Goal: Task Accomplishment & Management: Manage account settings

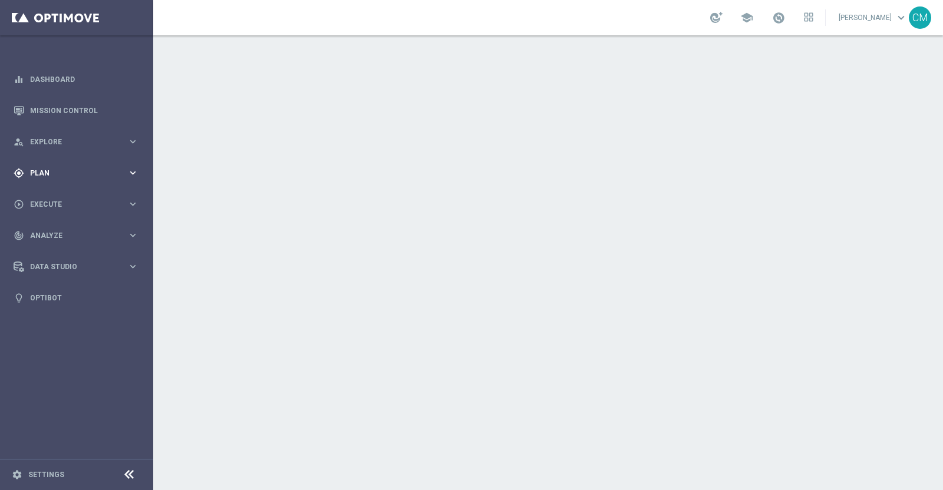
click at [65, 178] on div "gps_fixed Plan" at bounding box center [71, 173] width 114 height 11
click at [53, 197] on link "Target Groups" at bounding box center [77, 197] width 92 height 9
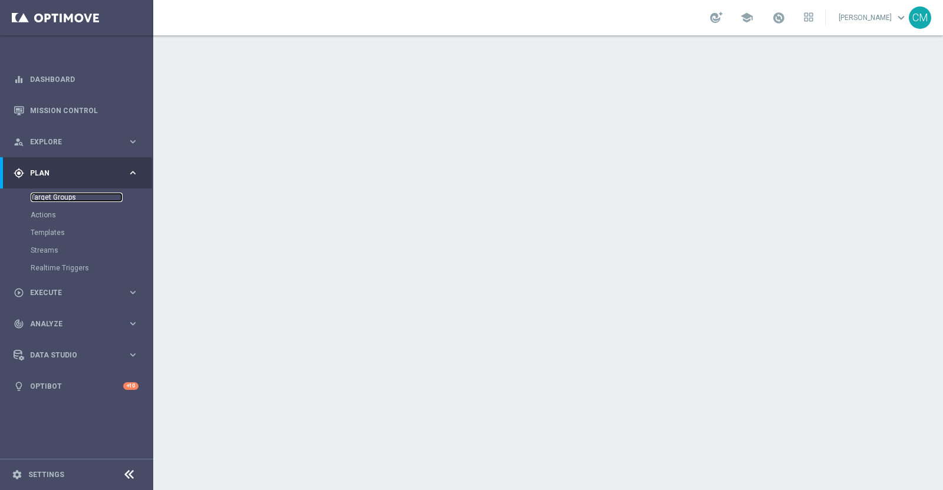
click at [70, 197] on link "Target Groups" at bounding box center [77, 197] width 92 height 9
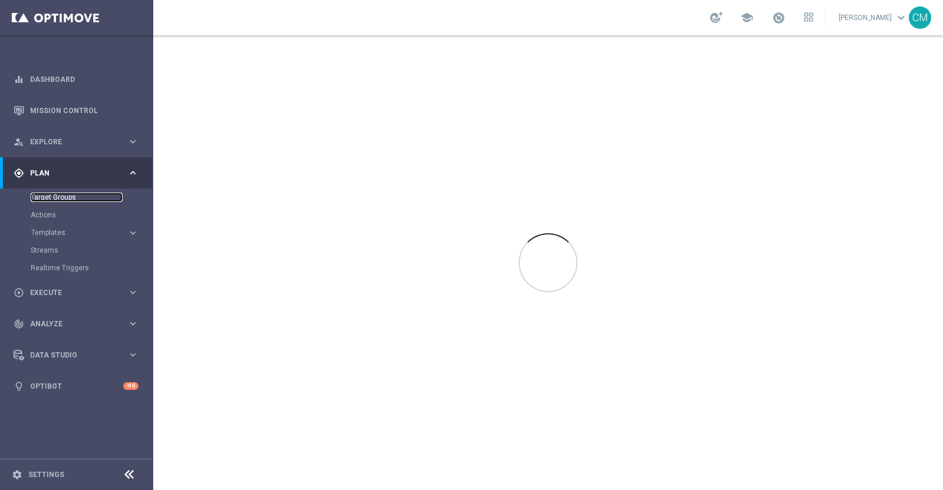
click at [74, 198] on link "Target Groups" at bounding box center [77, 197] width 92 height 9
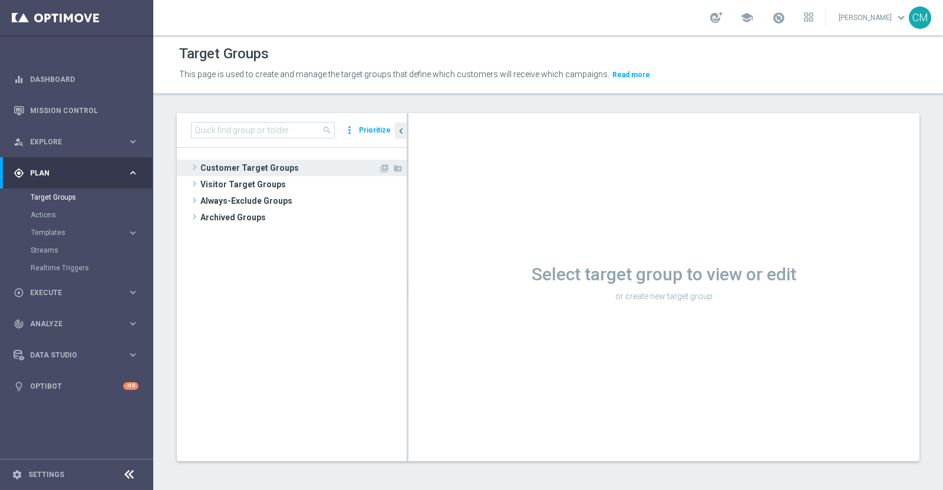
click at [253, 163] on span "Customer Target Groups" at bounding box center [289, 168] width 178 height 17
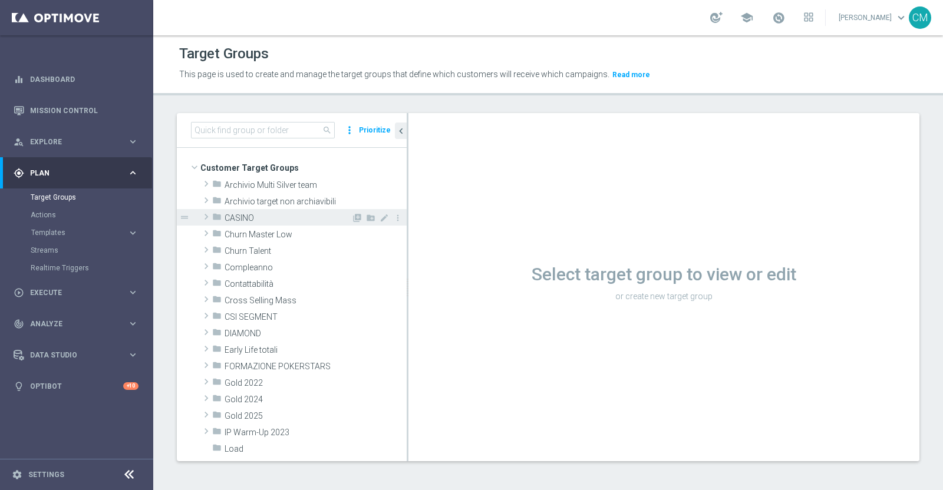
click at [253, 216] on span "CASINO" at bounding box center [288, 218] width 127 height 10
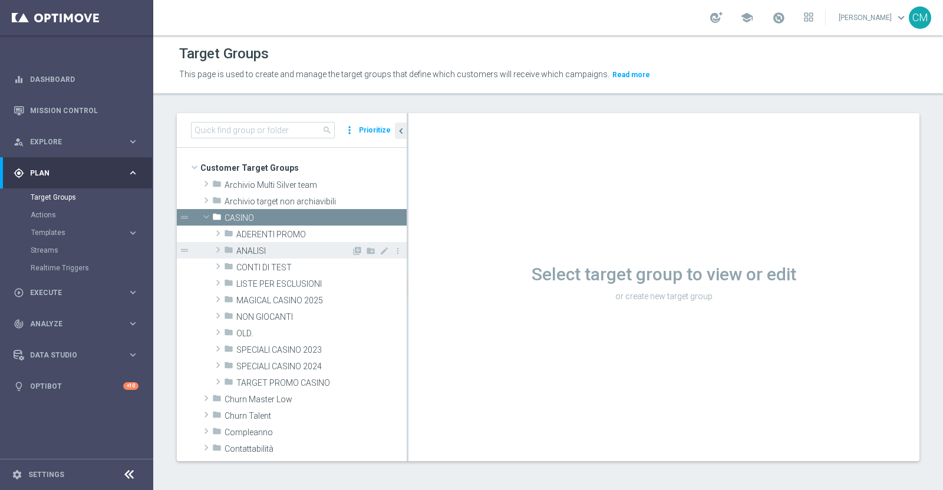
click at [266, 252] on span "ANALISI" at bounding box center [293, 251] width 115 height 10
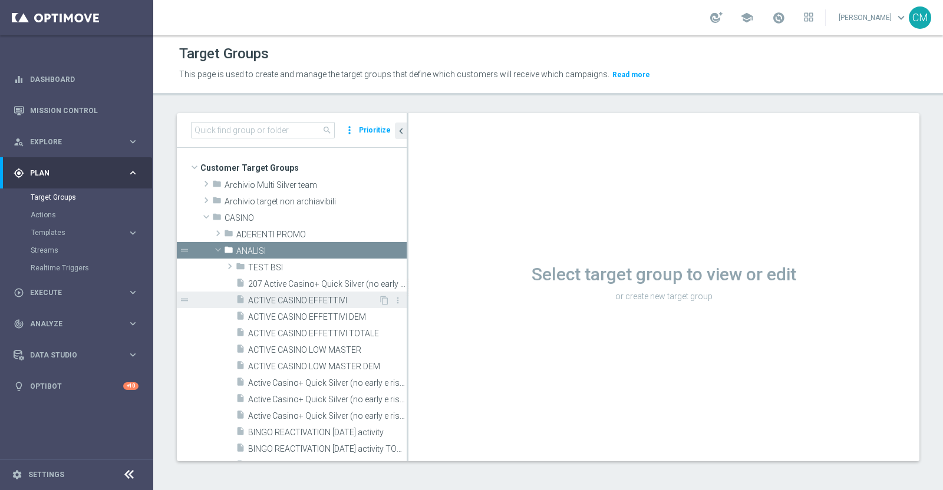
click at [324, 305] on span "ACTIVE CASINO EFFETTIVI" at bounding box center [313, 301] width 130 height 10
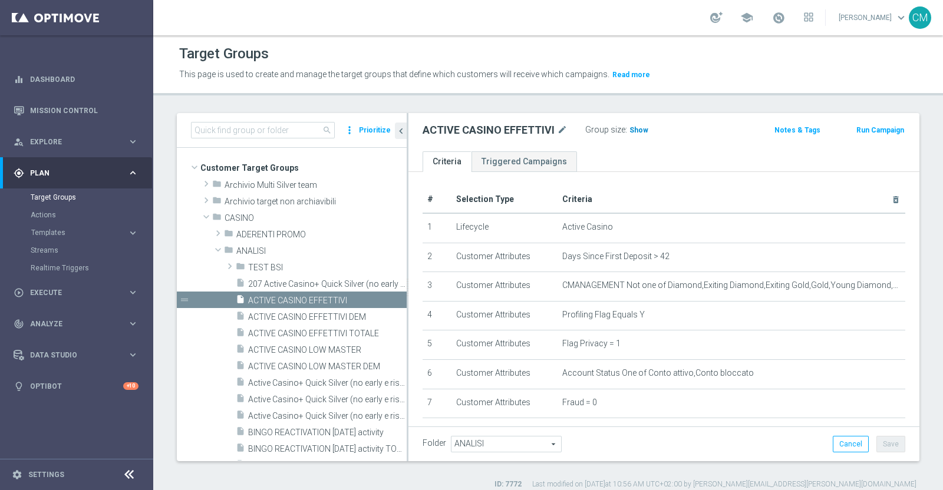
click at [631, 132] on span "Show" at bounding box center [638, 130] width 19 height 8
click at [641, 131] on span "52,141" at bounding box center [642, 131] width 25 height 11
click at [340, 316] on span "ACTIVE CASINO EFFETTIVI DEM" at bounding box center [313, 317] width 130 height 10
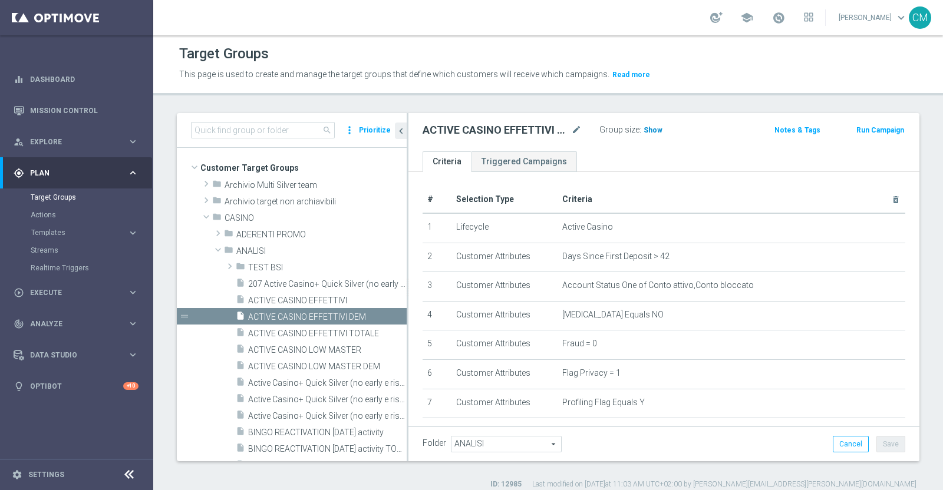
click at [647, 134] on h3 "Show" at bounding box center [652, 130] width 21 height 13
click at [662, 129] on span "45,579" at bounding box center [656, 131] width 25 height 11
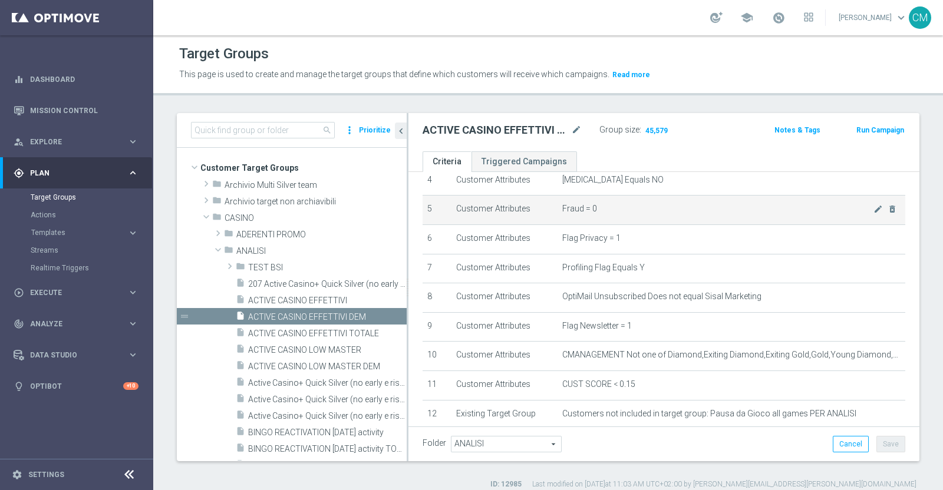
scroll to position [200, 0]
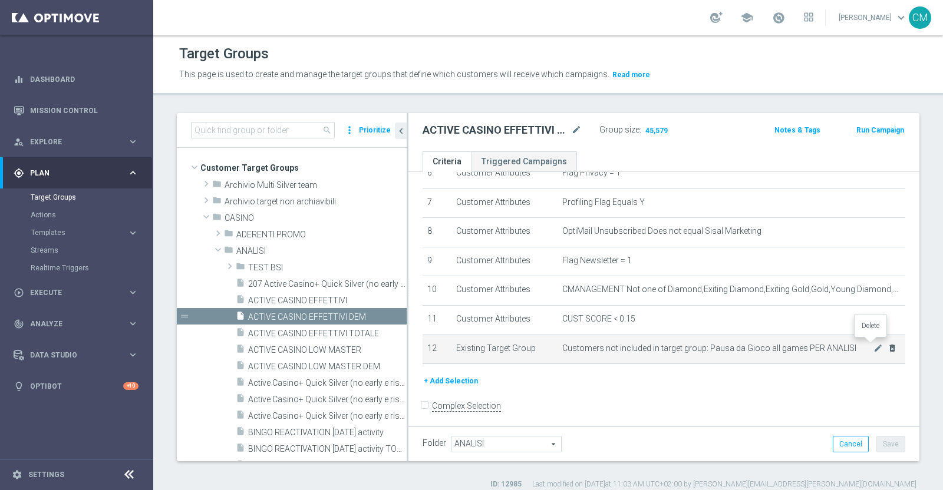
click at [888, 346] on icon "delete_forever" at bounding box center [892, 348] width 9 height 9
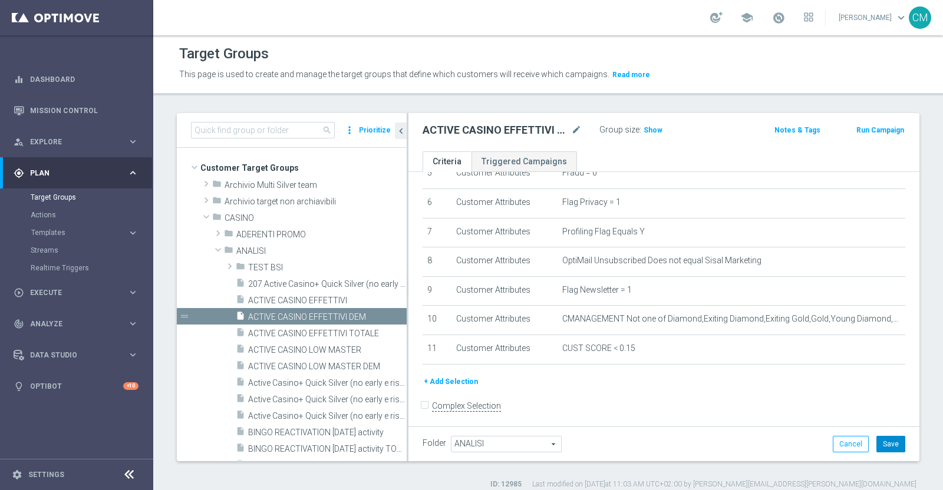
click at [890, 443] on button "Save" at bounding box center [890, 444] width 29 height 17
click at [344, 296] on span "ACTIVE CASINO EFFETTIVI" at bounding box center [313, 301] width 130 height 10
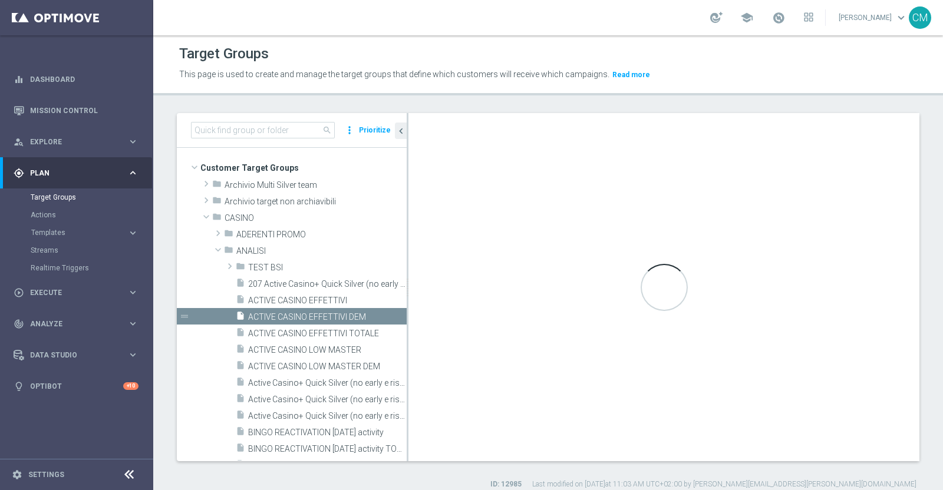
scroll to position [10, 0]
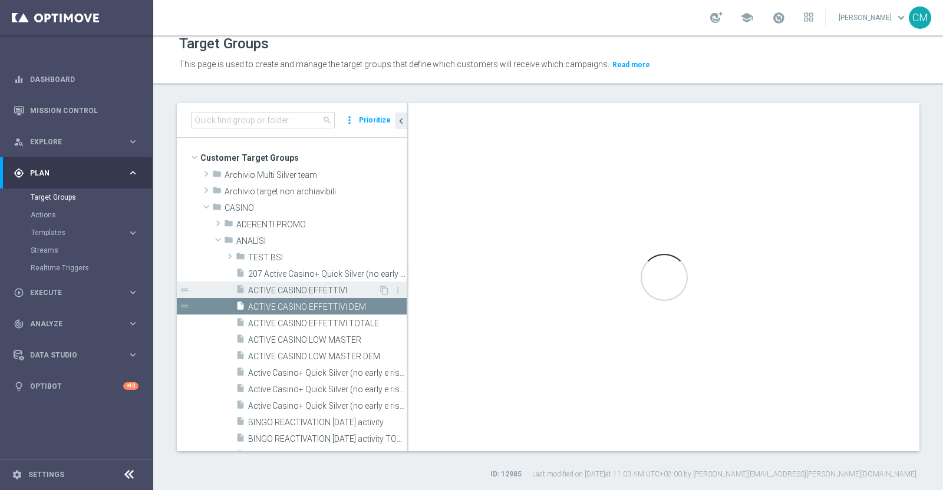
click at [299, 290] on span "ACTIVE CASINO EFFETTIVI" at bounding box center [313, 291] width 130 height 10
click at [311, 287] on span "ACTIVE CASINO EFFETTIVI" at bounding box center [313, 291] width 130 height 10
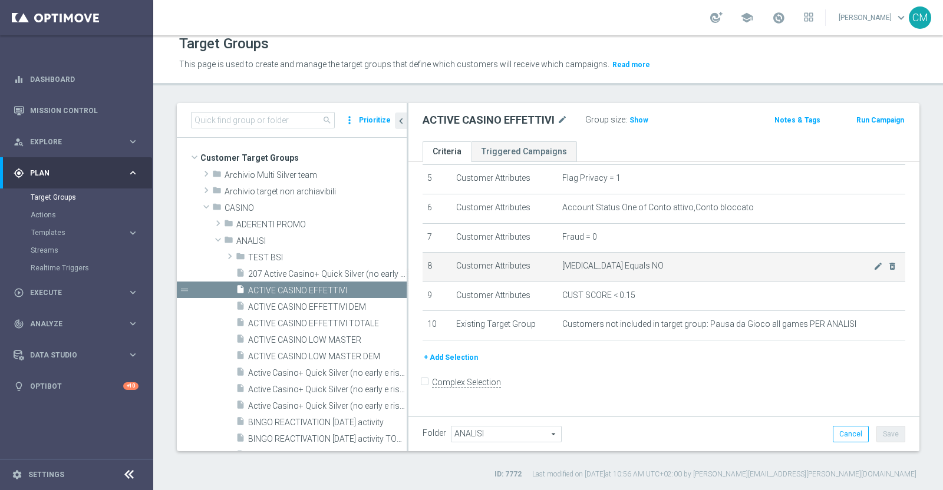
scroll to position [142, 0]
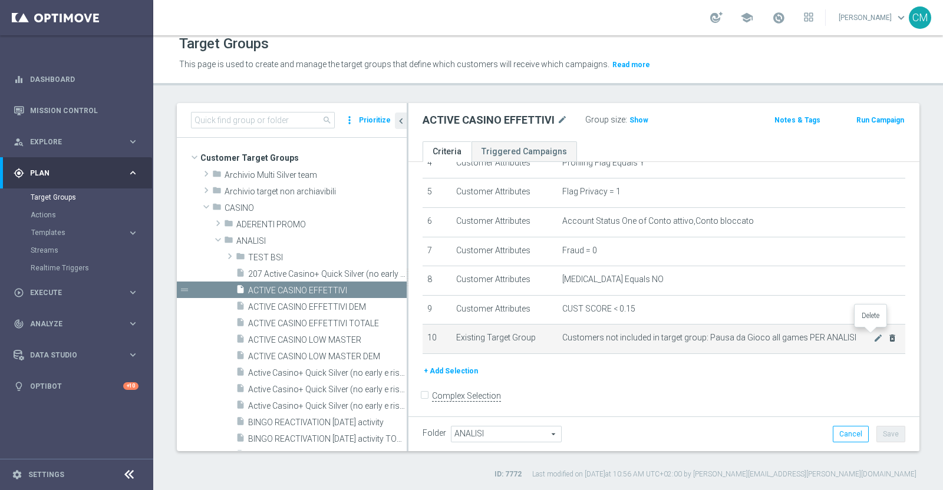
click at [888, 337] on icon "delete_forever" at bounding box center [892, 338] width 9 height 9
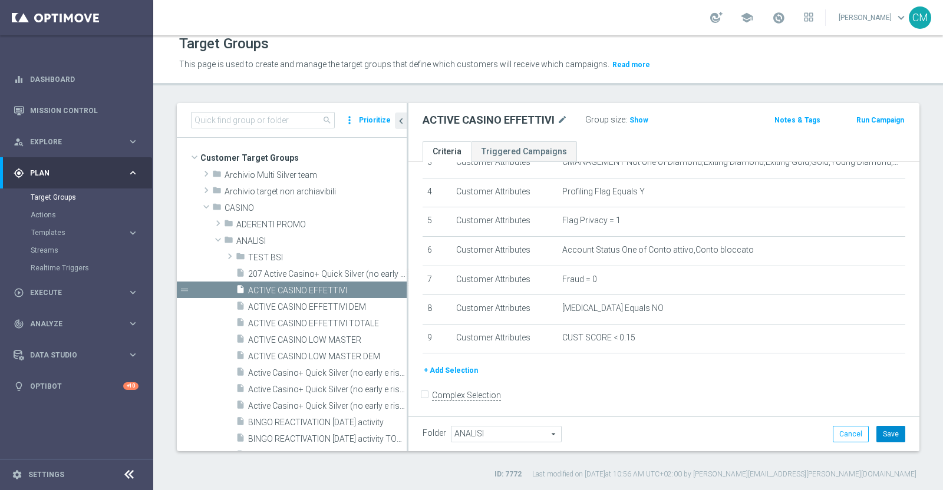
click at [876, 428] on button "Save" at bounding box center [890, 434] width 29 height 17
click at [631, 120] on span "Show" at bounding box center [638, 120] width 19 height 8
click at [639, 117] on span "52,358" at bounding box center [642, 121] width 25 height 11
click at [335, 311] on div "insert_drive_file ACTIVE CASINO EFFETTIVI DEM" at bounding box center [307, 306] width 143 height 17
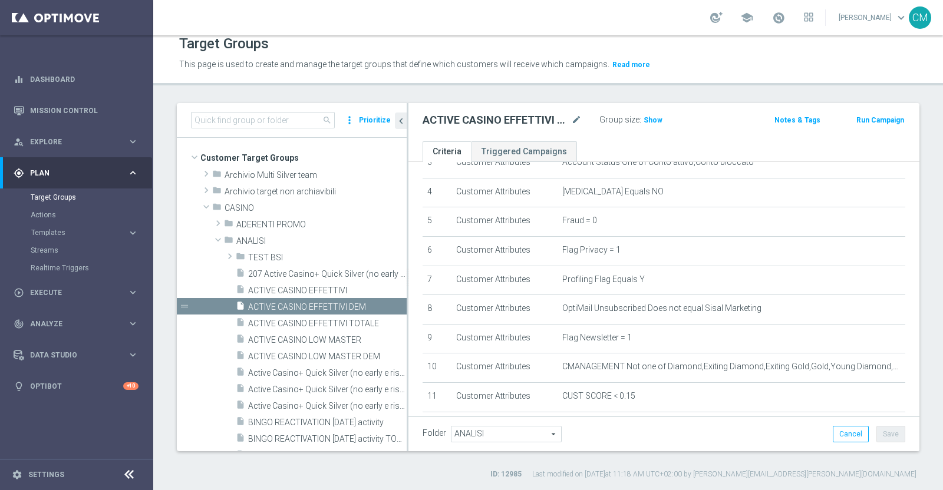
scroll to position [171, 0]
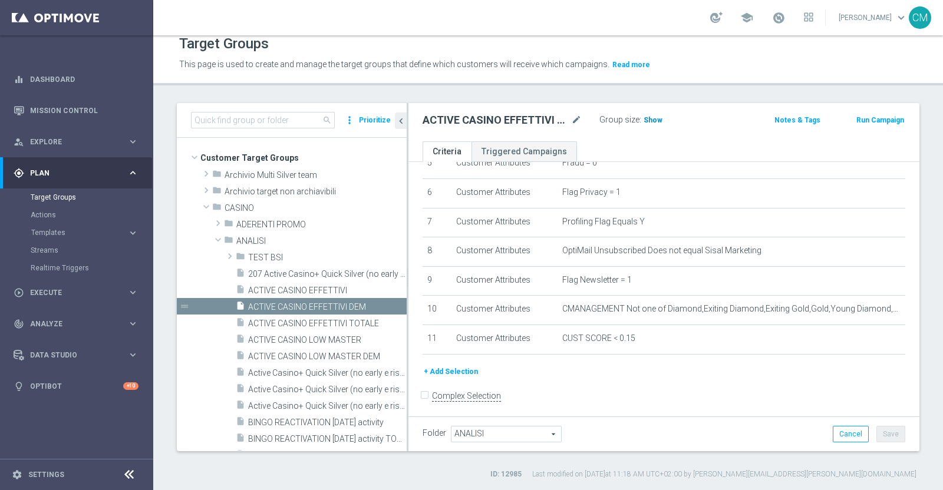
click at [647, 121] on span "Show" at bounding box center [653, 120] width 19 height 8
click at [324, 342] on span "ACTIVE CASINO LOW MASTER" at bounding box center [313, 340] width 130 height 10
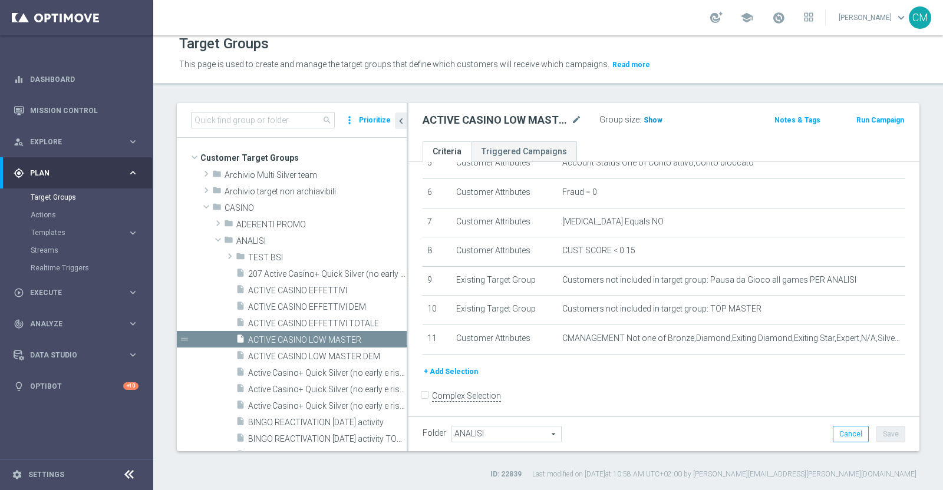
click at [645, 119] on span "Show" at bounding box center [653, 120] width 19 height 8
click at [661, 116] on span "15,811" at bounding box center [656, 121] width 25 height 11
click at [329, 302] on span "ACTIVE CASINO EFFETTIVI DEM" at bounding box center [313, 307] width 130 height 10
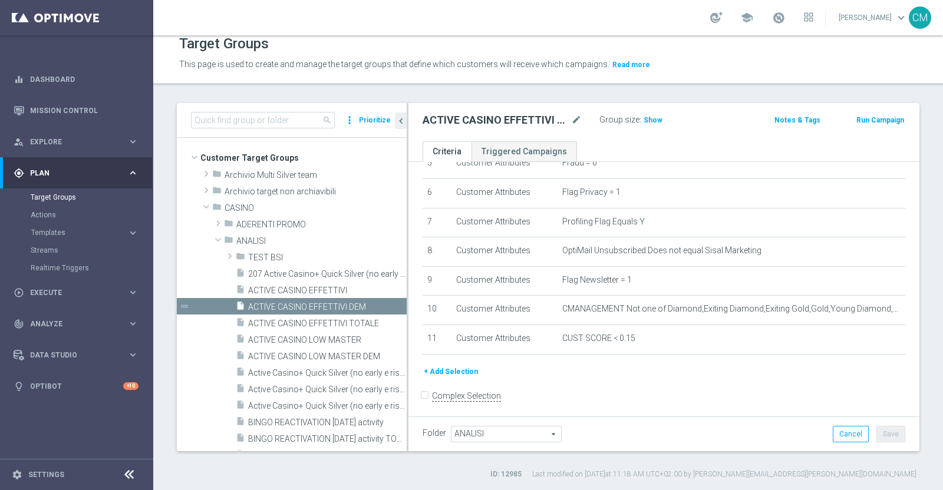
click at [654, 112] on div "Group size : Show" at bounding box center [658, 119] width 118 height 14
click at [647, 118] on span "Show" at bounding box center [653, 120] width 19 height 8
click at [649, 117] on span "45,180" at bounding box center [656, 121] width 25 height 11
click at [259, 126] on input at bounding box center [263, 120] width 144 height 17
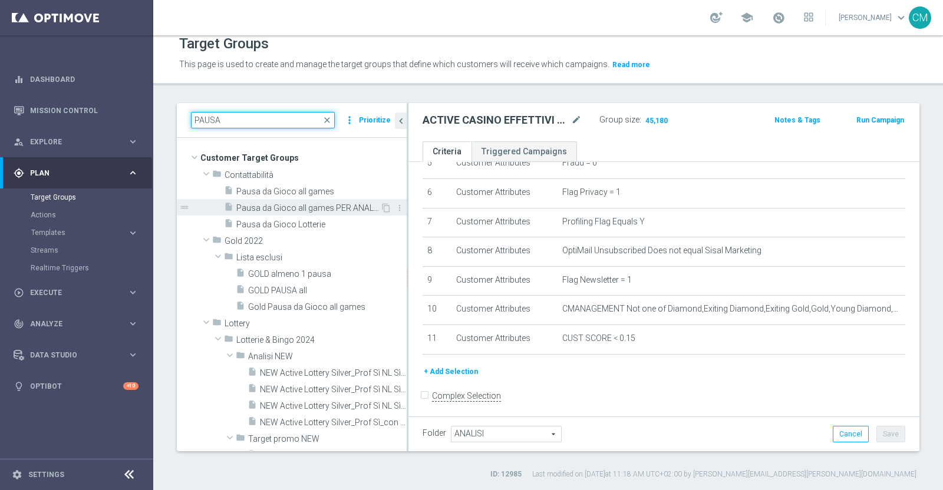
type input "PAUSA"
click at [328, 203] on span "Pausa da Gioco all games PER ANALISI" at bounding box center [308, 208] width 144 height 10
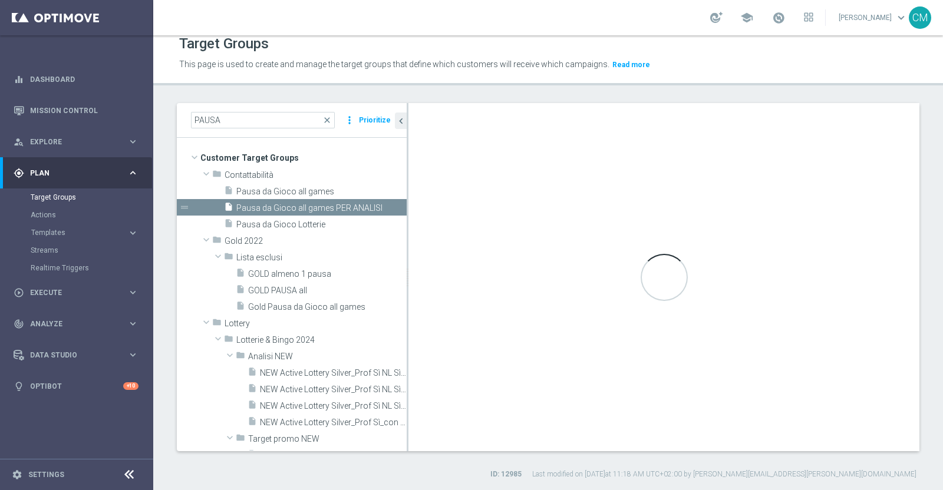
checkbox input "true"
type input "Contattabilità"
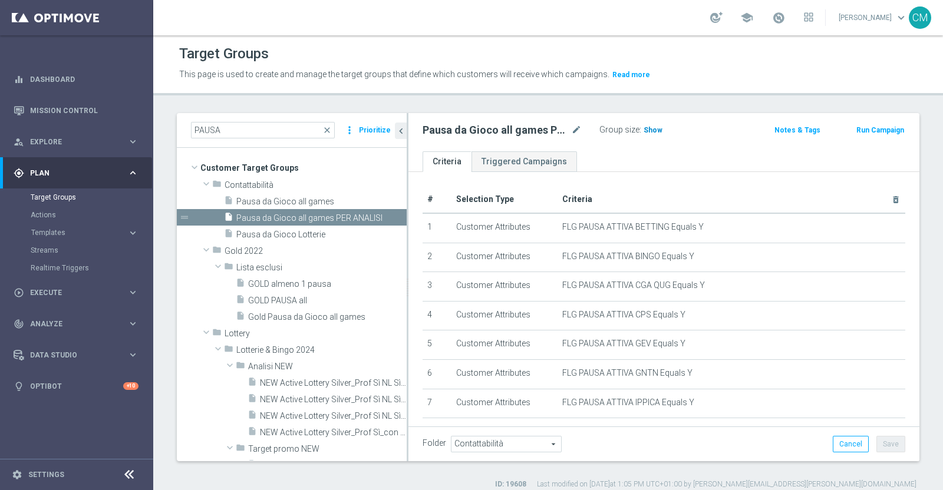
click at [651, 128] on span "Show" at bounding box center [653, 130] width 19 height 8
click at [661, 127] on span "10,977" at bounding box center [656, 131] width 25 height 11
click at [328, 130] on span "close" at bounding box center [326, 130] width 9 height 9
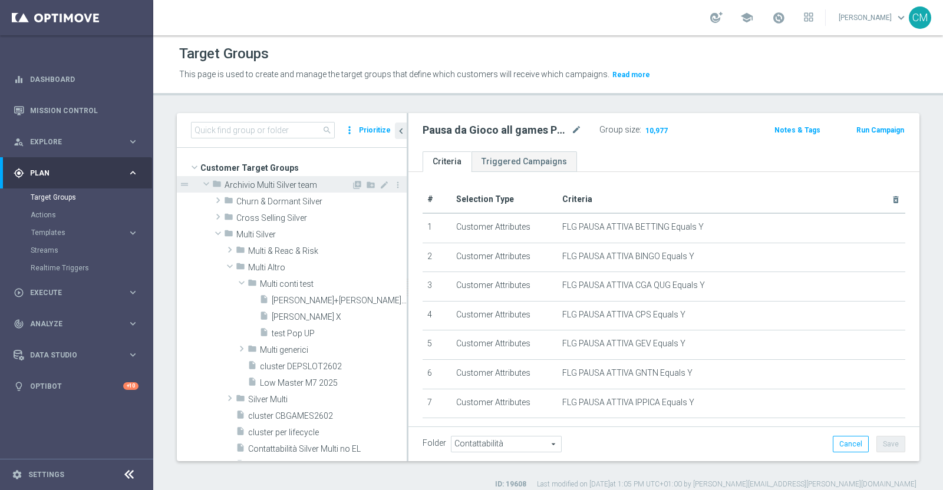
click at [205, 180] on span at bounding box center [206, 184] width 14 height 12
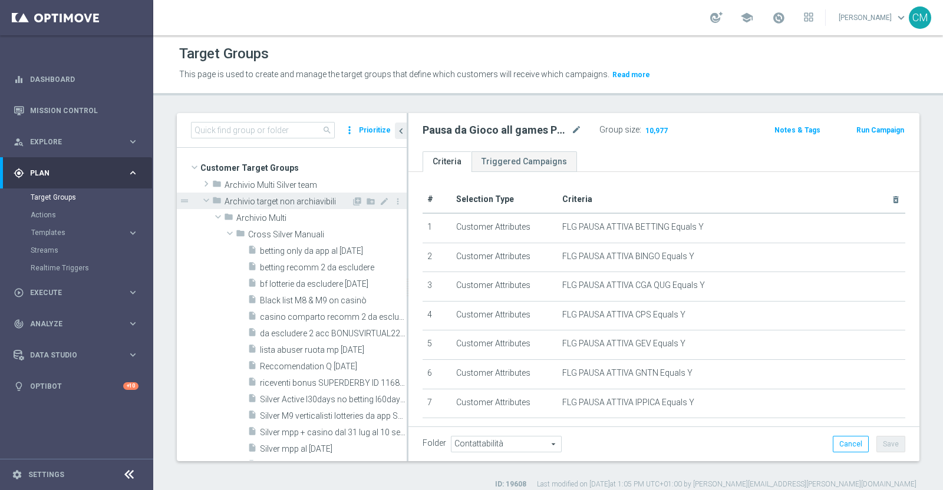
click at [207, 199] on span at bounding box center [206, 200] width 14 height 12
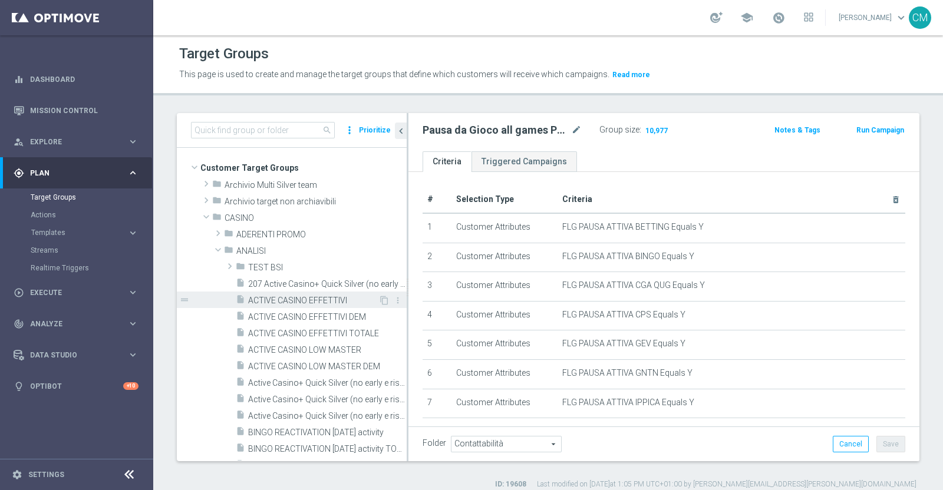
click at [330, 299] on span "ACTIVE CASINO EFFETTIVI" at bounding box center [313, 301] width 130 height 10
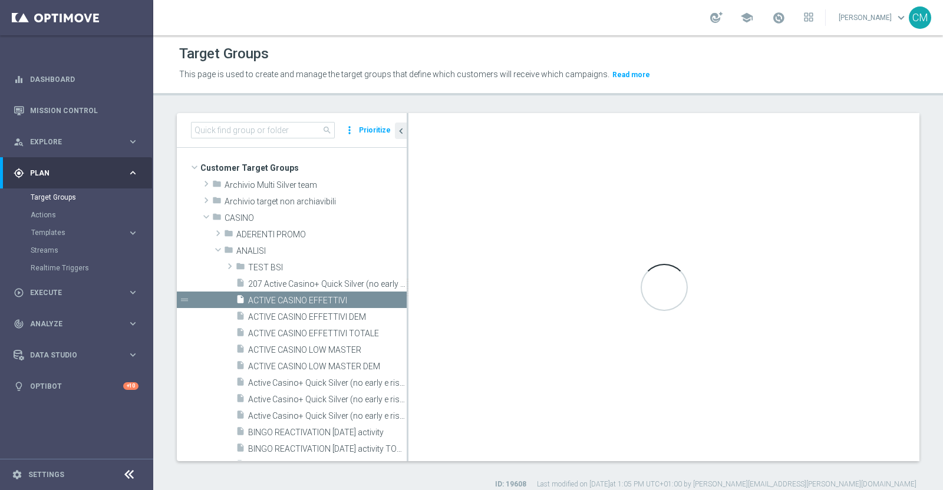
checkbox input "false"
type input "ANALISI"
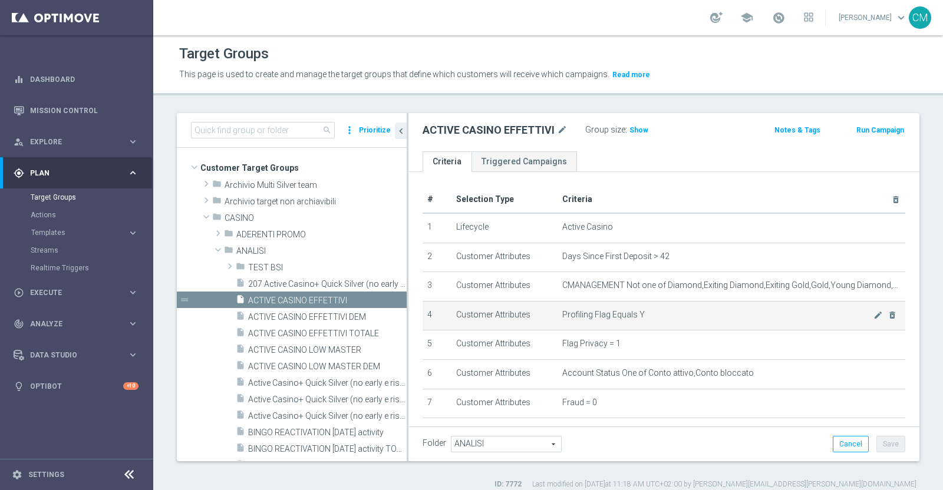
scroll to position [113, 0]
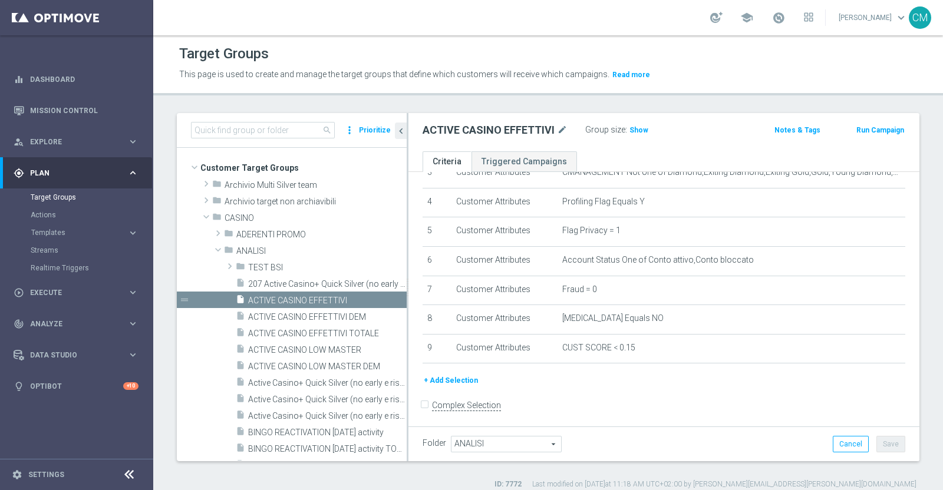
click at [471, 380] on button "+ Add Selection" at bounding box center [451, 380] width 57 height 13
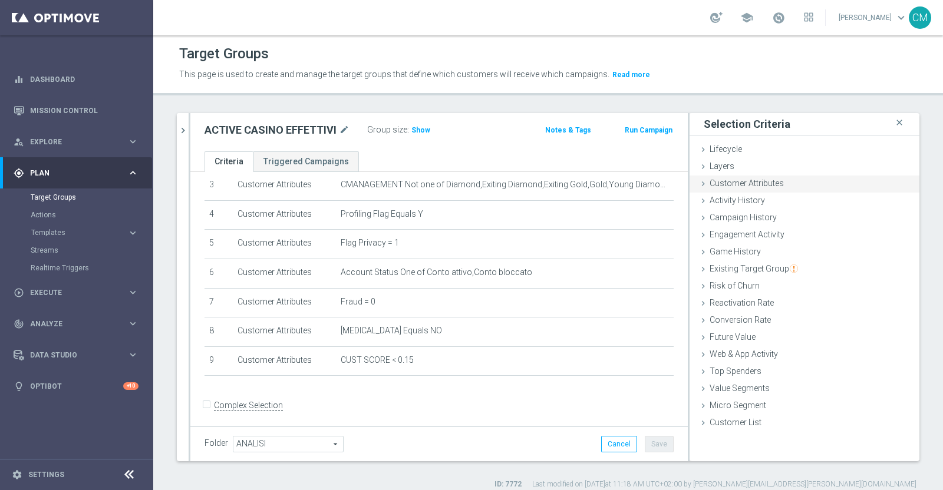
click at [760, 189] on div "Customer Attributes done" at bounding box center [805, 185] width 230 height 18
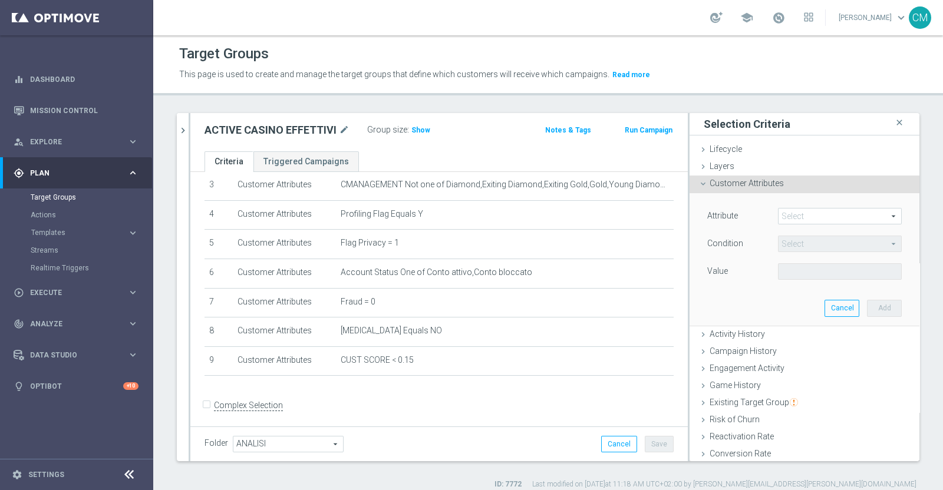
click at [740, 179] on span "Customer Attributes" at bounding box center [747, 183] width 74 height 9
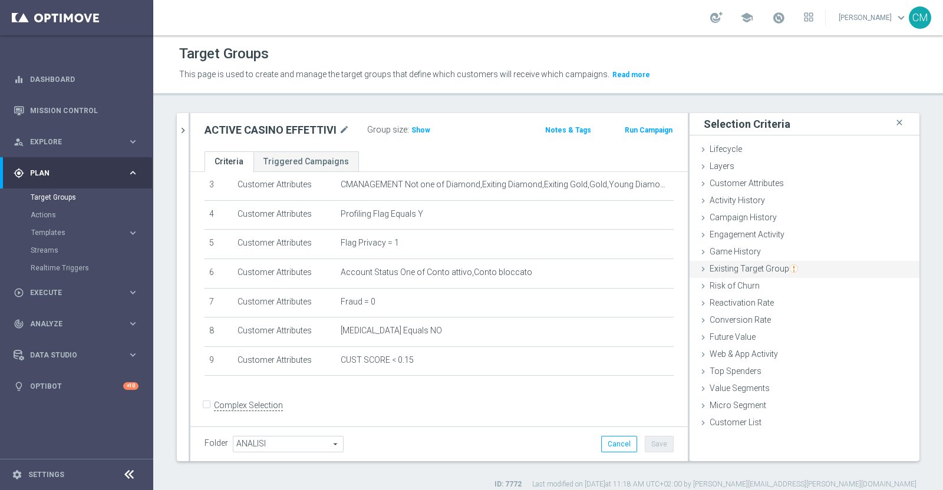
click at [747, 265] on span "Existing Target Group" at bounding box center [754, 268] width 88 height 9
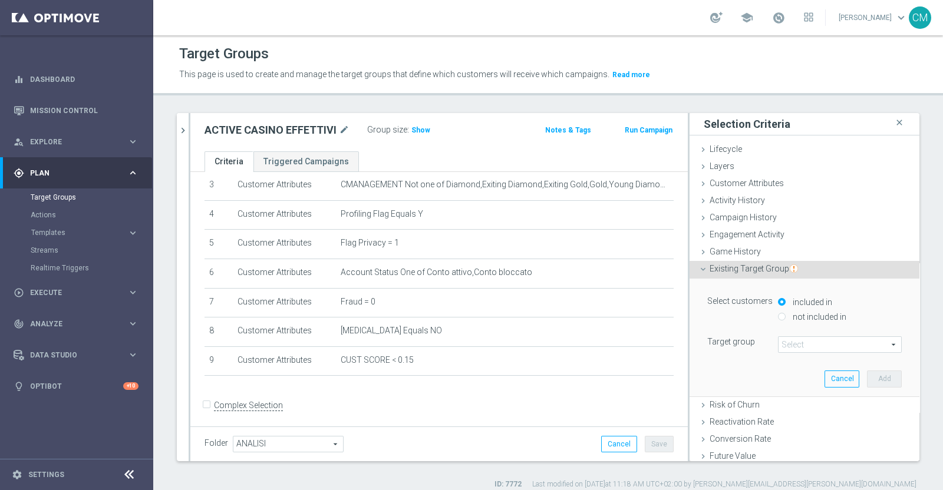
click at [800, 316] on label "not included in" at bounding box center [818, 317] width 57 height 11
click at [786, 316] on input "not included in" at bounding box center [782, 317] width 8 height 8
radio input "true"
click at [803, 348] on span at bounding box center [840, 344] width 123 height 15
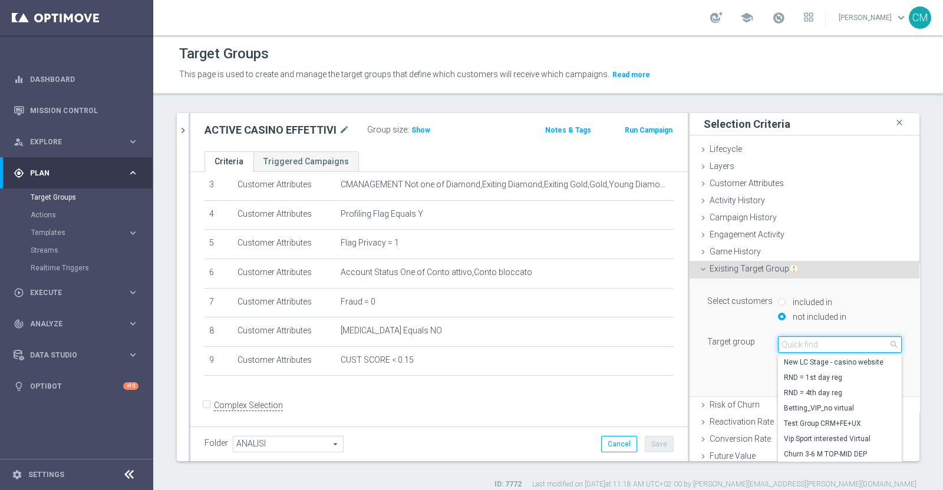
click at [803, 348] on input "search" at bounding box center [840, 345] width 124 height 17
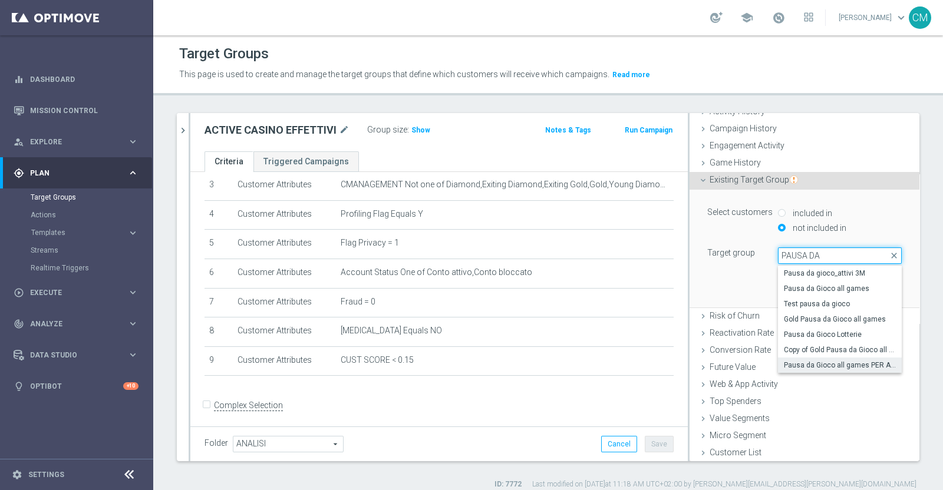
type input "PAUSA DA"
click at [839, 361] on span "Pausa da Gioco all games PER ANALISI" at bounding box center [840, 365] width 112 height 9
type input "Pausa da Gioco all games PER ANALISI"
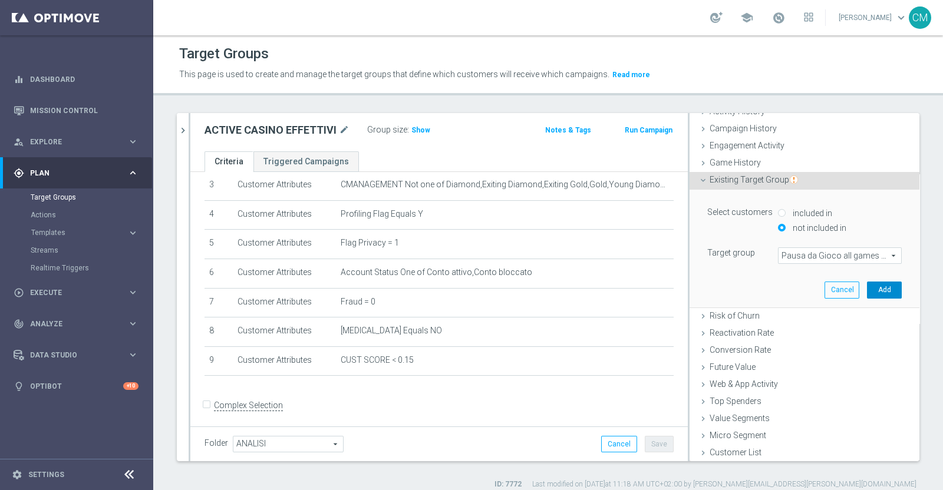
click at [867, 290] on button "Add" at bounding box center [884, 290] width 35 height 17
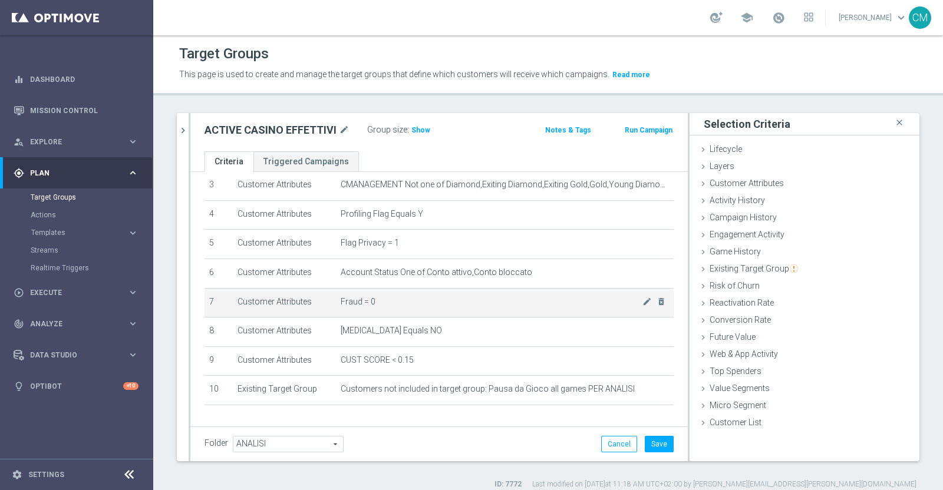
scroll to position [130, 0]
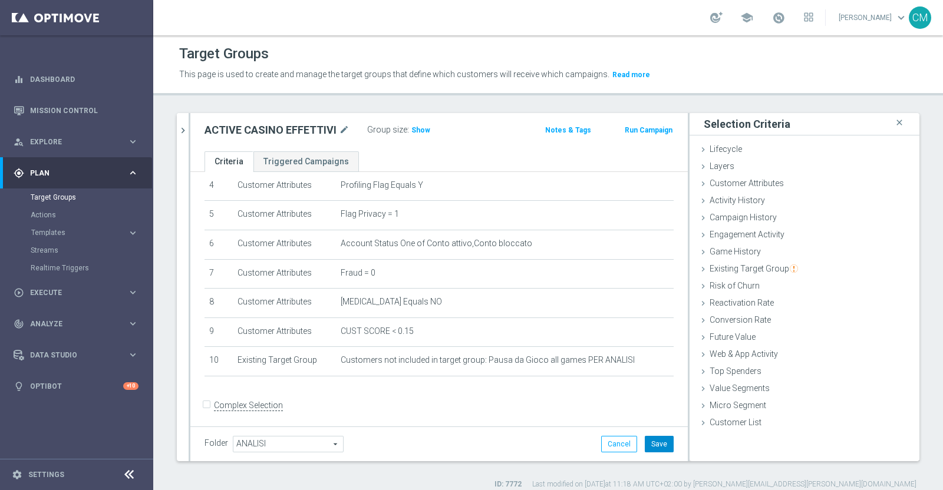
click at [657, 444] on button "Save" at bounding box center [659, 444] width 29 height 17
click at [190, 133] on div "ACTIVE CASINO EFFETTIVI mode_edit Group size : Show Notes & Tags Run Campaign" at bounding box center [438, 132] width 497 height 38
click at [183, 131] on icon "chevron_right" at bounding box center [182, 130] width 11 height 11
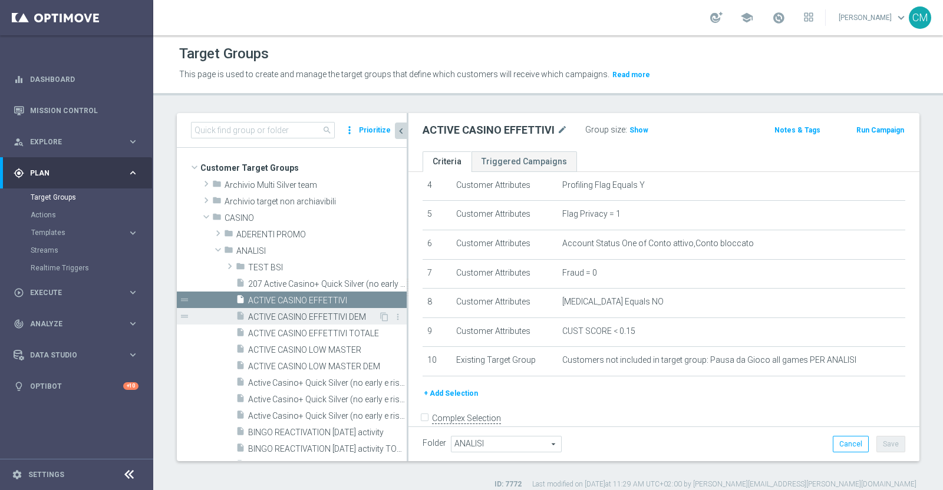
click at [283, 319] on span "ACTIVE CASINO EFFETTIVI DEM" at bounding box center [313, 317] width 130 height 10
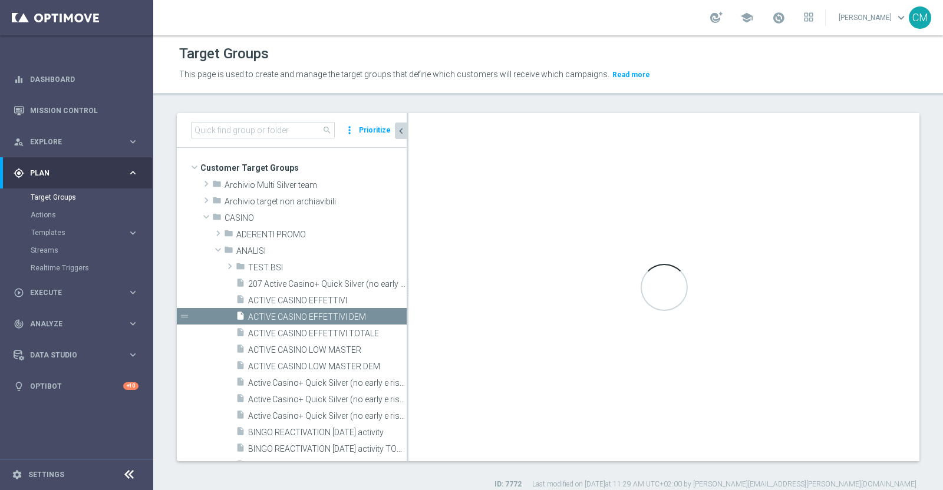
scroll to position [10, 0]
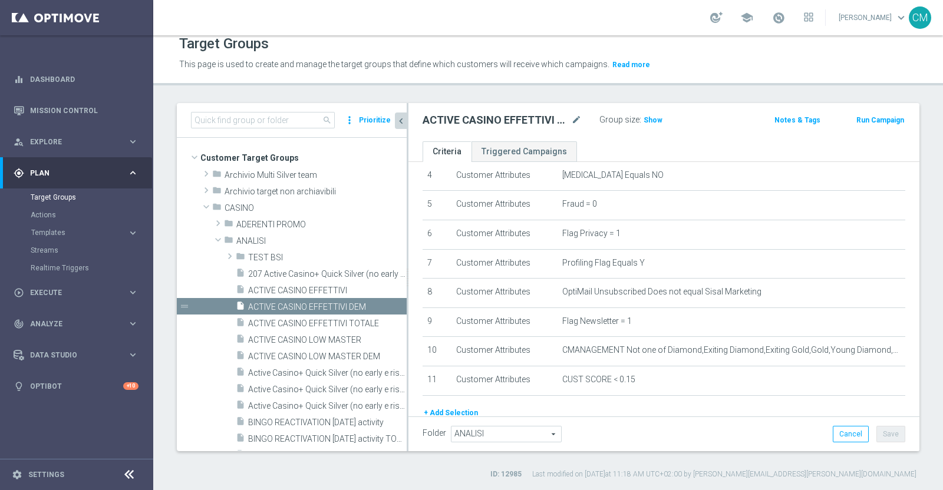
click at [458, 407] on button "+ Add Selection" at bounding box center [451, 413] width 57 height 13
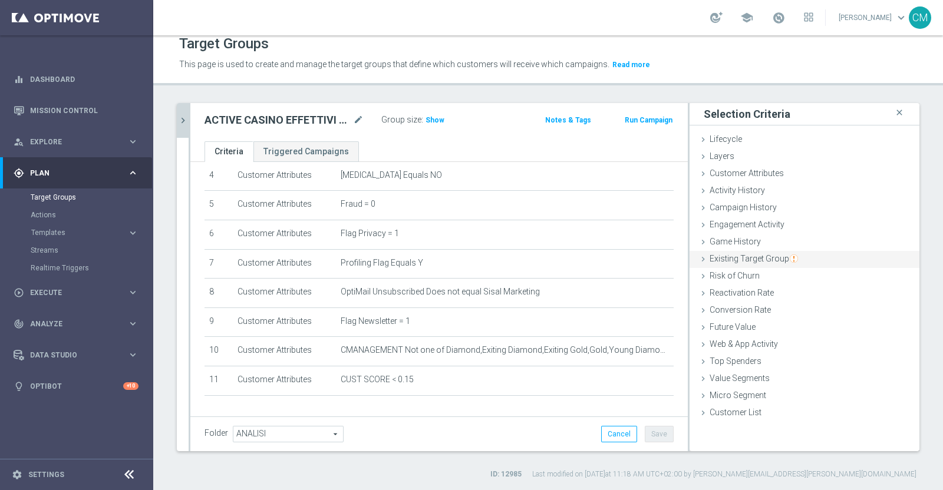
click at [769, 255] on span "Existing Target Group" at bounding box center [754, 258] width 88 height 9
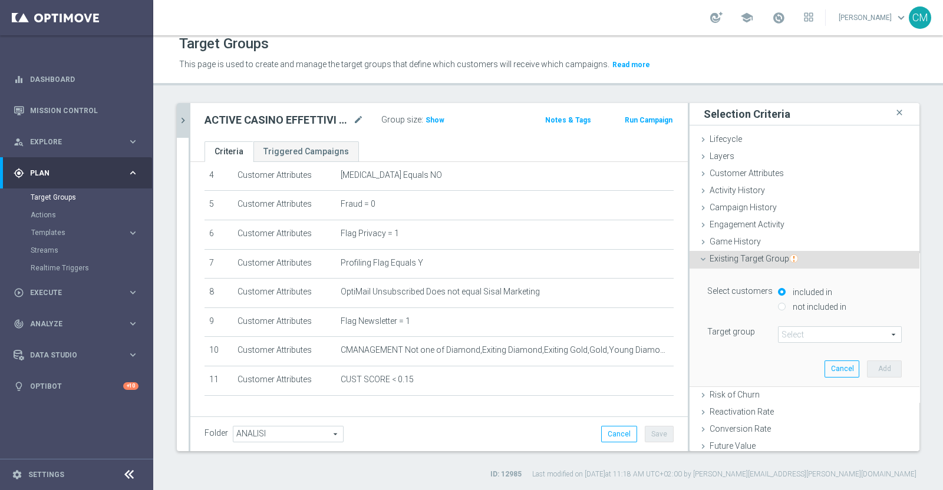
click at [814, 305] on label "not included in" at bounding box center [818, 307] width 57 height 11
click at [786, 305] on input "not included in" at bounding box center [782, 307] width 8 height 8
radio input "true"
click at [806, 331] on span at bounding box center [840, 334] width 123 height 15
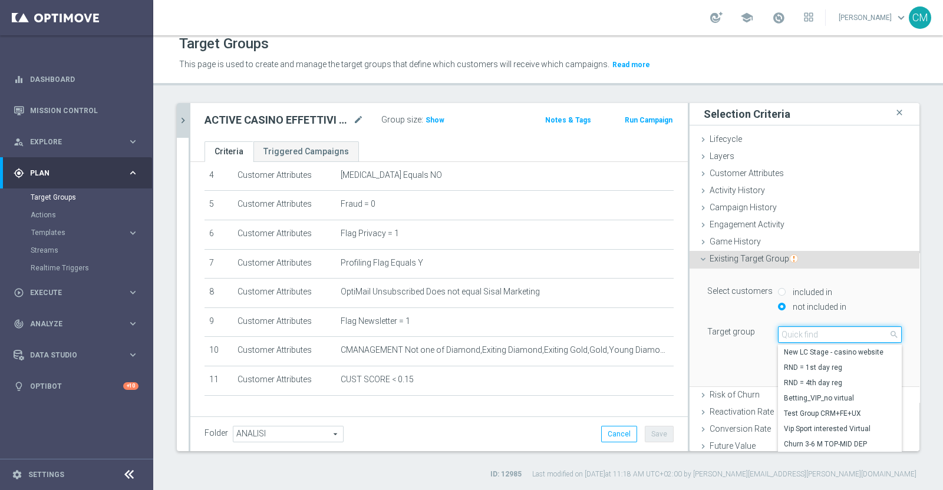
click at [806, 331] on input "search" at bounding box center [840, 335] width 124 height 17
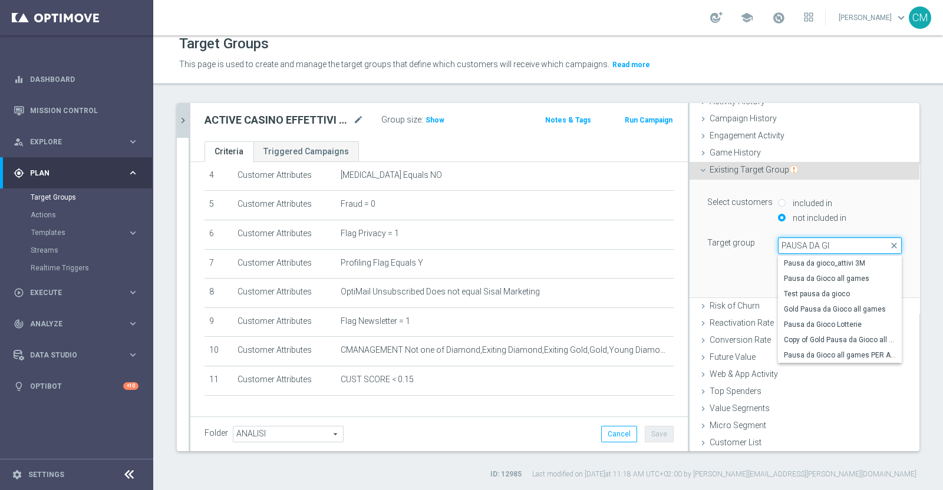
scroll to position [0, 0]
type input "PAUSA DA GIO"
click at [818, 354] on span "Pausa da Gioco all games PER ANALISI" at bounding box center [840, 355] width 112 height 9
type input "Pausa da Gioco all games PER ANALISI"
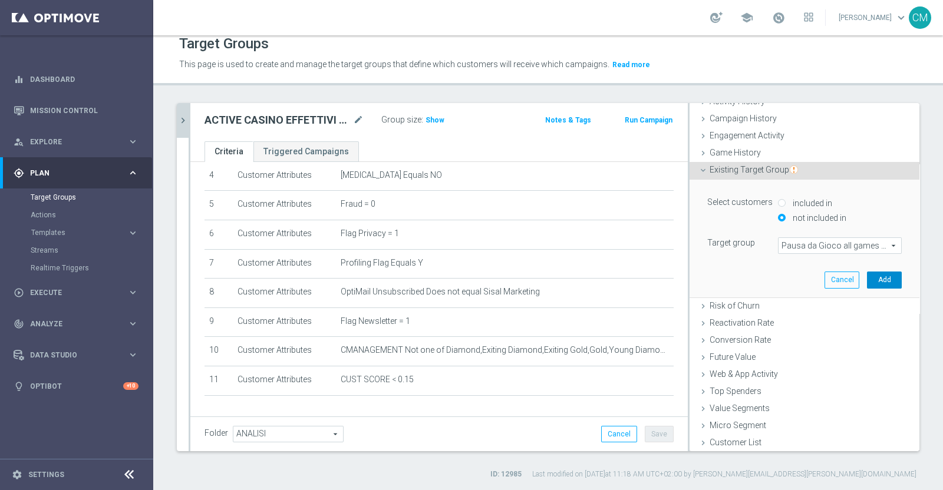
click at [867, 281] on button "Add" at bounding box center [884, 280] width 35 height 17
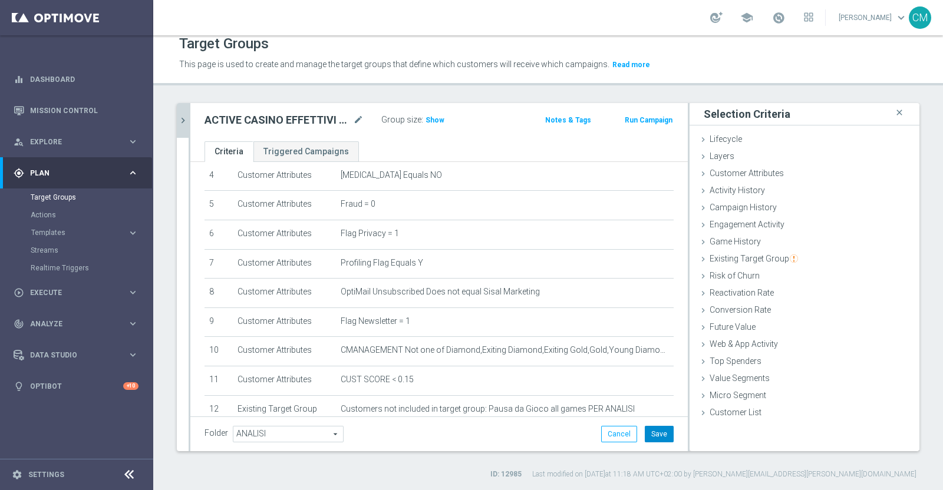
click at [657, 431] on button "Save" at bounding box center [659, 434] width 29 height 17
click at [186, 121] on icon "chevron_right" at bounding box center [182, 120] width 11 height 11
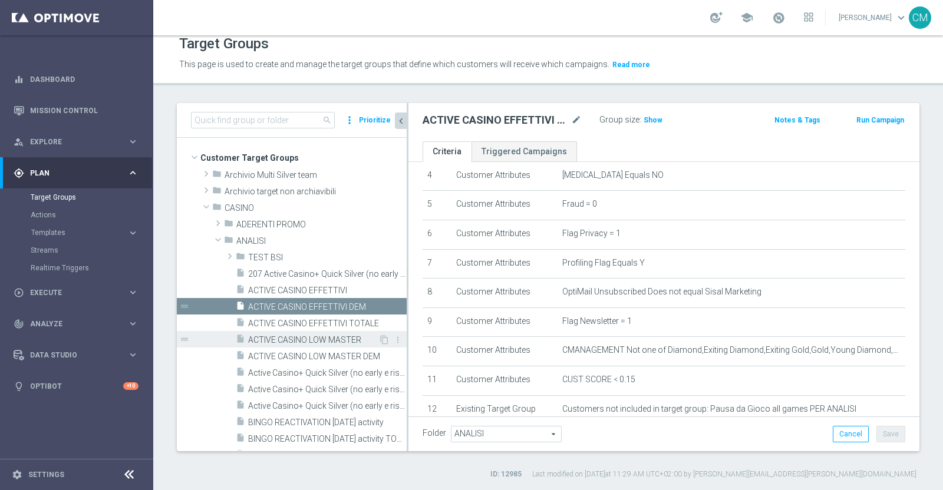
click at [315, 338] on span "ACTIVE CASINO LOW MASTER" at bounding box center [313, 340] width 130 height 10
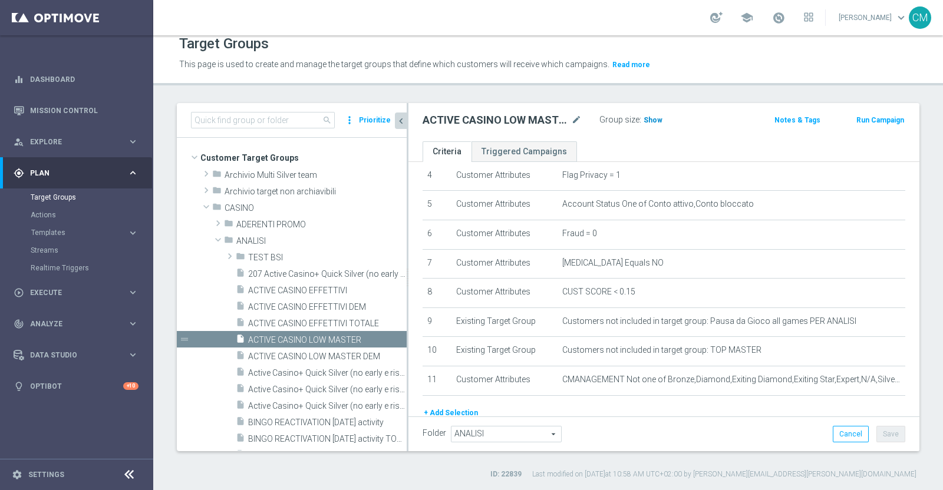
click at [651, 118] on span "Show" at bounding box center [653, 120] width 19 height 8
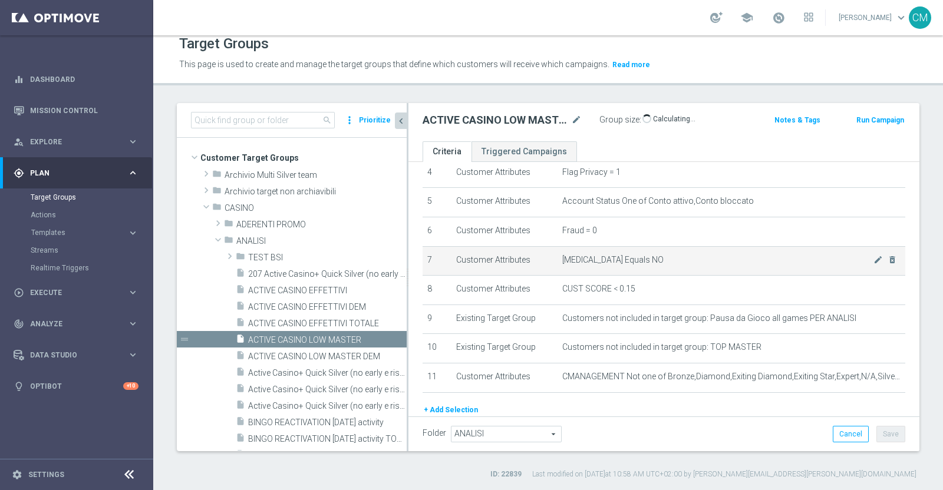
scroll to position [146, 0]
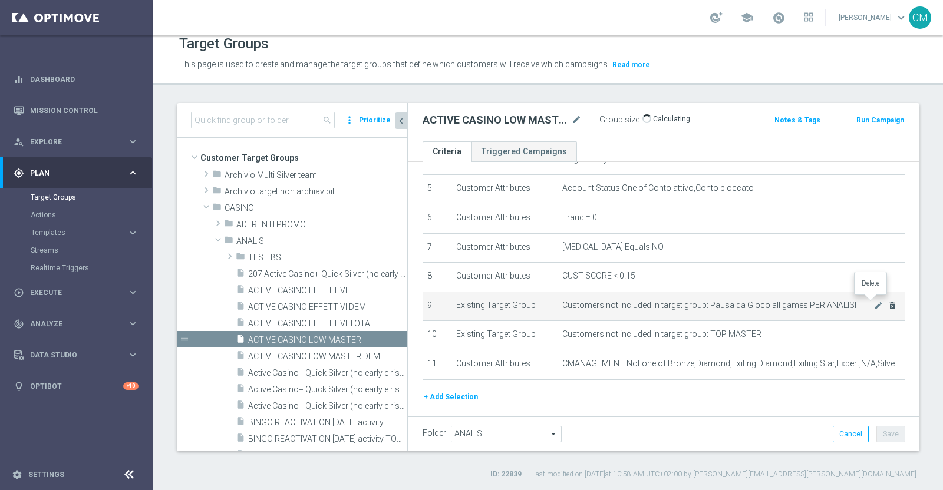
click at [888, 301] on icon "delete_forever" at bounding box center [892, 305] width 9 height 9
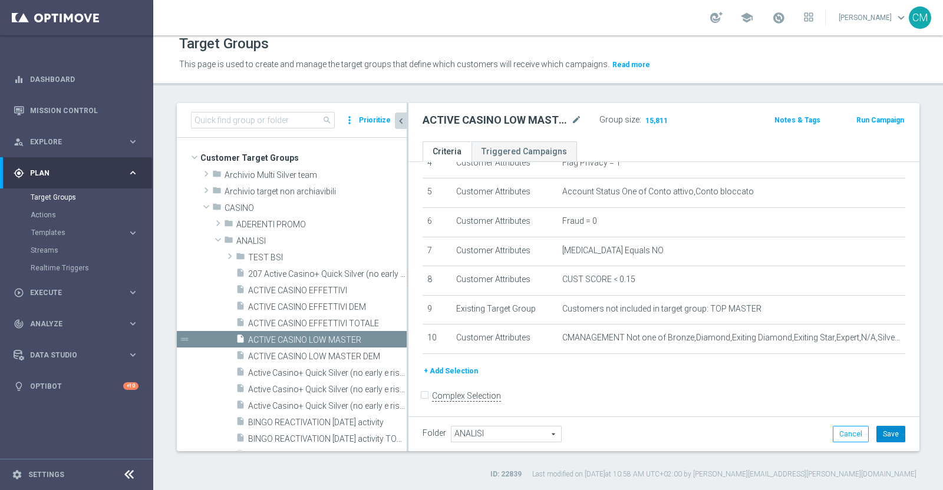
click at [887, 434] on button "Save" at bounding box center [890, 434] width 29 height 17
click at [652, 122] on span "15,811" at bounding box center [656, 121] width 25 height 11
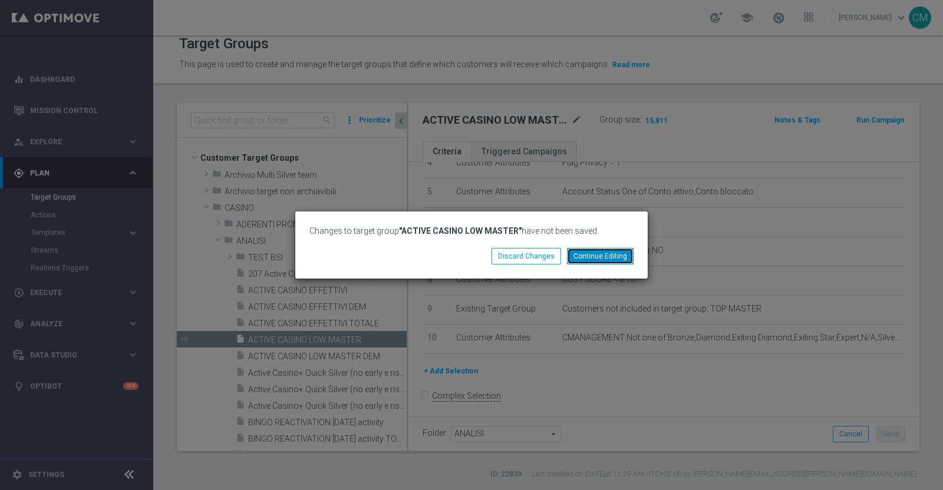
click at [585, 256] on button "Continue Editing" at bounding box center [600, 256] width 67 height 17
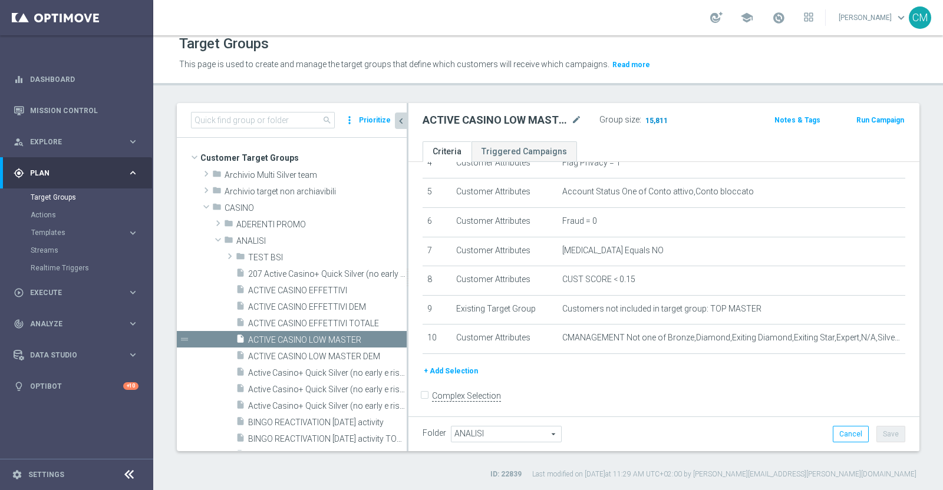
click at [652, 123] on span "15,811" at bounding box center [656, 121] width 25 height 11
click at [318, 352] on span "ACTIVE CASINO LOW MASTER DEM" at bounding box center [314, 357] width 132 height 10
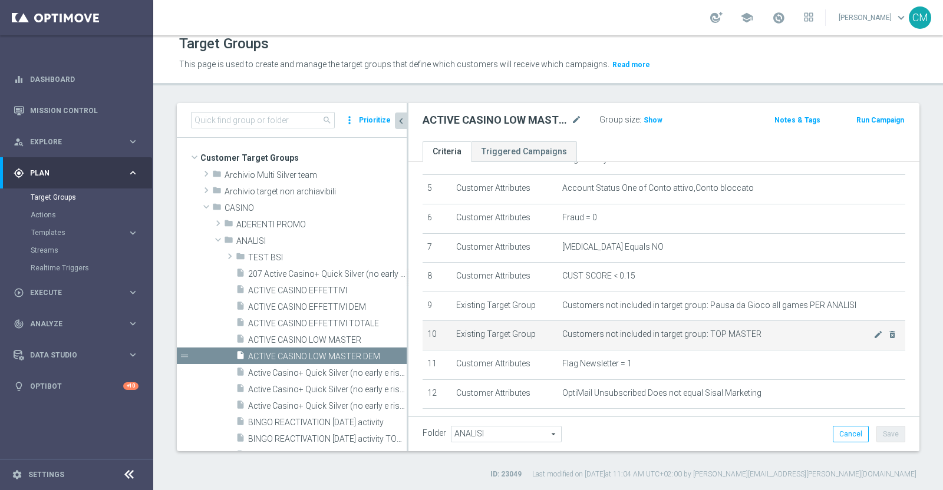
scroll to position [229, 0]
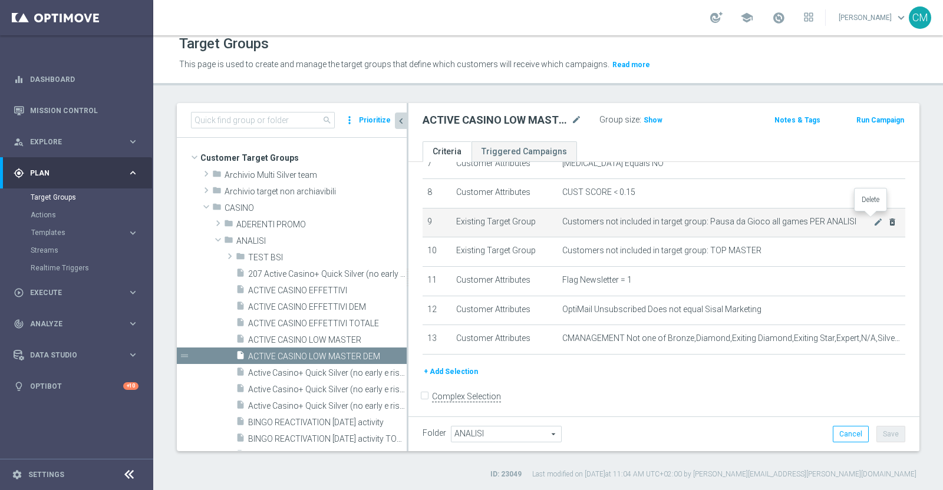
click at [888, 220] on icon "delete_forever" at bounding box center [892, 221] width 9 height 9
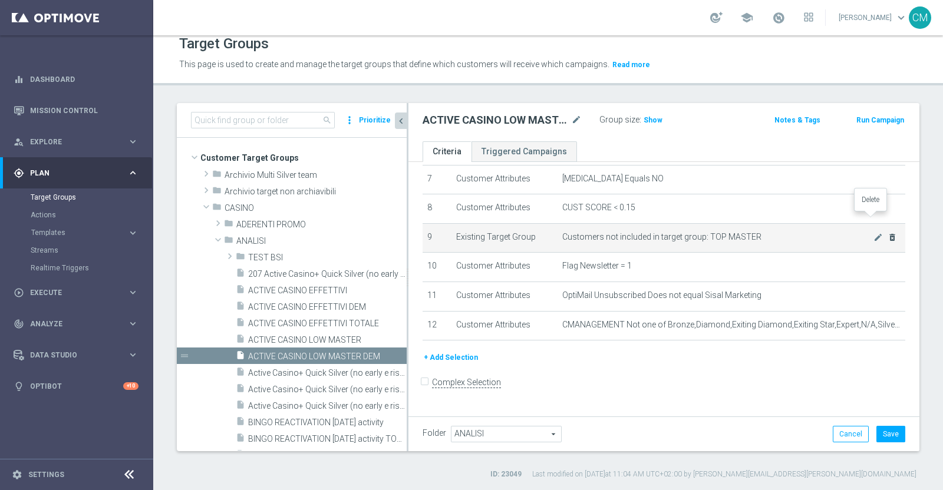
scroll to position [200, 0]
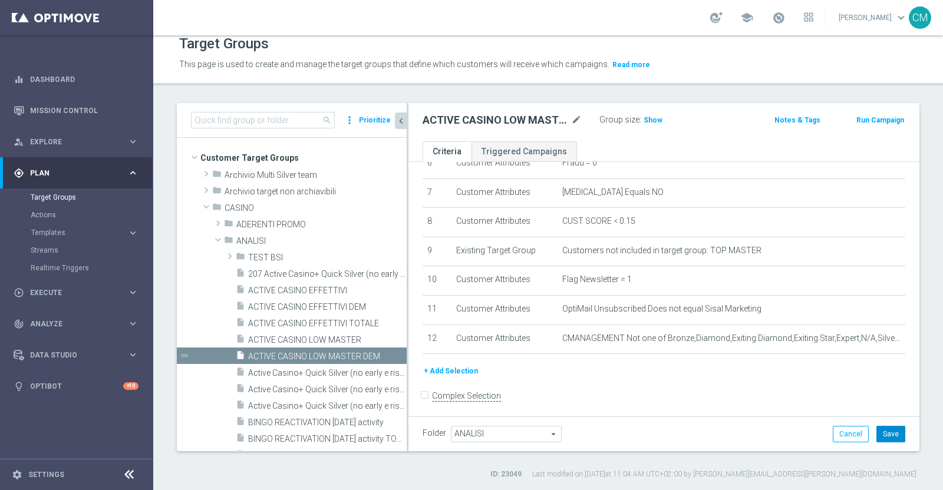
click at [891, 431] on button "Save" at bounding box center [890, 434] width 29 height 17
click at [329, 340] on span "ACTIVE CASINO LOW MASTER" at bounding box center [313, 340] width 130 height 10
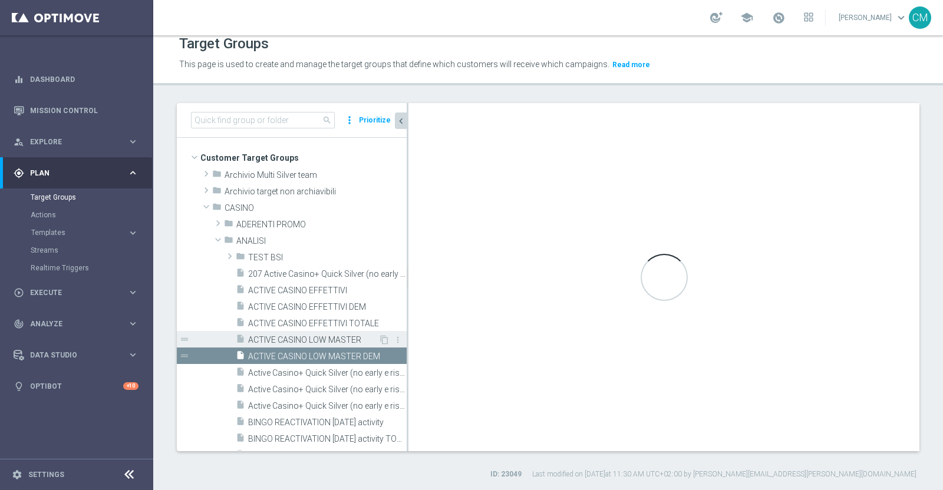
click at [316, 337] on span "ACTIVE CASINO LOW MASTER" at bounding box center [313, 340] width 130 height 10
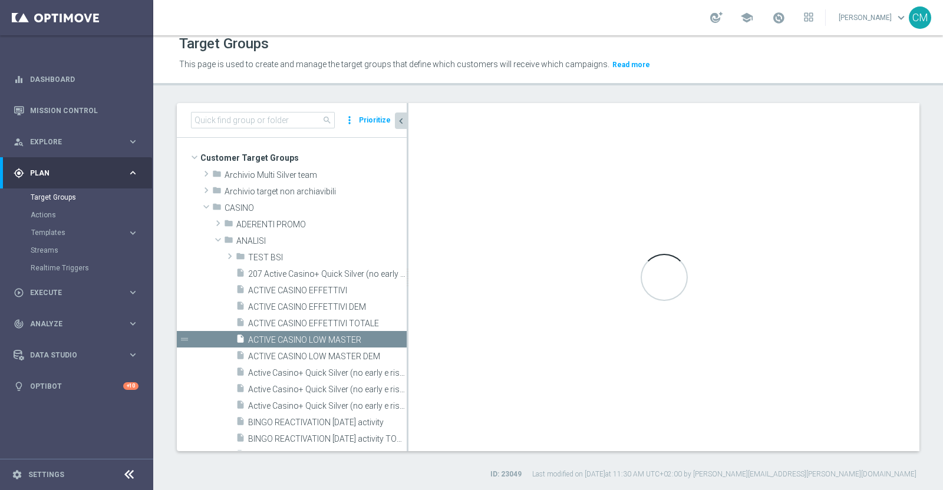
scroll to position [142, 0]
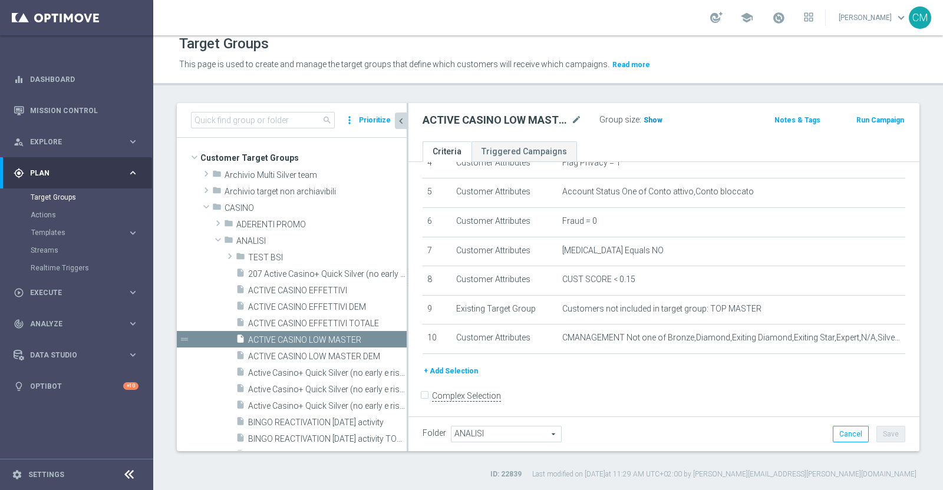
click at [657, 118] on span "Show" at bounding box center [653, 120] width 19 height 8
click at [652, 123] on span "15,923" at bounding box center [656, 121] width 25 height 11
click at [314, 352] on span "ACTIVE CASINO LOW MASTER DEM" at bounding box center [314, 357] width 132 height 10
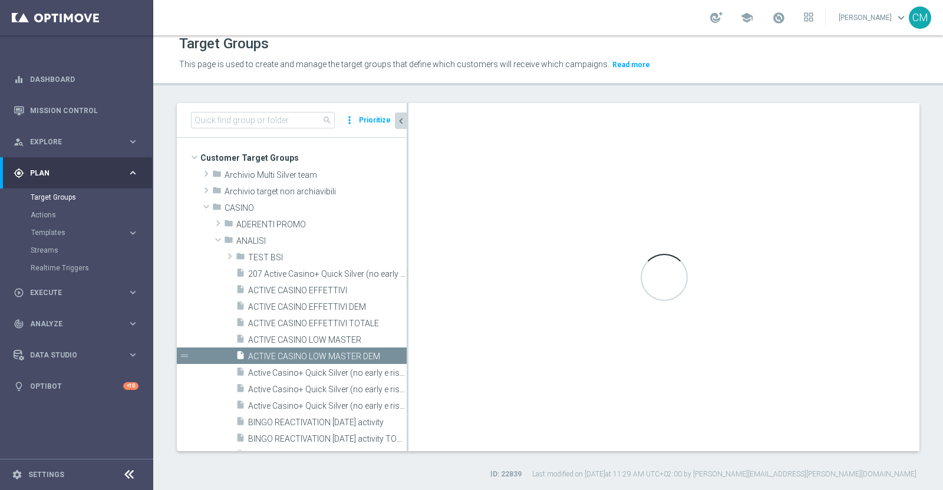
scroll to position [200, 0]
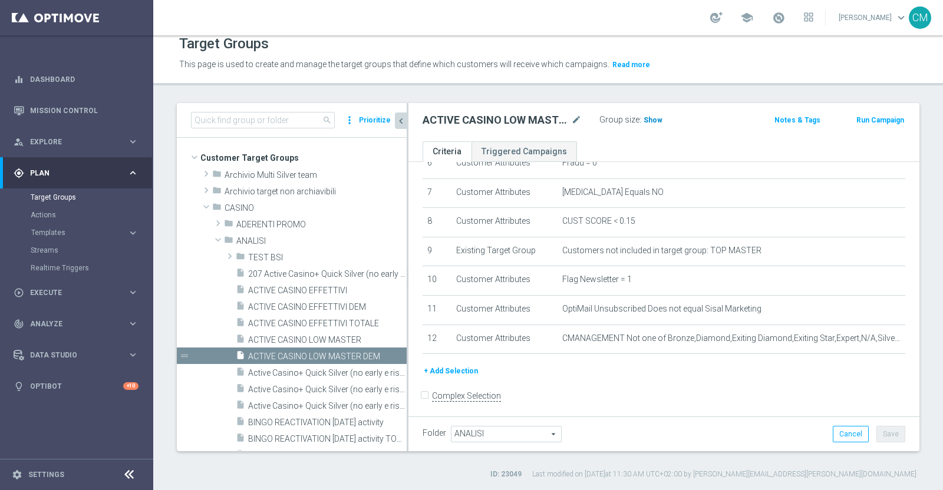
click at [644, 116] on span "Show" at bounding box center [653, 120] width 19 height 8
click at [647, 118] on span "13,980" at bounding box center [656, 121] width 25 height 11
click at [342, 336] on span "ACTIVE CASINO LOW MASTER" at bounding box center [313, 340] width 130 height 10
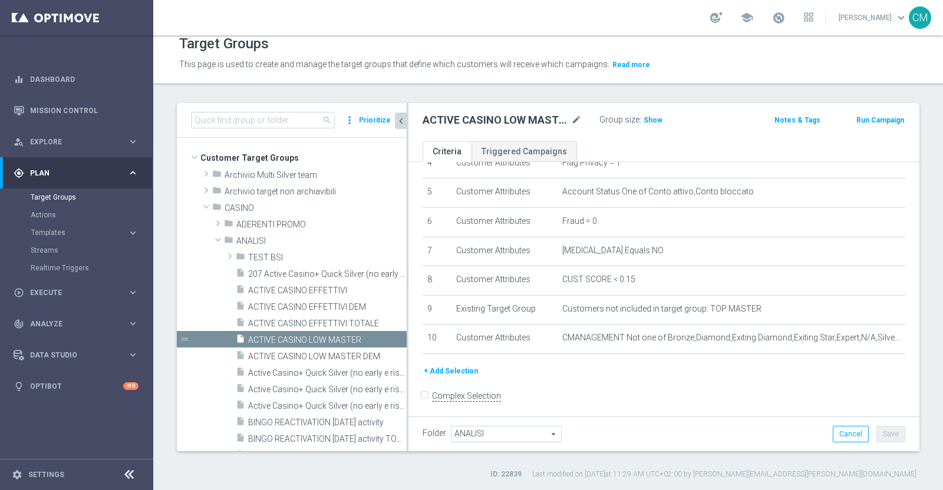
click at [461, 367] on button "+ Add Selection" at bounding box center [451, 371] width 57 height 13
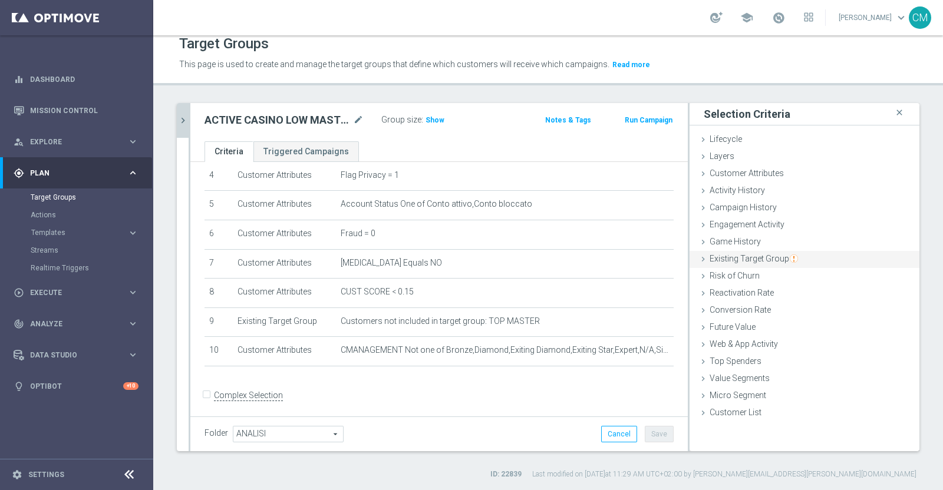
click at [751, 259] on span "Existing Target Group" at bounding box center [754, 258] width 88 height 9
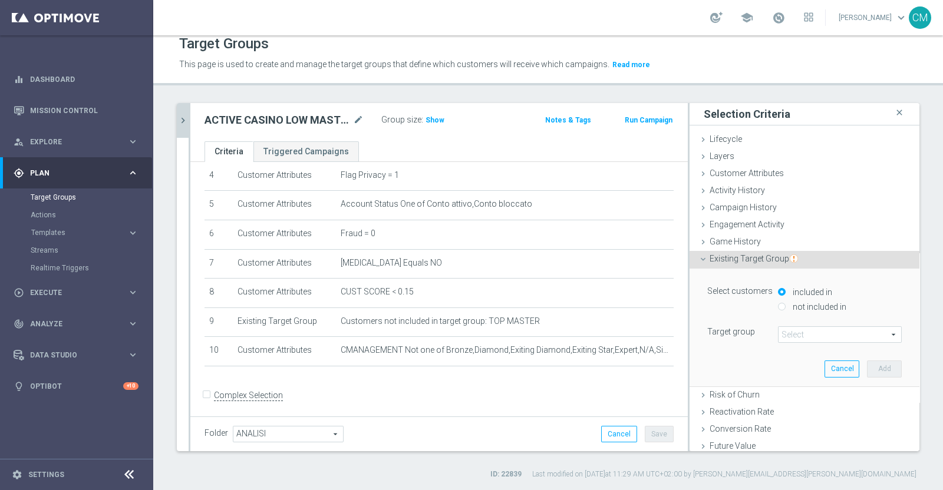
click at [790, 302] on label "not included in" at bounding box center [818, 307] width 57 height 11
click at [784, 303] on input "not included in" at bounding box center [782, 307] width 8 height 8
radio input "true"
click at [786, 321] on div "Select customers included in not included in Target group Select arrow_drop_dow…" at bounding box center [804, 313] width 194 height 60
click at [785, 332] on span at bounding box center [840, 334] width 123 height 15
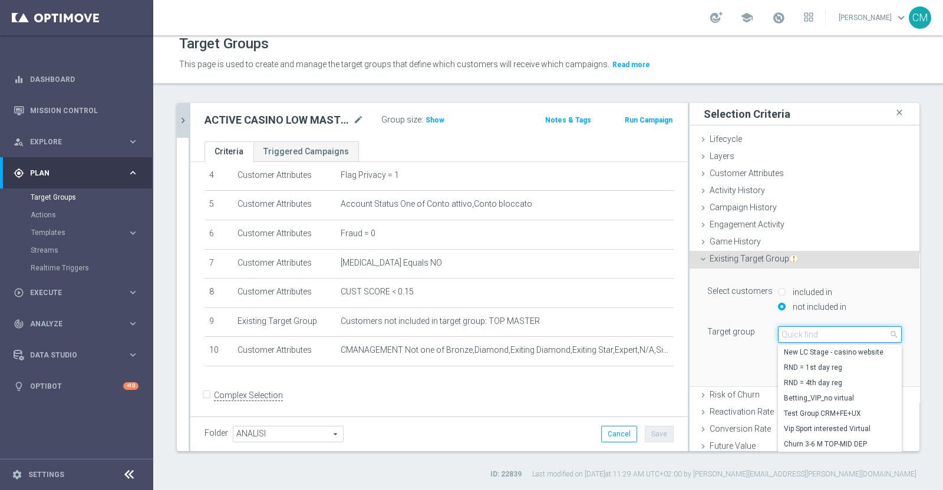
click at [785, 332] on input "search" at bounding box center [840, 335] width 124 height 17
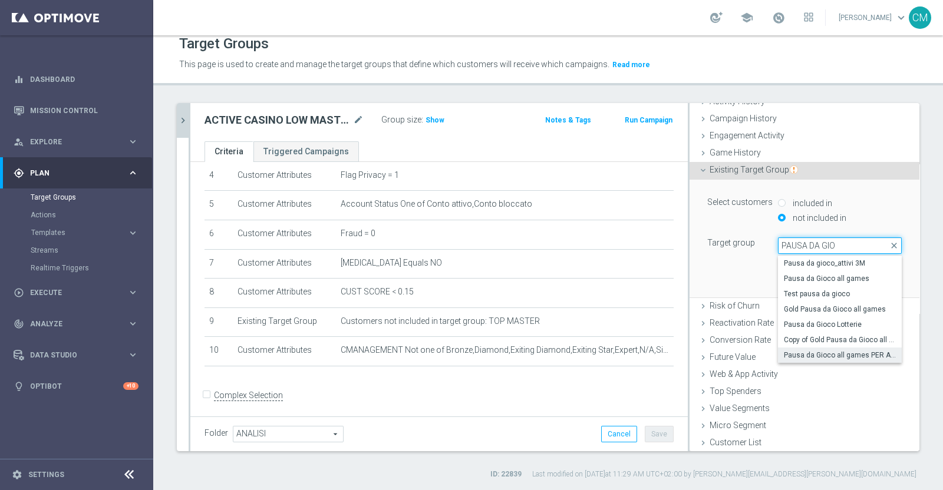
type input "PAUSA DA GIO"
click at [832, 348] on label "Pausa da Gioco all games PER ANALISI" at bounding box center [840, 355] width 124 height 15
type input "Pausa da Gioco all games PER ANALISI"
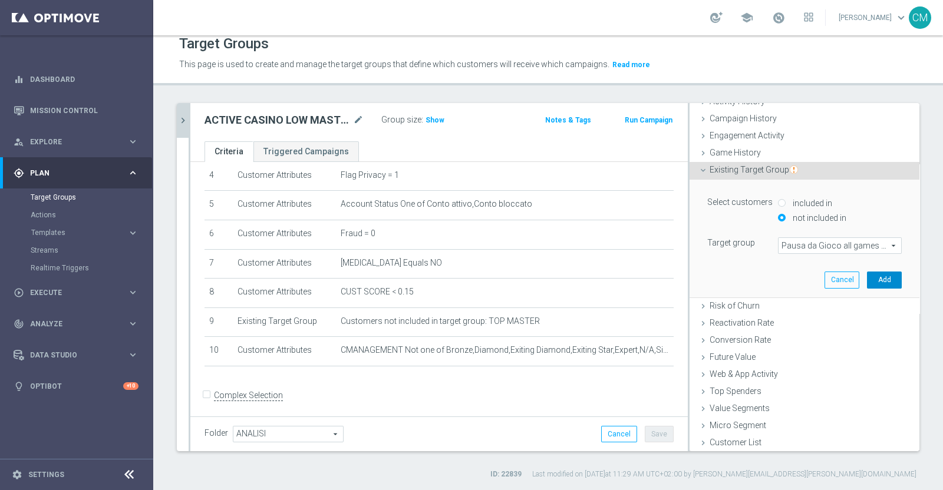
click at [867, 286] on button "Add" at bounding box center [884, 280] width 35 height 17
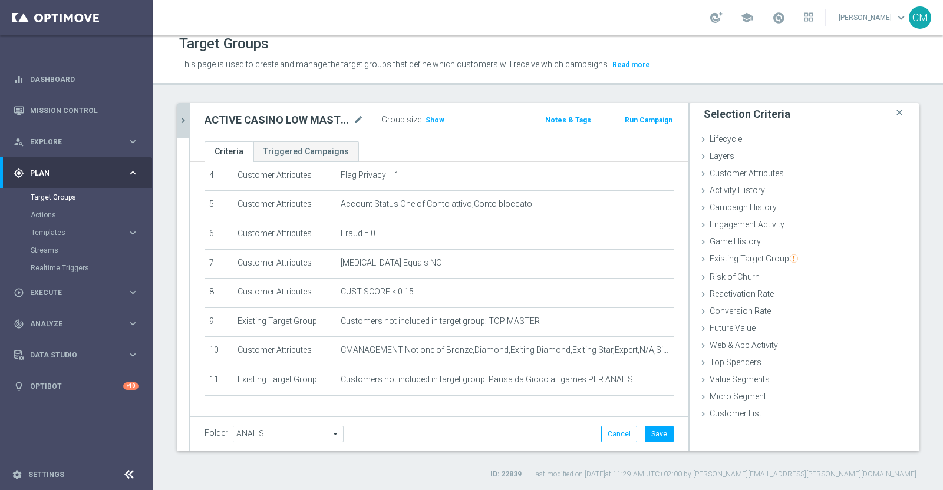
scroll to position [0, 0]
click at [652, 434] on button "Save" at bounding box center [659, 434] width 29 height 17
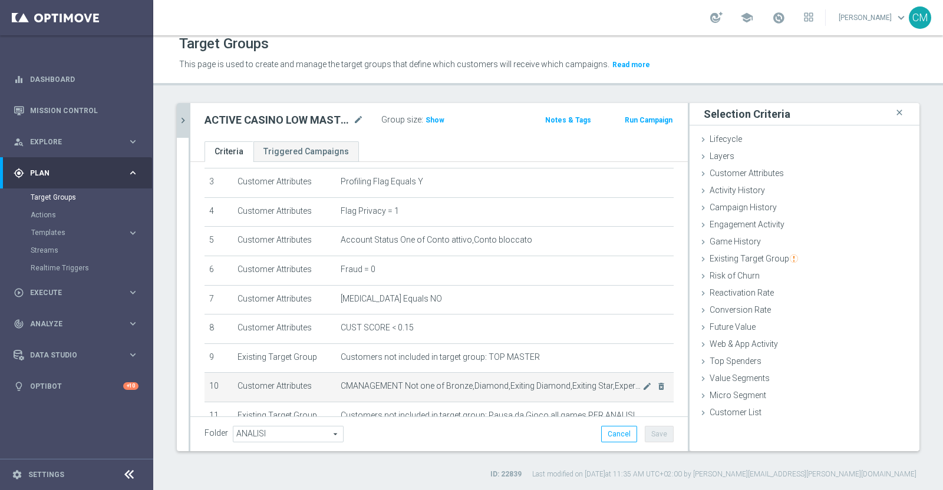
scroll to position [159, 0]
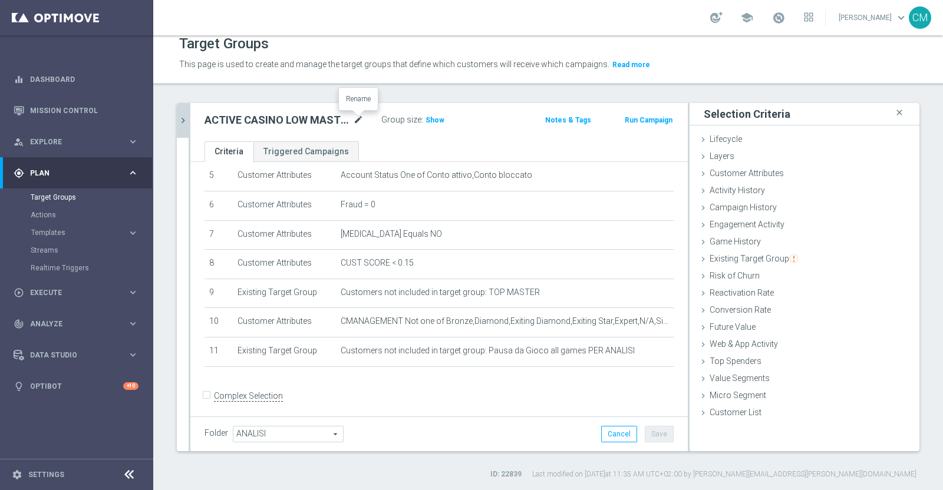
click at [357, 118] on icon "mode_edit" at bounding box center [358, 120] width 11 height 14
click at [431, 116] on span "Show" at bounding box center [435, 120] width 19 height 8
click at [182, 127] on button "chevron_right" at bounding box center [183, 120] width 12 height 35
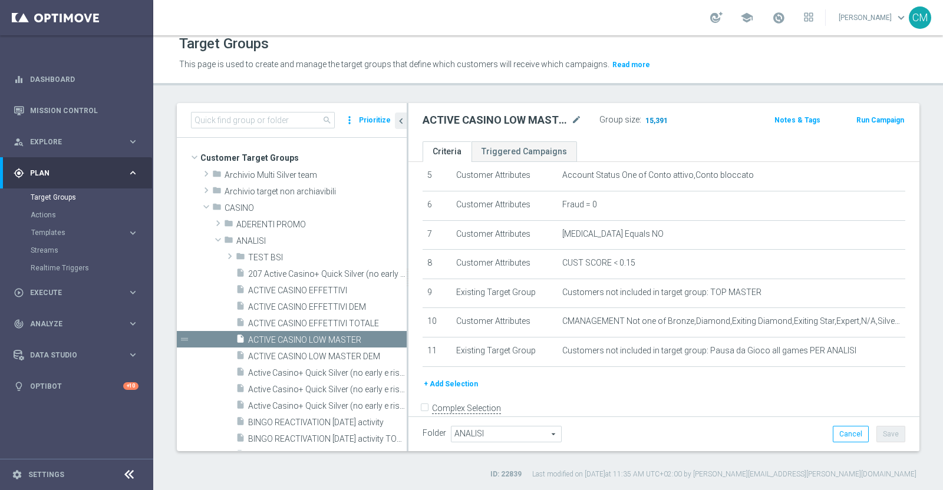
click at [647, 117] on span "15,391" at bounding box center [656, 121] width 25 height 11
click at [339, 356] on span "ACTIVE CASINO LOW MASTER DEM" at bounding box center [314, 357] width 132 height 10
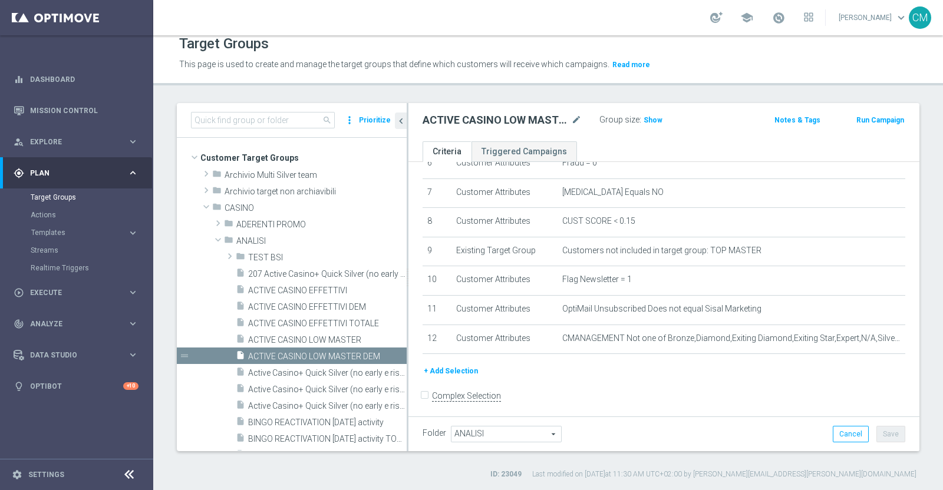
click at [453, 367] on button "+ Add Selection" at bounding box center [451, 371] width 57 height 13
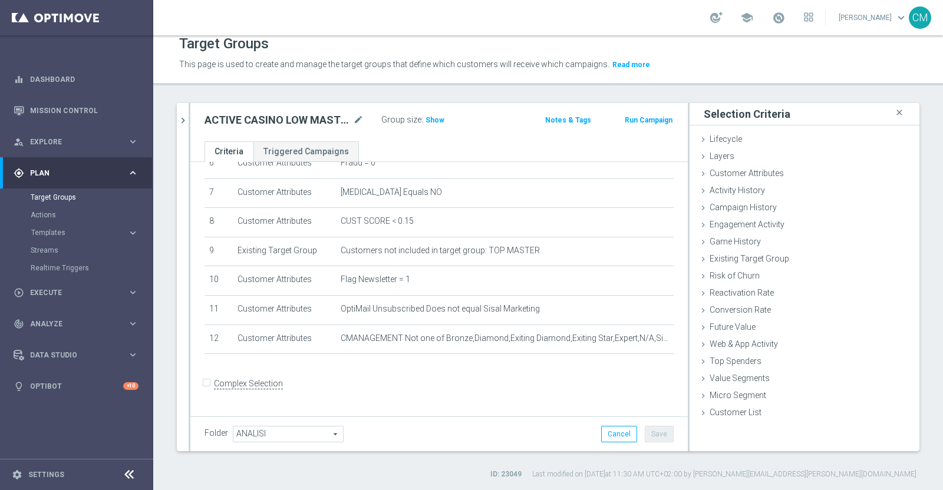
scroll to position [187, 0]
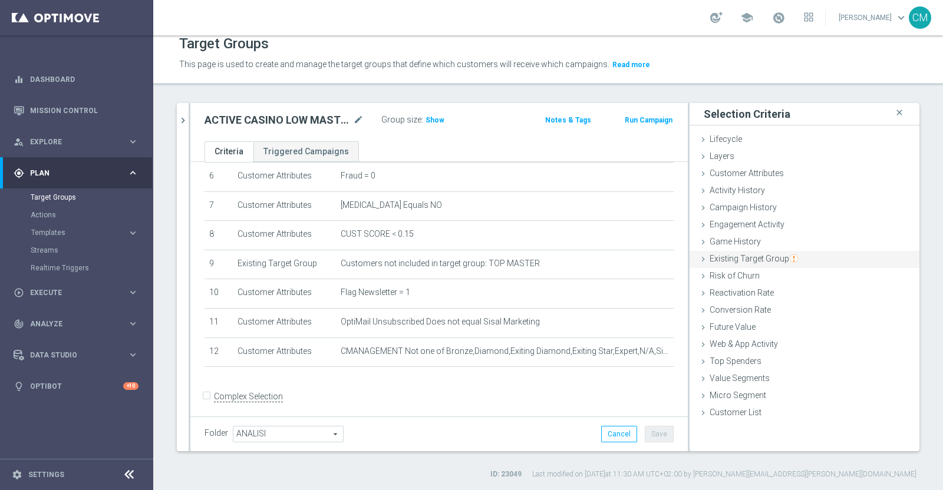
click at [749, 259] on span "Existing Target Group" at bounding box center [754, 258] width 88 height 9
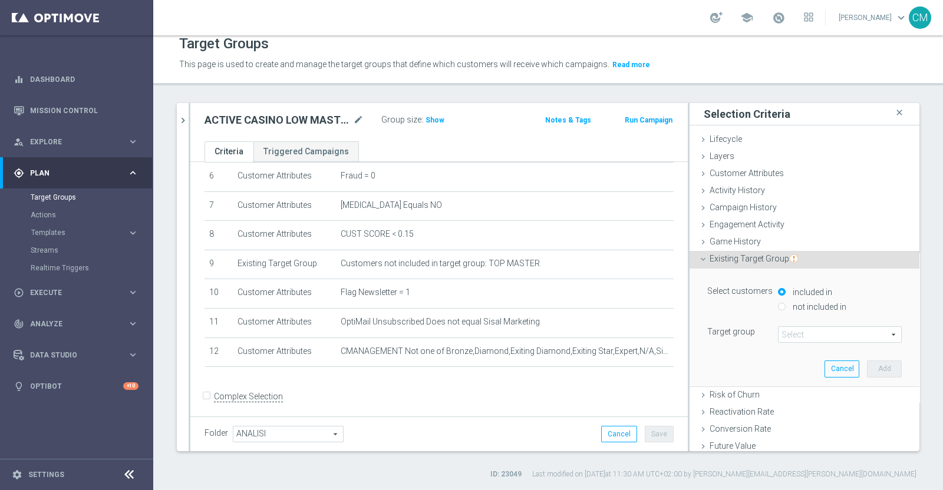
click at [793, 302] on label "not included in" at bounding box center [818, 307] width 57 height 11
click at [786, 303] on input "not included in" at bounding box center [782, 307] width 8 height 8
radio input "true"
click at [786, 333] on span at bounding box center [840, 334] width 123 height 15
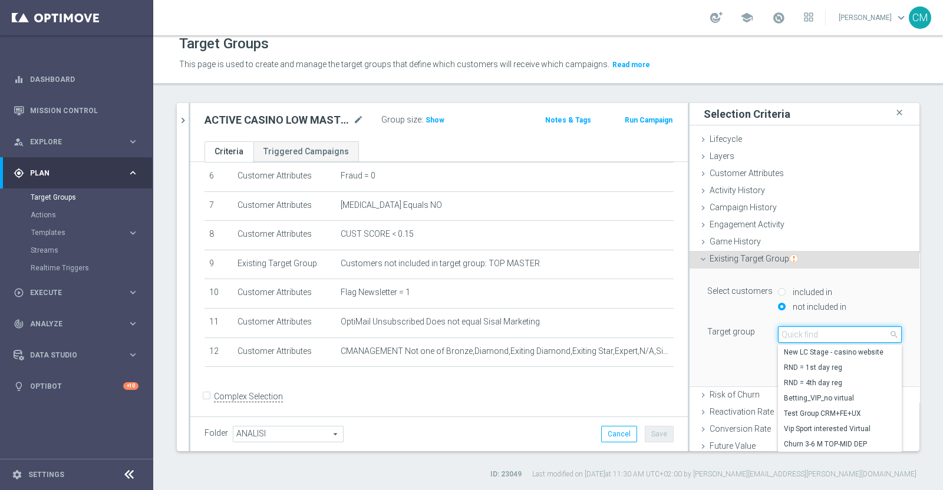
click at [786, 333] on input "search" at bounding box center [840, 335] width 124 height 17
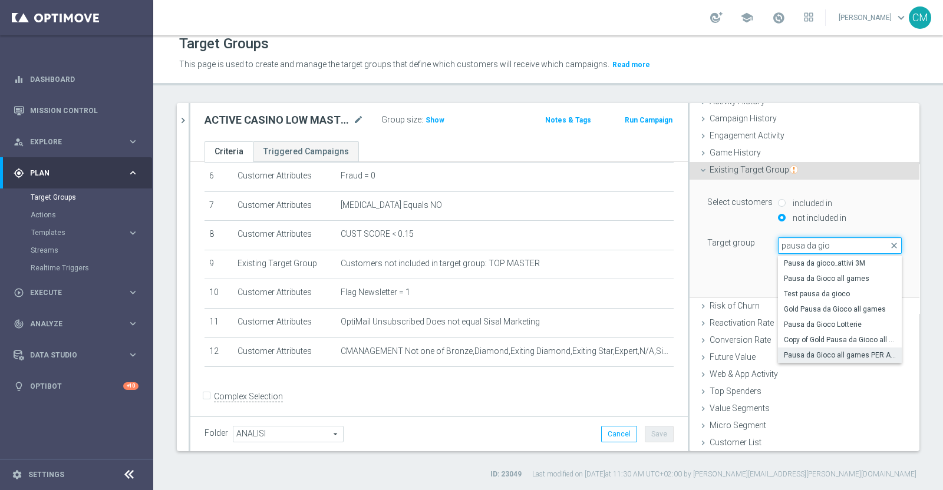
type input "pausa da gio"
click at [803, 348] on label "Pausa da Gioco all games PER ANALISI" at bounding box center [840, 355] width 124 height 15
type input "Pausa da Gioco all games PER ANALISI"
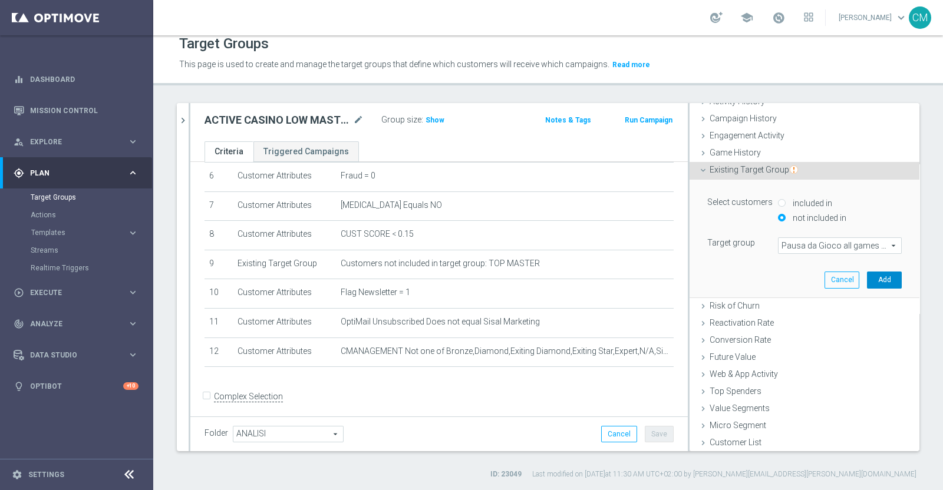
click at [867, 278] on button "Add" at bounding box center [884, 280] width 35 height 17
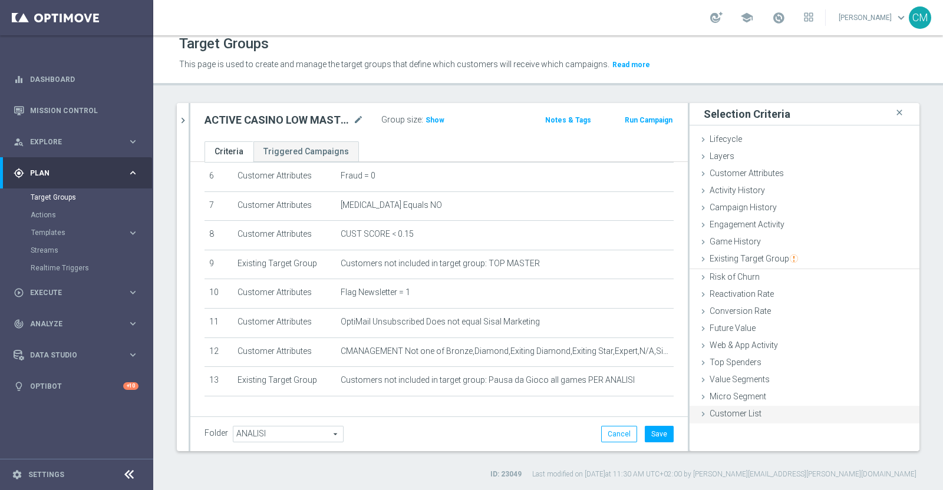
scroll to position [0, 0]
click at [653, 432] on button "Save" at bounding box center [659, 434] width 29 height 17
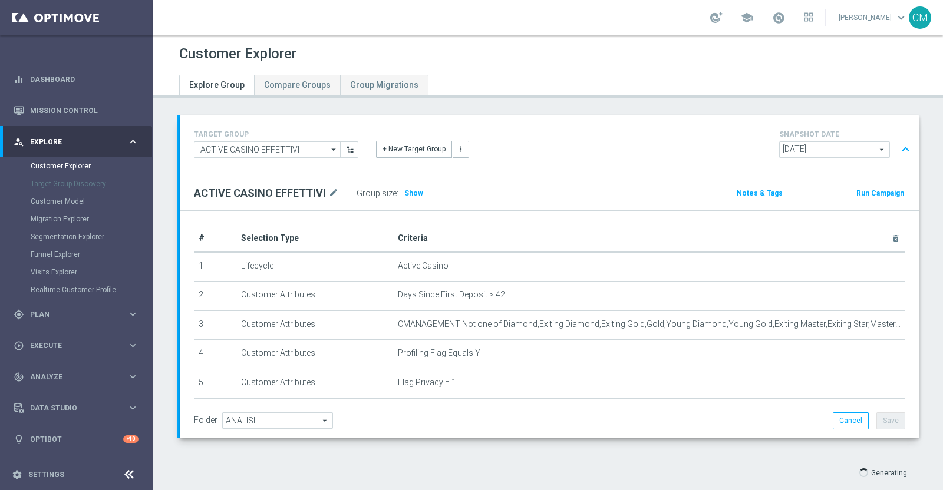
click at [799, 140] on div "SNAPSHOT DATE 2025-09-23 2025-09-23 arrow_drop_down search expand_less" at bounding box center [847, 144] width 136 height 34
click at [801, 147] on span "[DATE]" at bounding box center [835, 149] width 110 height 15
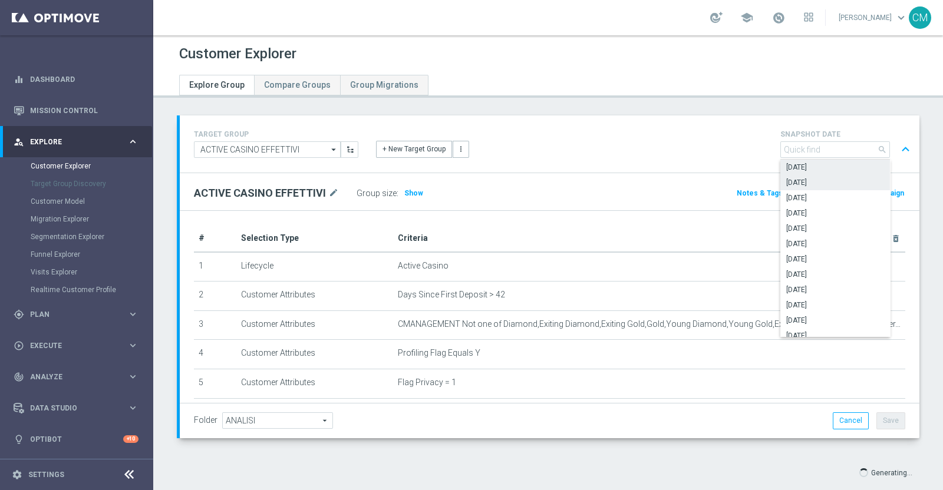
click at [809, 178] on span "[DATE]" at bounding box center [835, 182] width 98 height 9
type input "[DATE]"
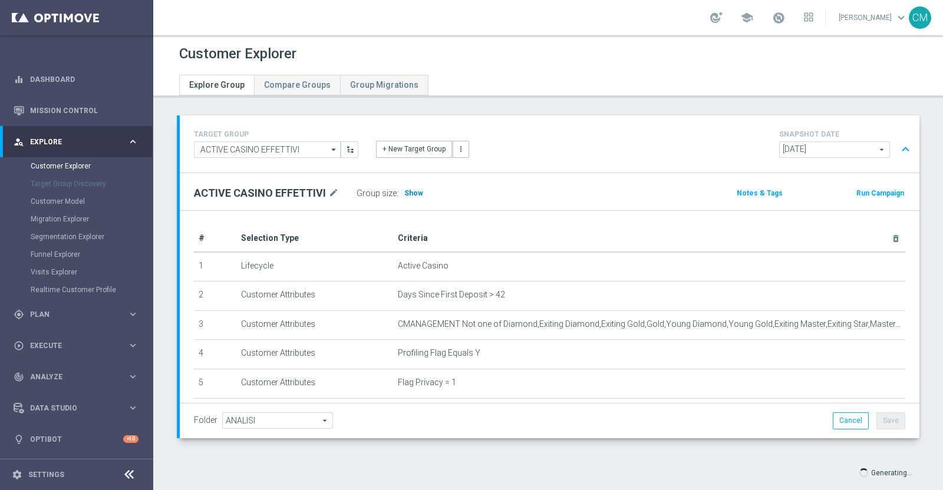
click at [407, 194] on span "Show" at bounding box center [413, 193] width 19 height 8
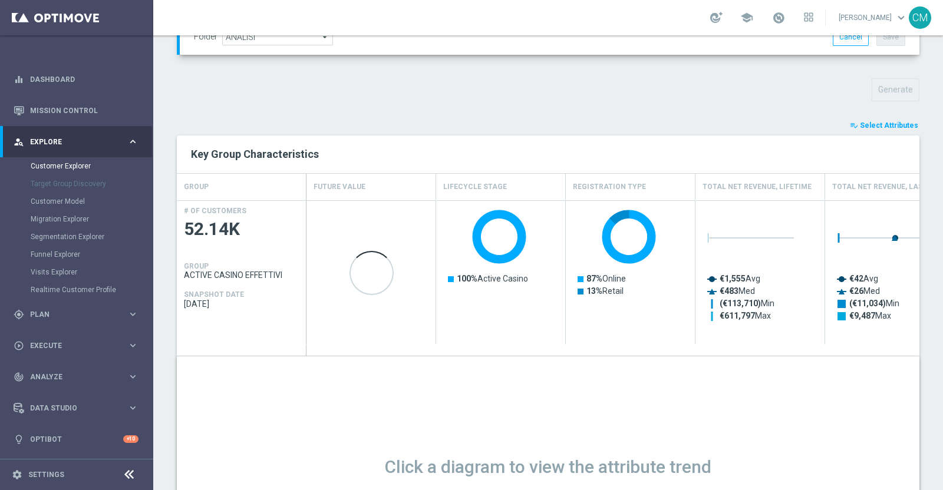
scroll to position [385, 0]
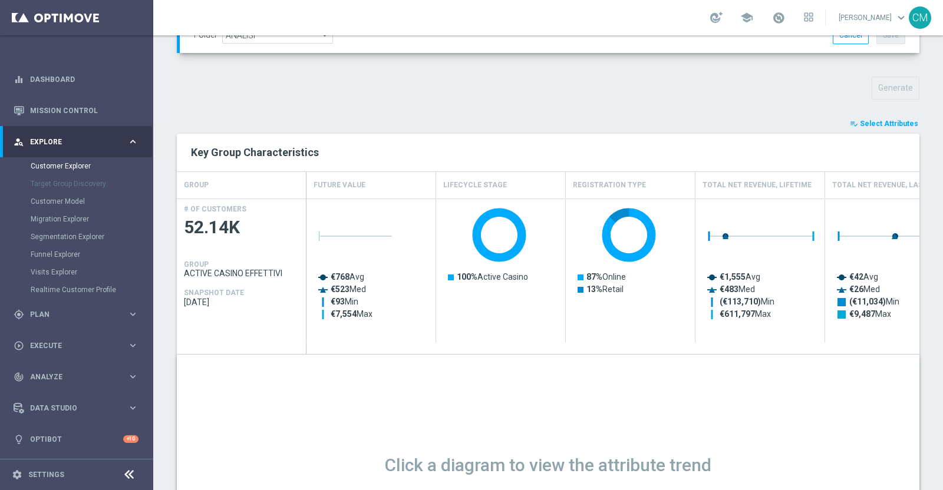
click at [878, 128] on button "playlist_add_check Select Attributes" at bounding box center [884, 123] width 71 height 13
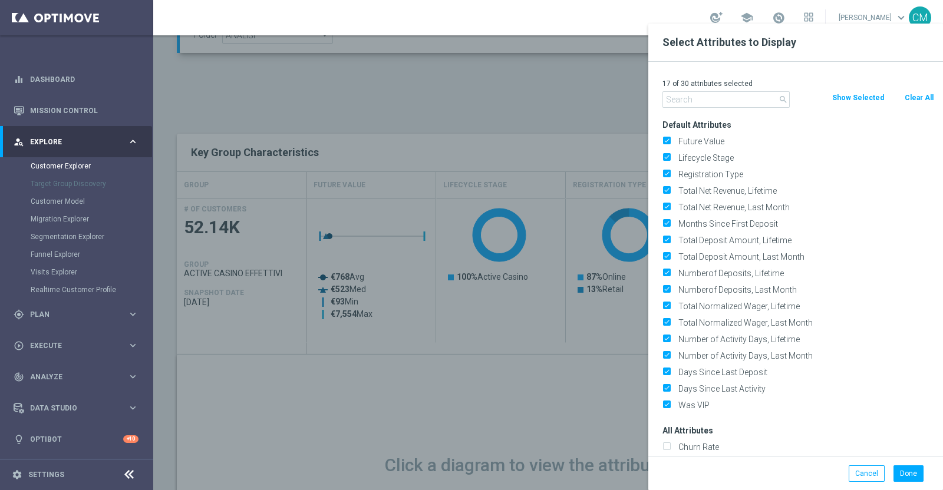
click at [915, 101] on button "Clear All" at bounding box center [919, 97] width 31 height 13
checkbox input "false"
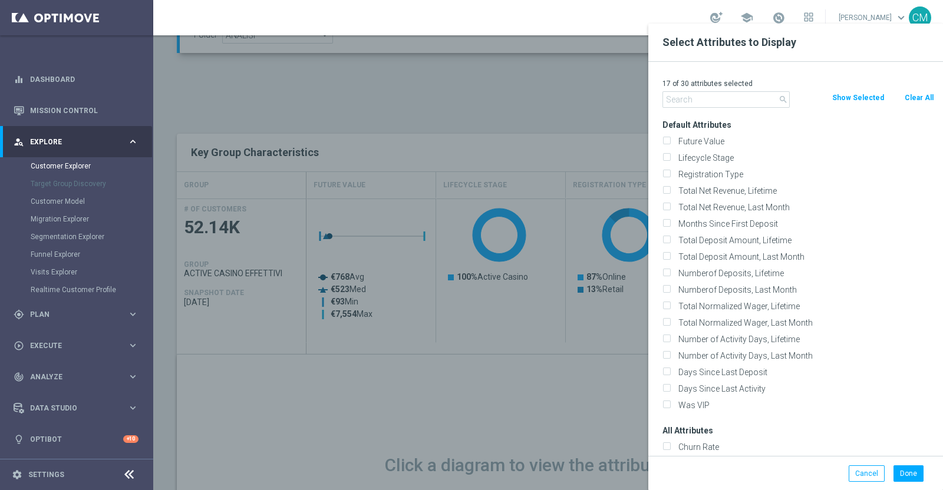
checkbox input "false"
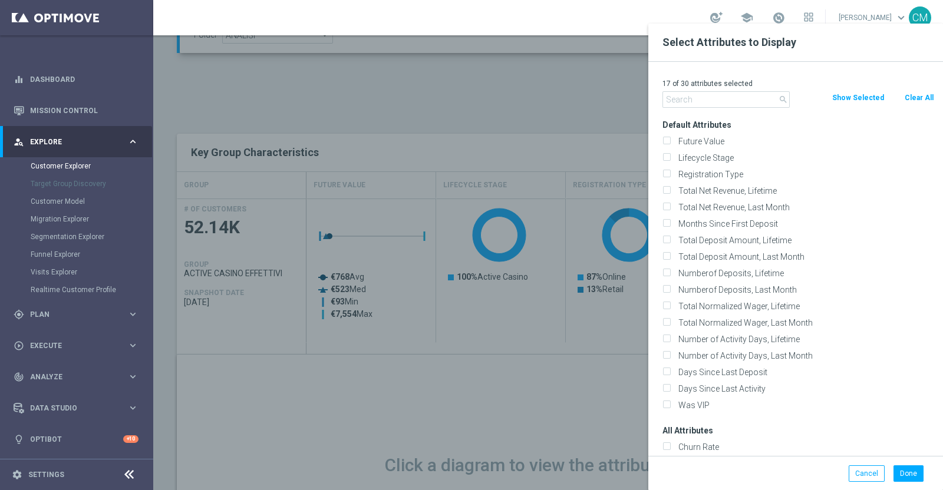
checkbox input "false"
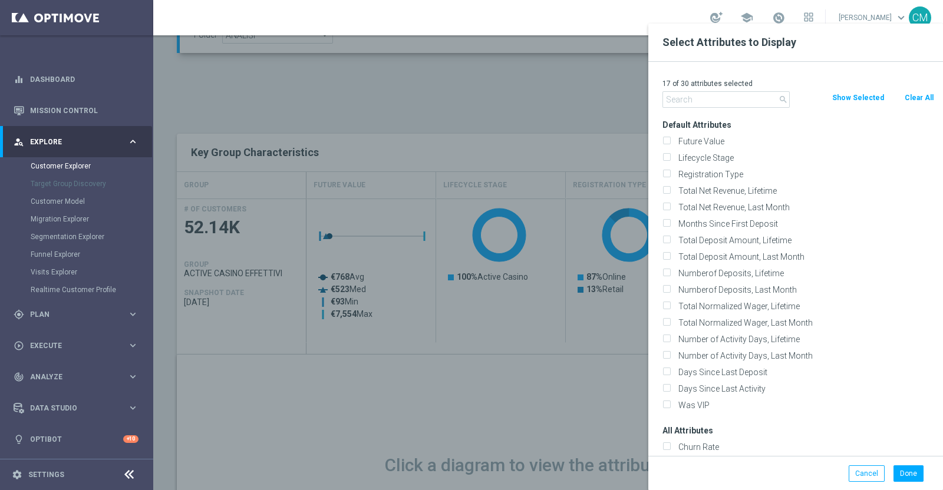
checkbox input "false"
click at [740, 104] on input "text" at bounding box center [725, 99] width 127 height 17
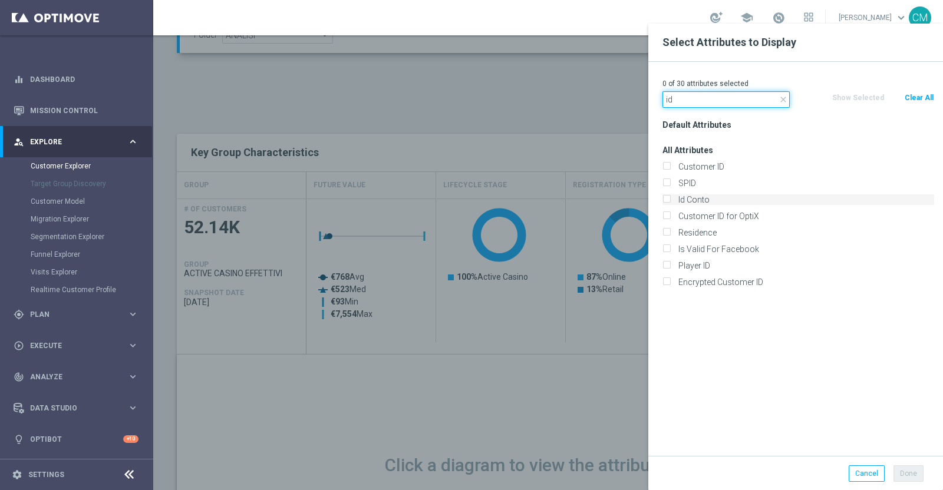
type input "id"
click at [700, 199] on label "Id Conto" at bounding box center [804, 199] width 260 height 11
click at [670, 199] on input "Id Conto" at bounding box center [666, 201] width 8 height 8
checkbox input "true"
click at [912, 467] on button "Done" at bounding box center [908, 474] width 30 height 17
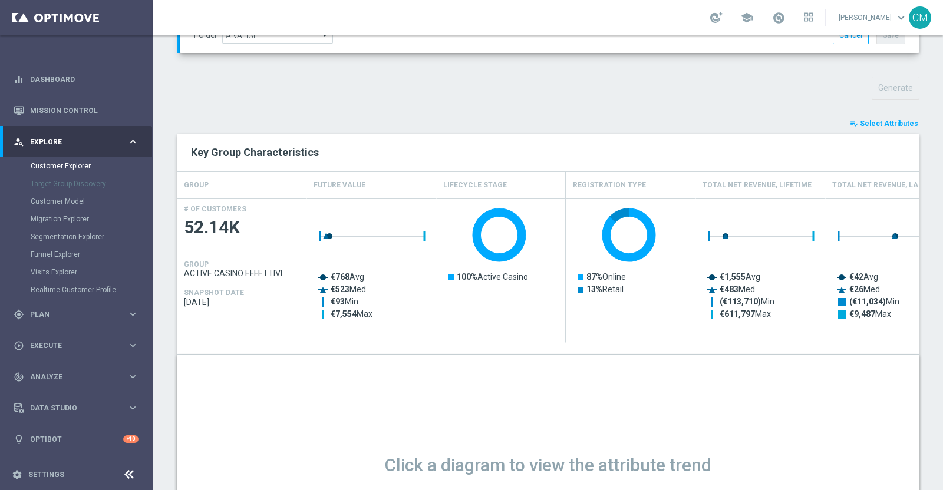
type input "Search"
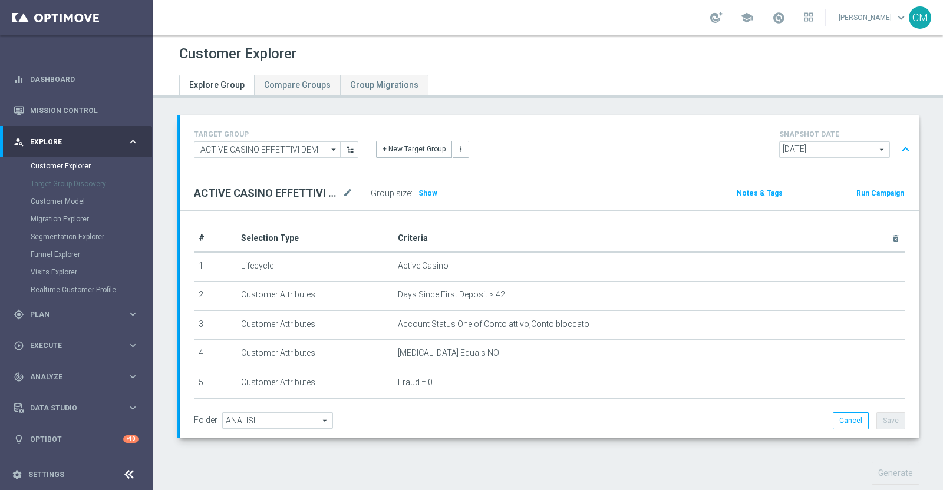
click at [787, 143] on span "[DATE]" at bounding box center [835, 149] width 110 height 15
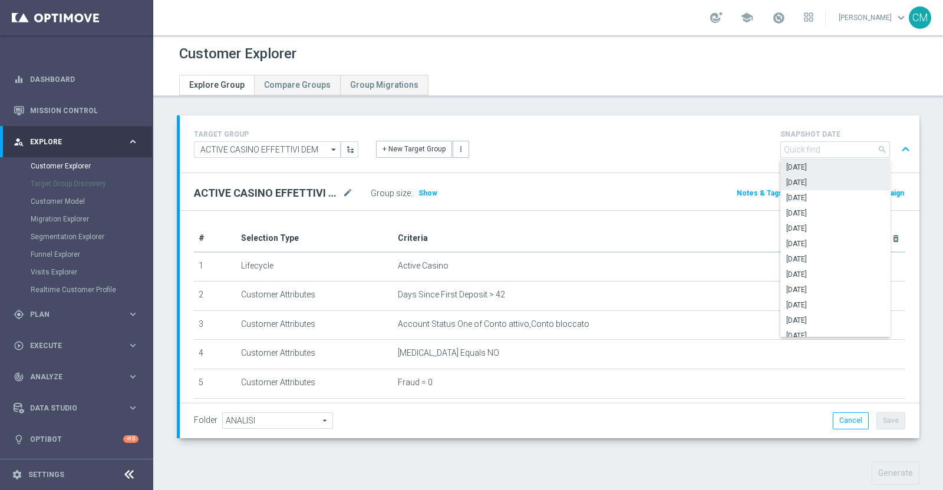
click at [788, 183] on span "2025-09-20" at bounding box center [835, 182] width 98 height 9
type input "2025-09-20"
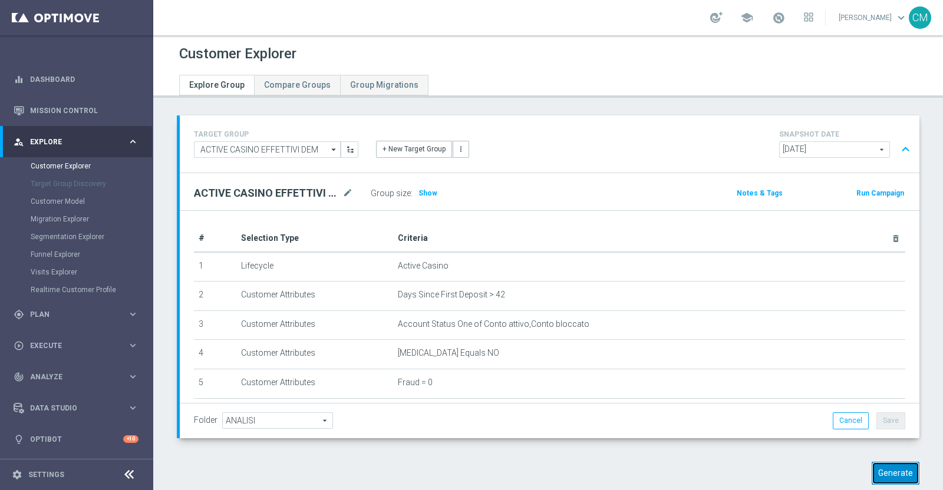
click at [881, 474] on button "Generate" at bounding box center [896, 473] width 48 height 23
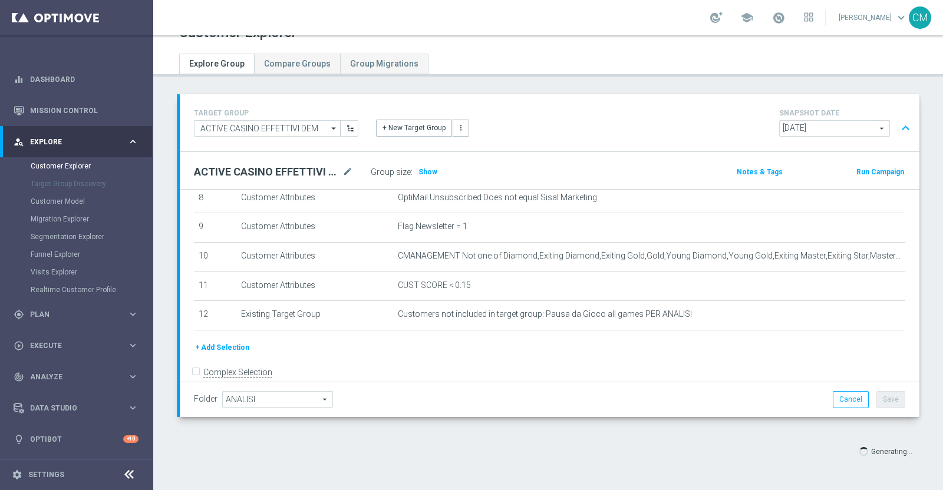
scroll to position [259, 0]
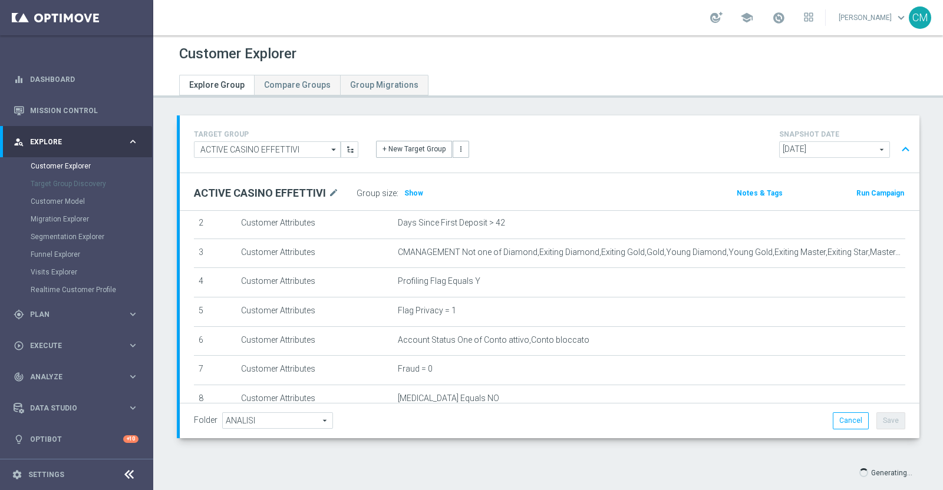
scroll to position [21, 0]
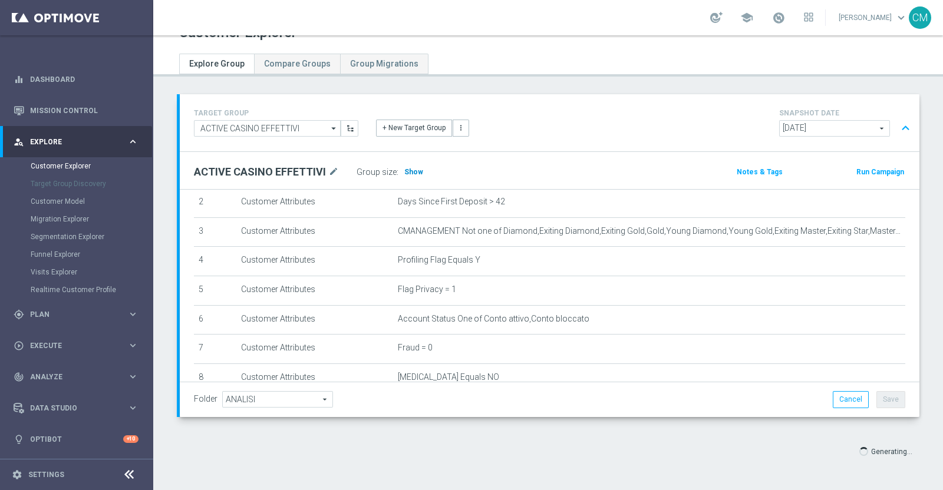
click at [412, 170] on span "Show" at bounding box center [413, 172] width 19 height 8
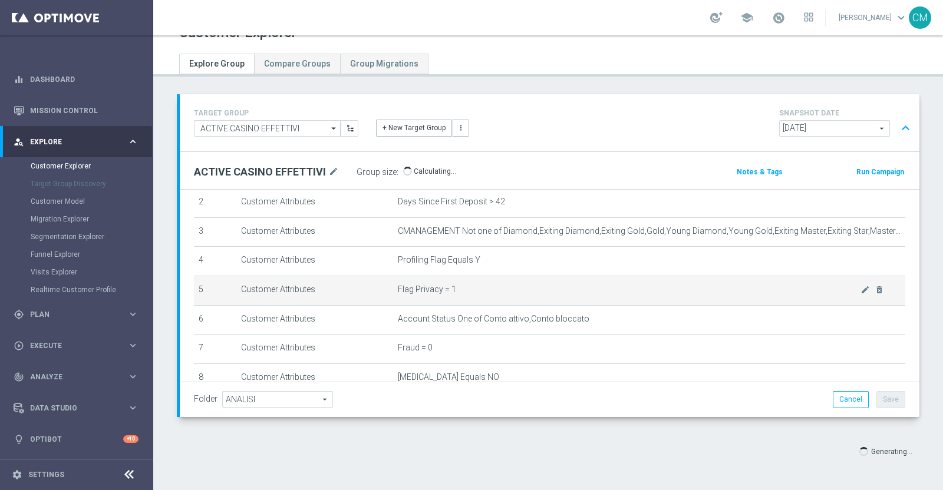
scroll to position [202, 0]
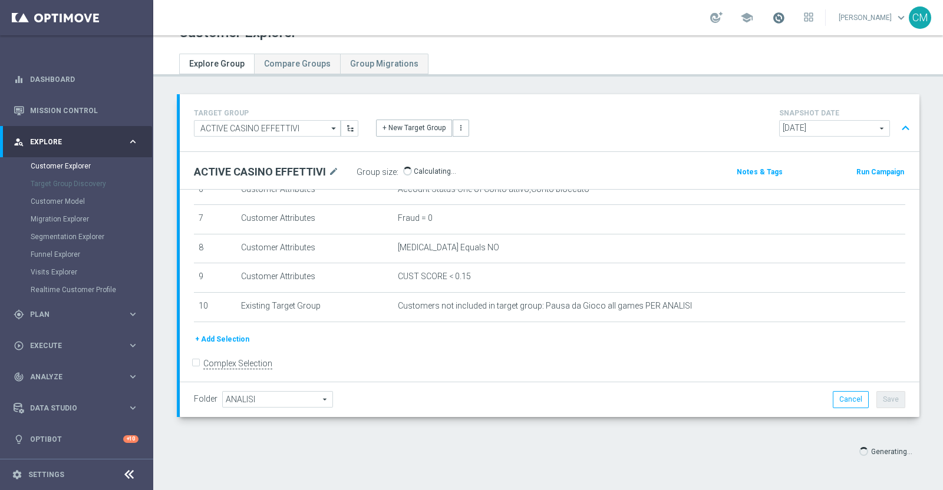
click at [776, 20] on span at bounding box center [778, 17] width 13 height 13
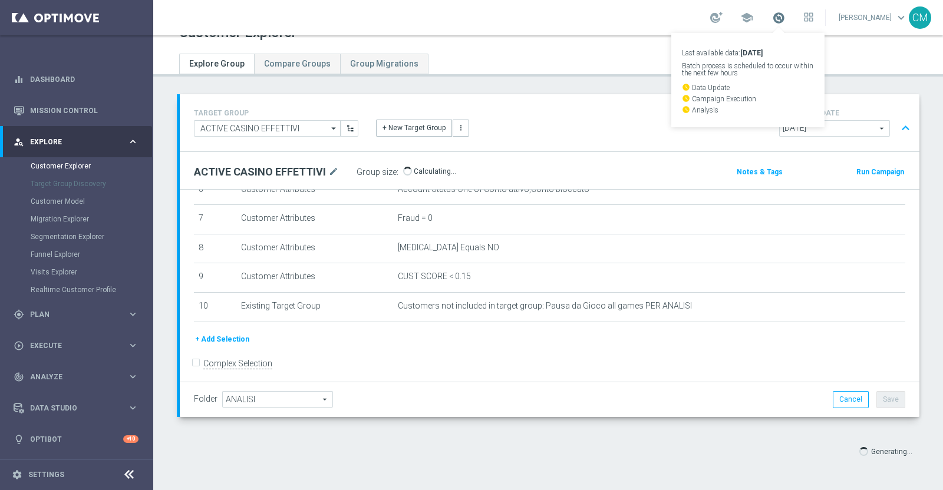
click at [776, 20] on span at bounding box center [778, 17] width 13 height 13
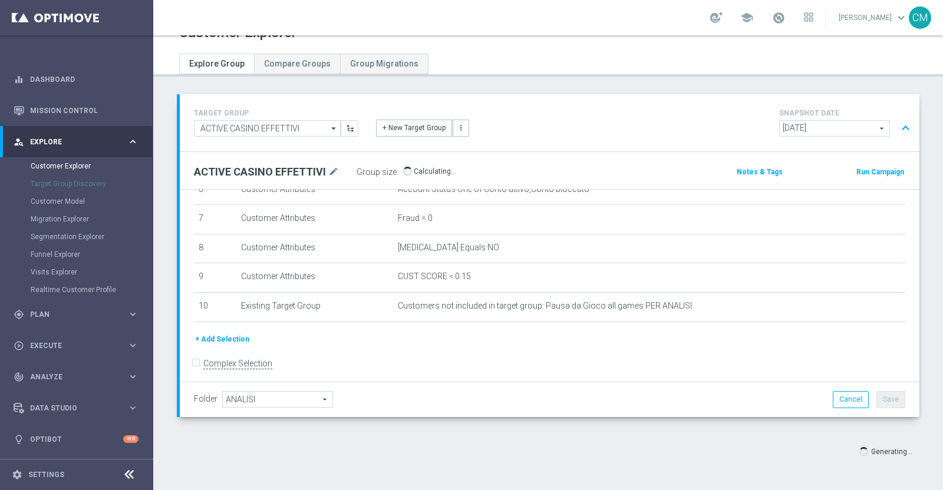
scroll to position [0, 0]
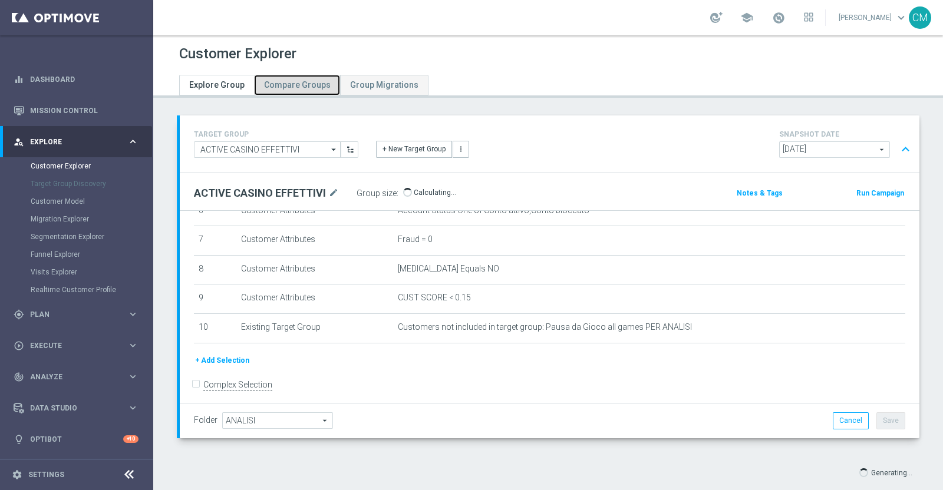
click at [286, 93] on link "Compare Groups" at bounding box center [297, 85] width 86 height 21
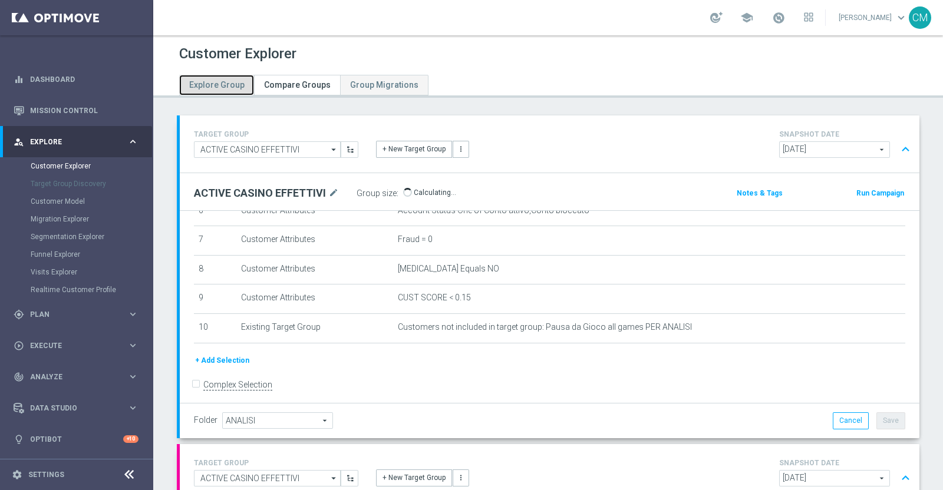
click at [236, 87] on span "Explore Group" at bounding box center [216, 84] width 55 height 9
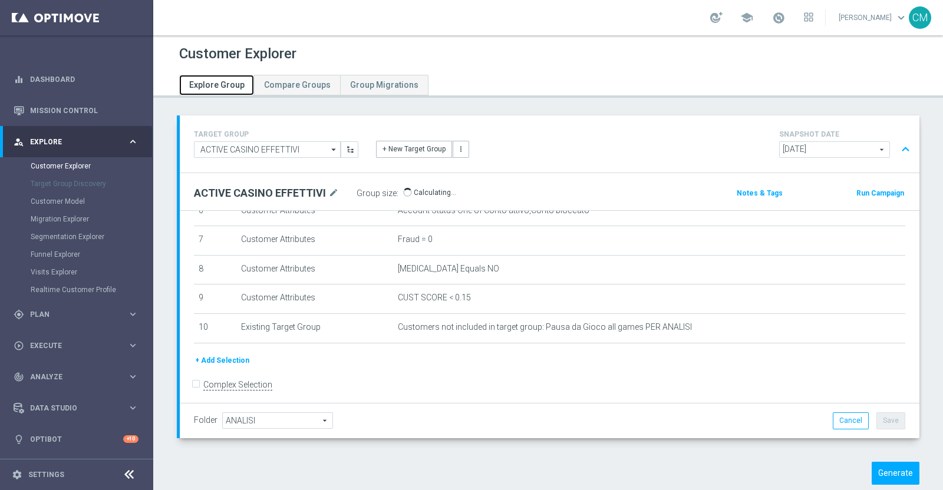
scroll to position [23, 0]
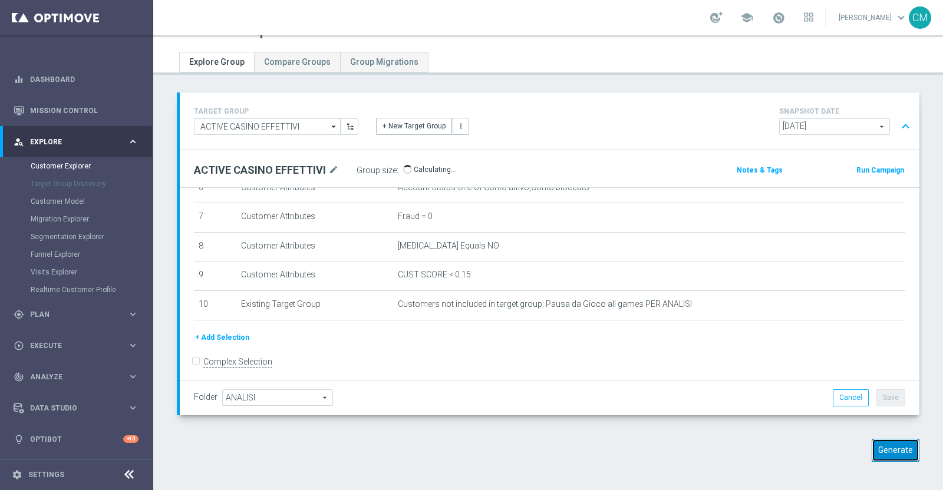
click at [896, 444] on button "Generate" at bounding box center [896, 450] width 48 height 23
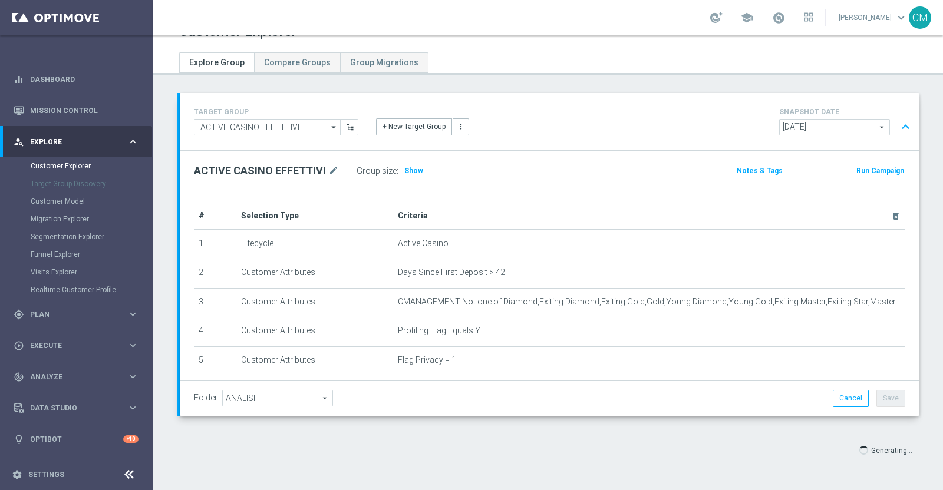
scroll to position [21, 0]
click at [412, 173] on span "Show" at bounding box center [413, 172] width 19 height 8
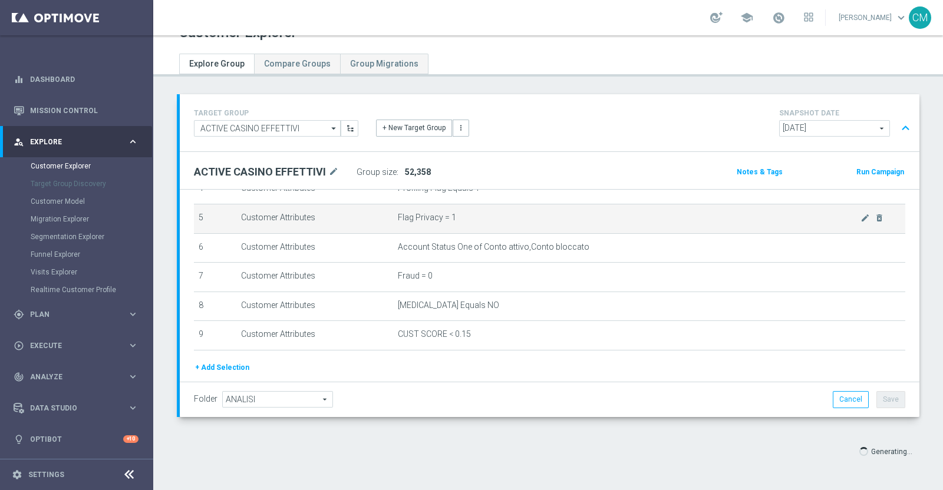
scroll to position [154, 0]
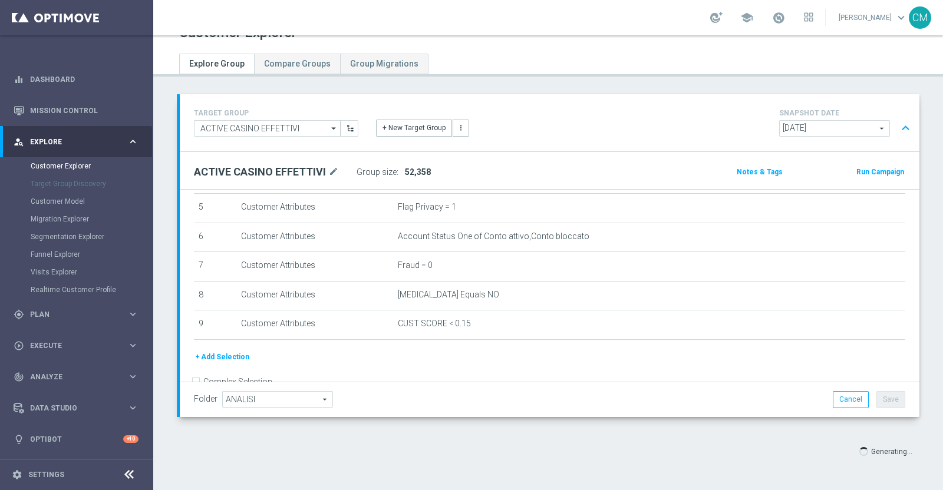
click at [782, 130] on span "2025-09-23" at bounding box center [835, 128] width 110 height 15
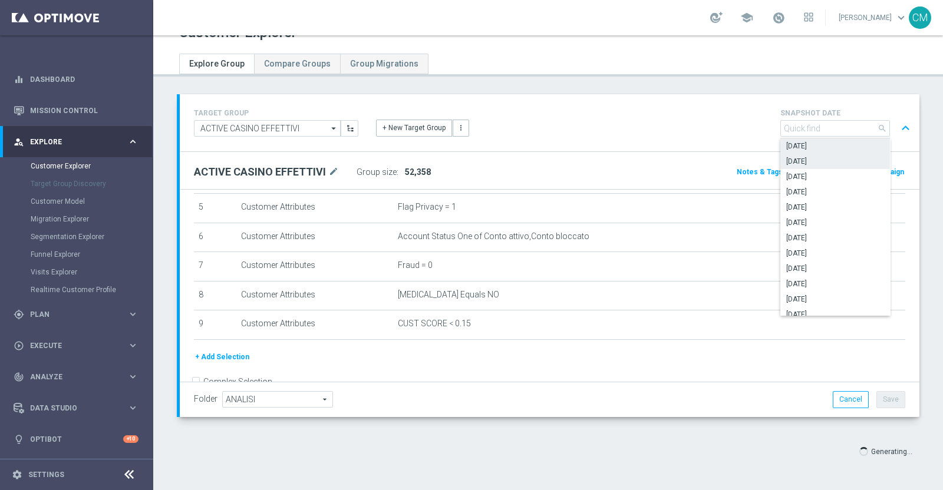
click at [797, 157] on span "[DATE]" at bounding box center [835, 161] width 98 height 9
type input "[DATE]"
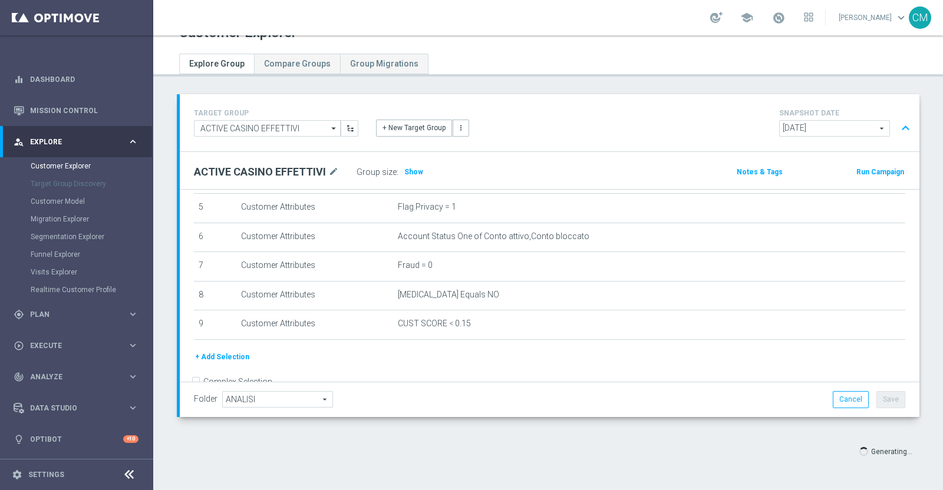
type input "Select"
click at [405, 169] on span "Show" at bounding box center [413, 172] width 19 height 8
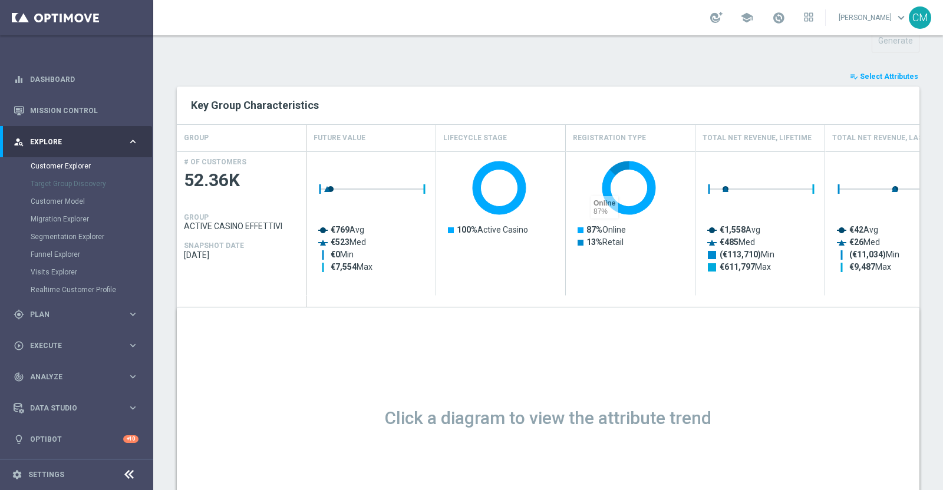
scroll to position [432, 0]
click at [866, 73] on span "Select Attributes" at bounding box center [889, 77] width 58 height 8
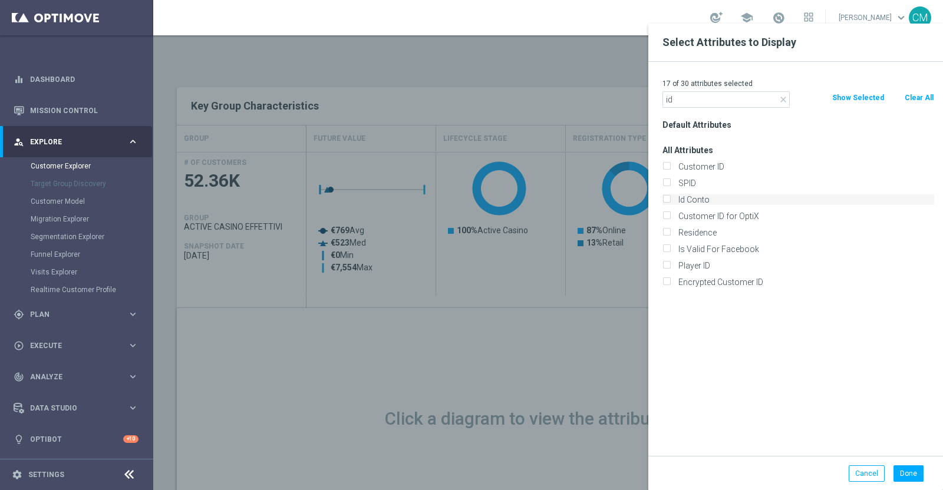
type input "id"
click at [713, 201] on label "Id Conto" at bounding box center [804, 199] width 260 height 11
click at [670, 201] on input "Id Conto" at bounding box center [666, 201] width 8 height 8
checkbox input "true"
click at [916, 461] on div "Done Cancel" at bounding box center [795, 473] width 295 height 35
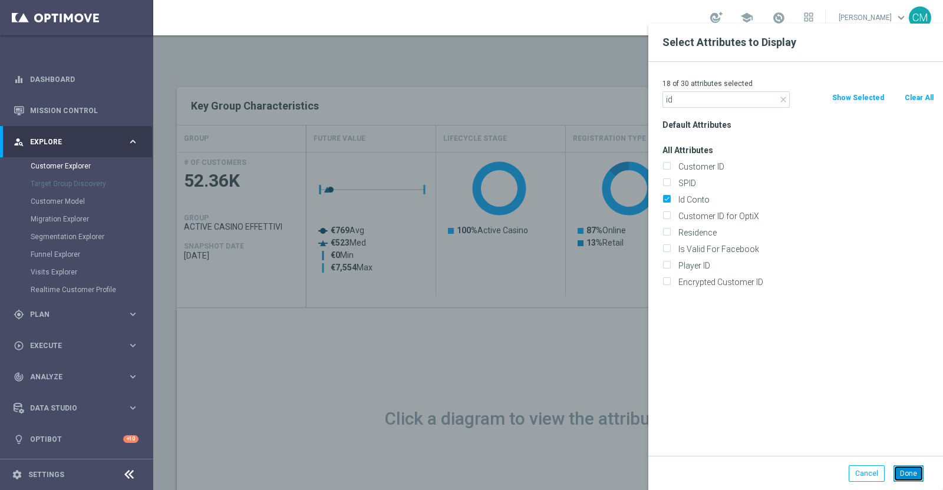
click at [911, 470] on button "Done" at bounding box center [908, 474] width 30 height 17
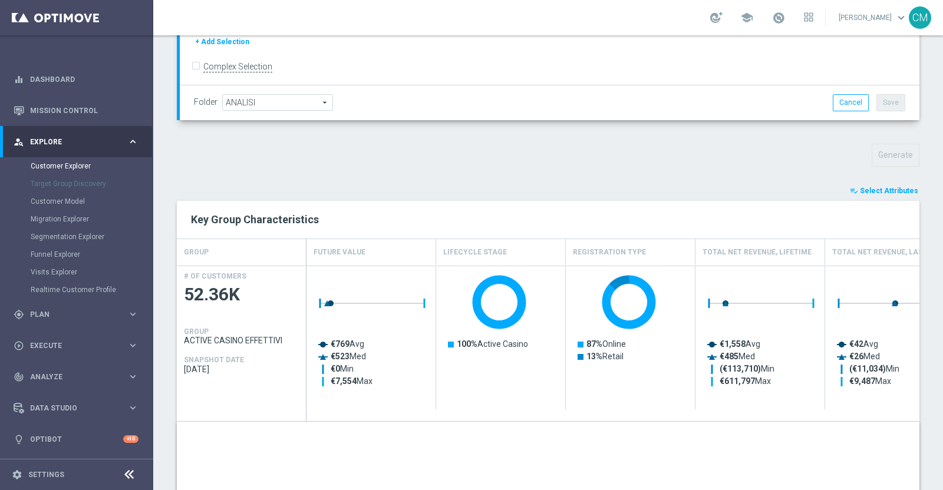
scroll to position [318, 0]
click at [860, 189] on span "Select Attributes" at bounding box center [889, 191] width 58 height 8
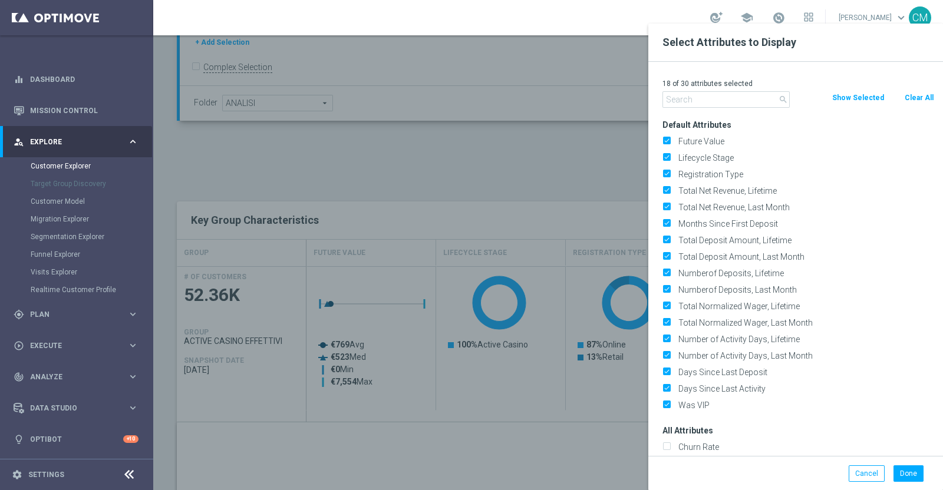
click at [923, 101] on button "Clear All" at bounding box center [919, 97] width 31 height 13
checkbox input "false"
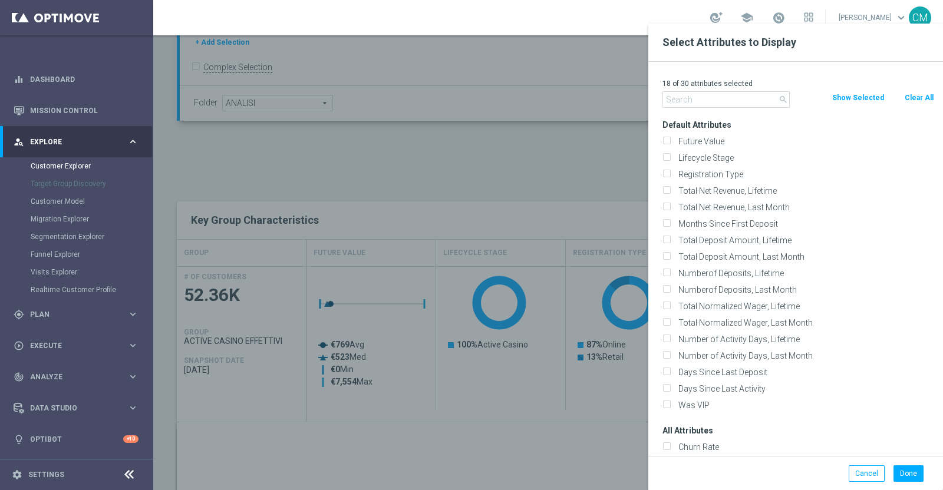
checkbox input "false"
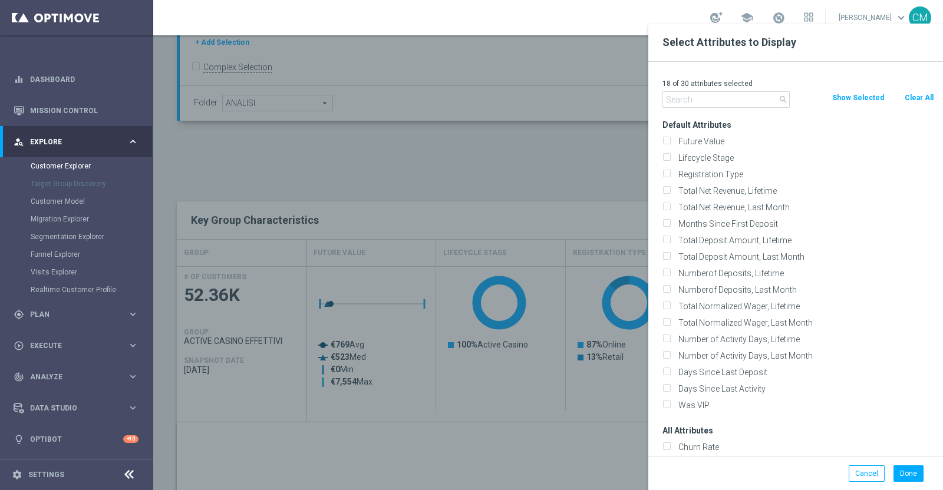
checkbox input "false"
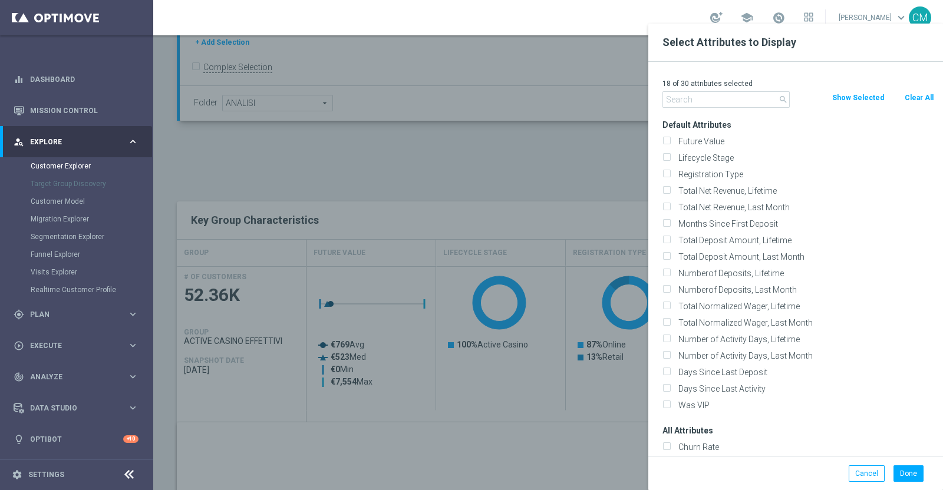
checkbox input "false"
click at [759, 101] on input "text" at bounding box center [725, 99] width 127 height 17
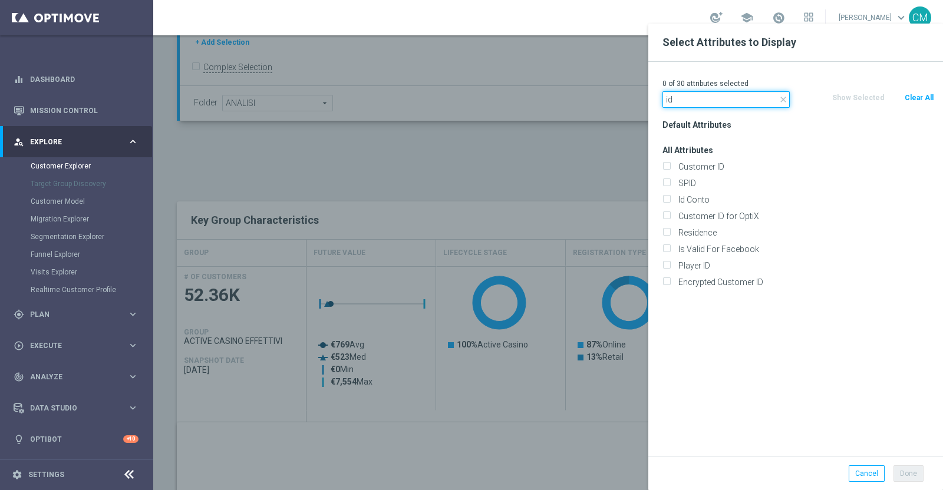
type input "id"
click at [701, 194] on label "Id Conto" at bounding box center [804, 199] width 260 height 11
click at [670, 197] on input "Id Conto" at bounding box center [666, 201] width 8 height 8
checkbox input "true"
click at [905, 474] on button "Done" at bounding box center [908, 474] width 30 height 17
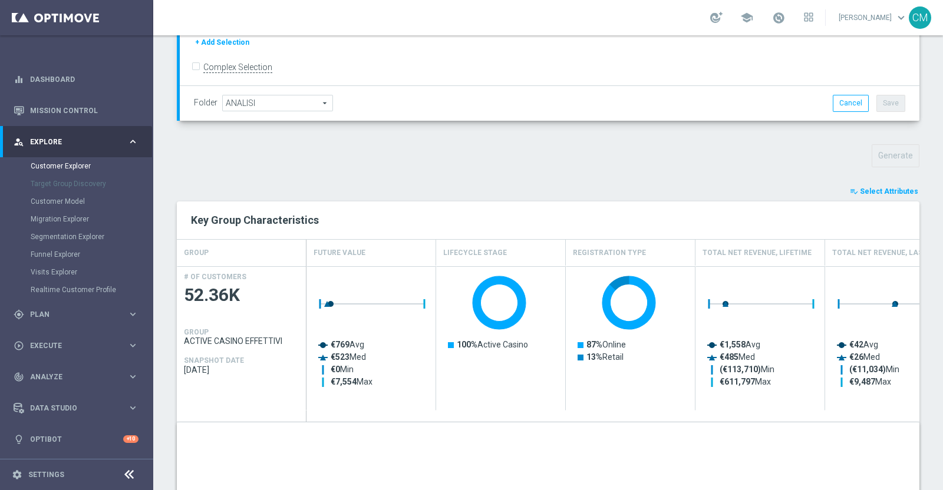
type input "Search"
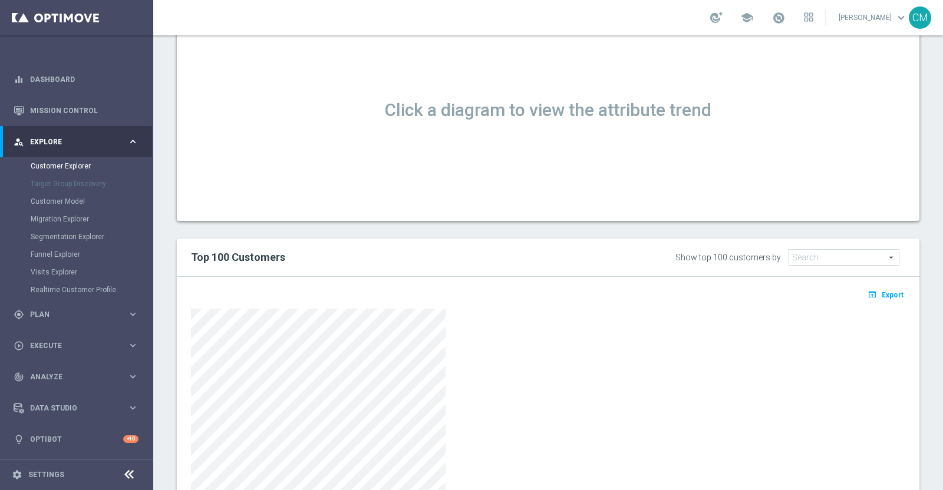
scroll to position [730, 0]
click at [882, 295] on span "Export" at bounding box center [893, 295] width 22 height 8
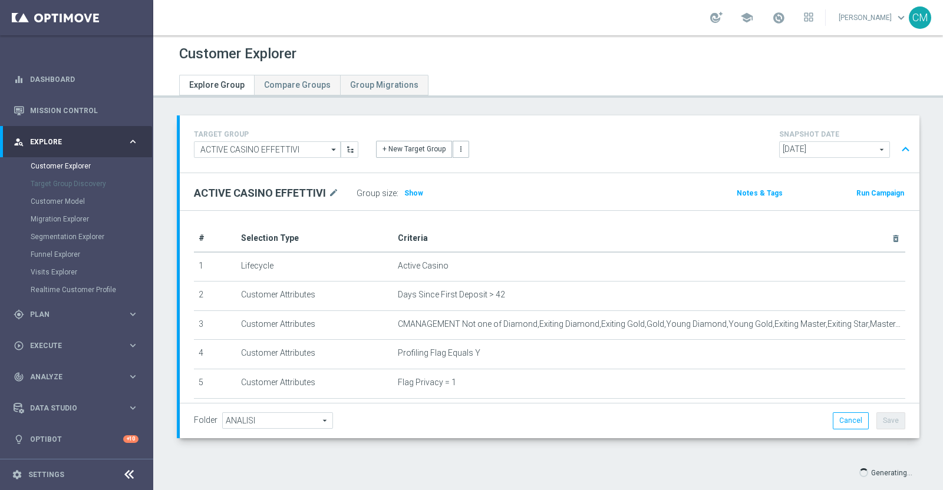
type input "Select"
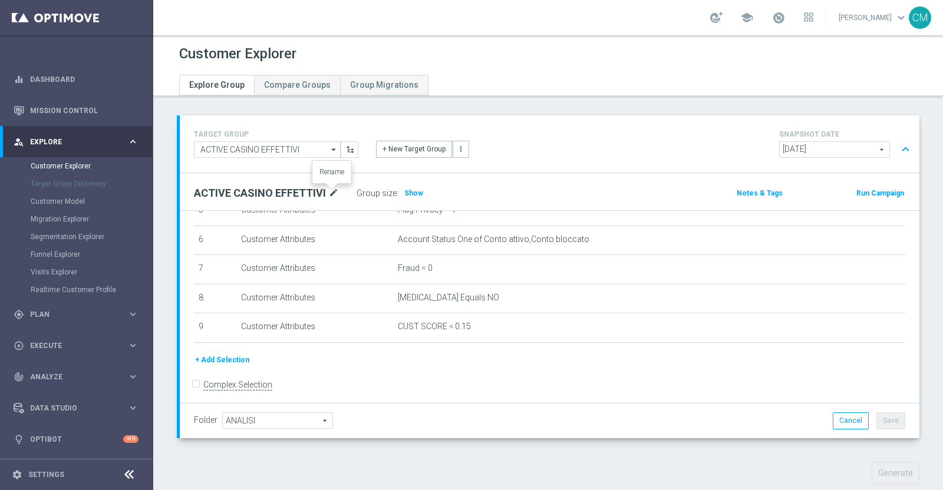
click at [335, 191] on icon "mode_edit" at bounding box center [333, 193] width 11 height 14
click at [589, 191] on div "ACTIVE CASINO EFFETTIVI Group size : Show" at bounding box center [428, 194] width 486 height 18
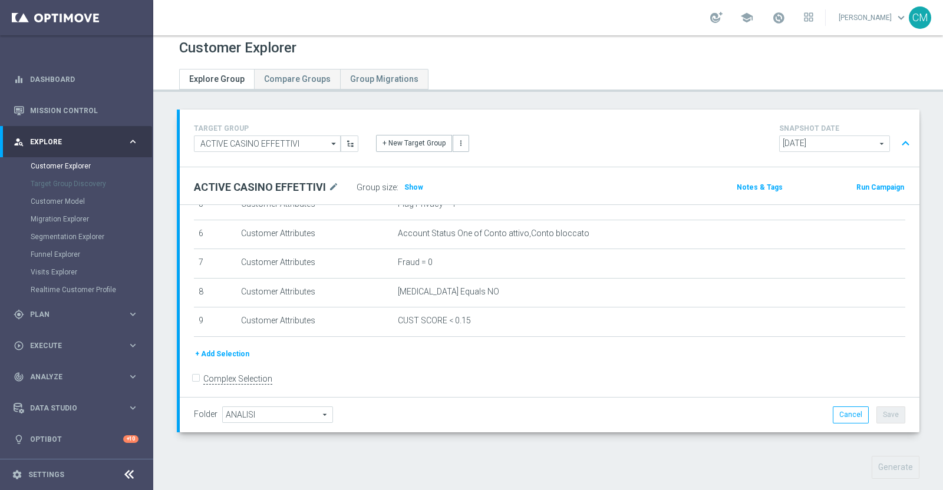
scroll to position [5, 0]
click at [299, 187] on h2 "ACTIVE CASINO EFFETTIVI" at bounding box center [260, 188] width 132 height 14
click at [330, 184] on icon "mode_edit" at bounding box center [333, 188] width 11 height 14
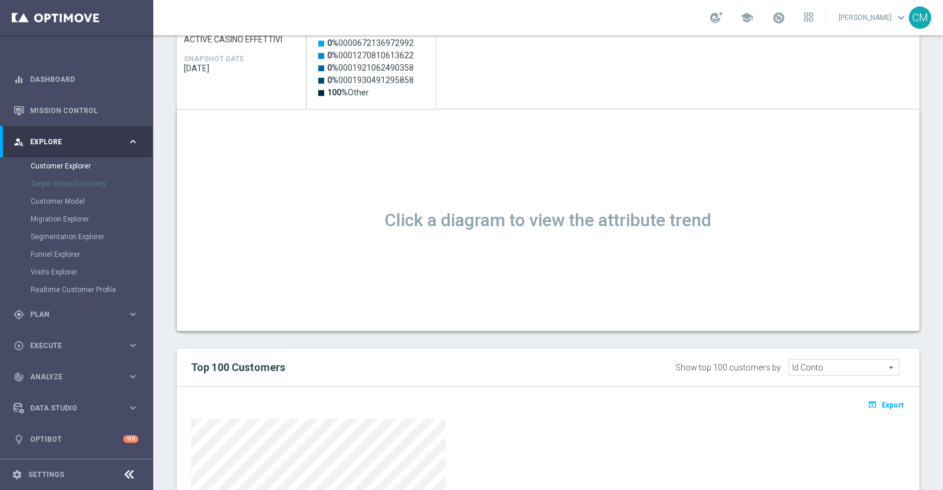
scroll to position [622, 0]
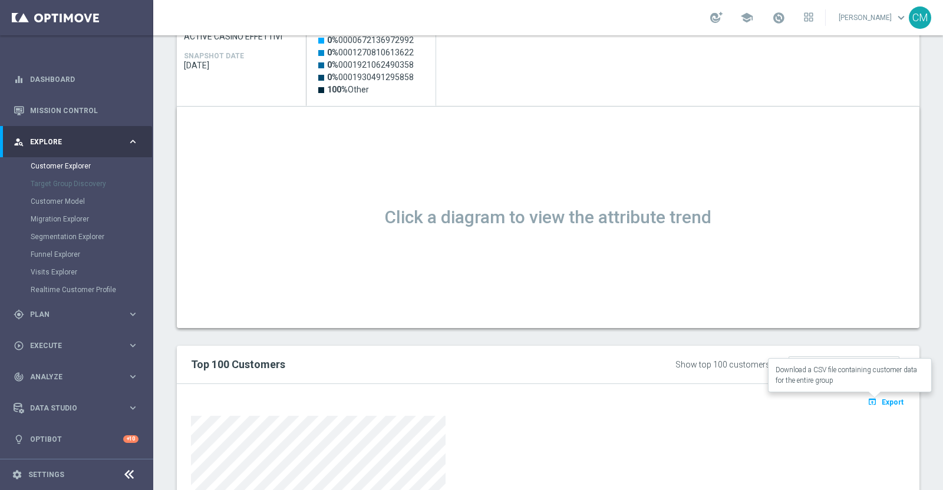
click at [870, 405] on button "open_in_browser Export" at bounding box center [885, 401] width 39 height 15
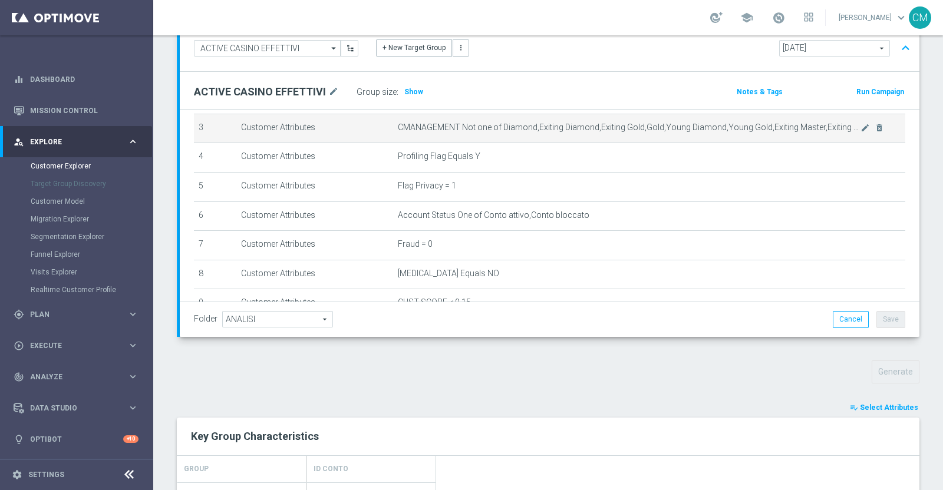
scroll to position [94, 0]
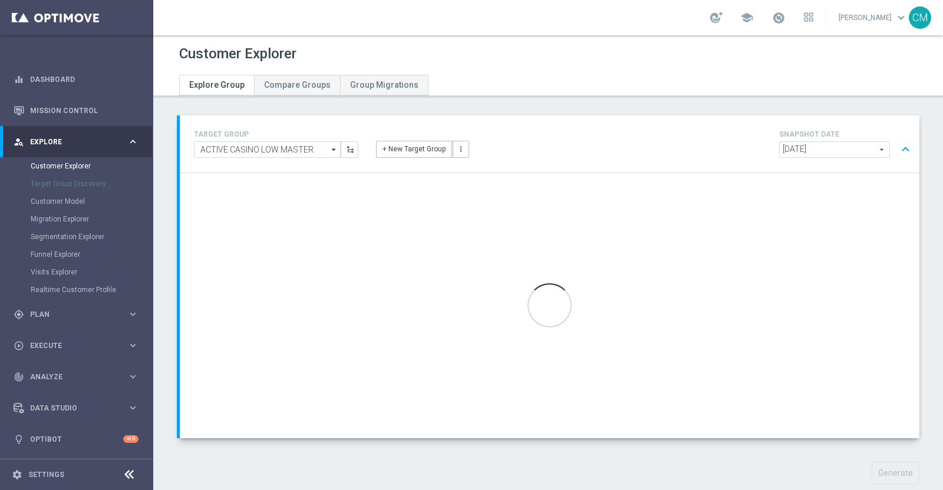
click at [832, 156] on span "[DATE]" at bounding box center [835, 149] width 110 height 15
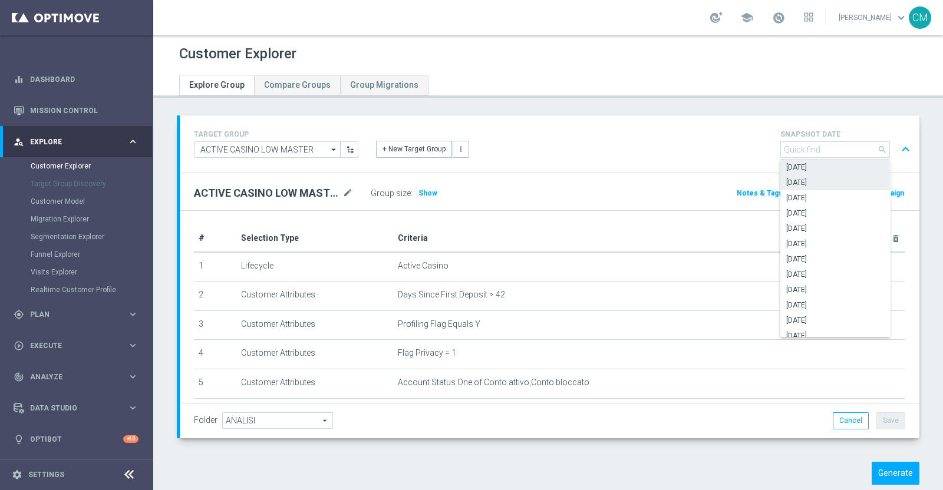
click at [823, 180] on span "[DATE]" at bounding box center [835, 182] width 98 height 9
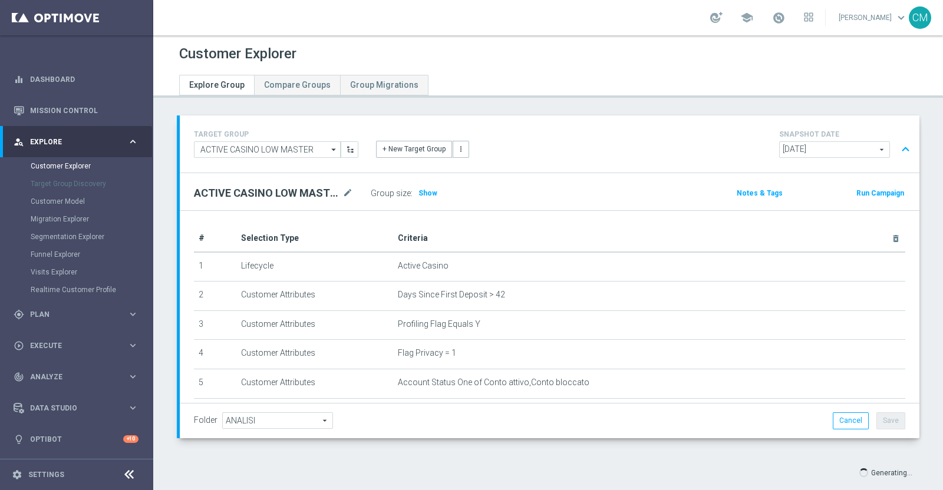
type input "[DATE]"
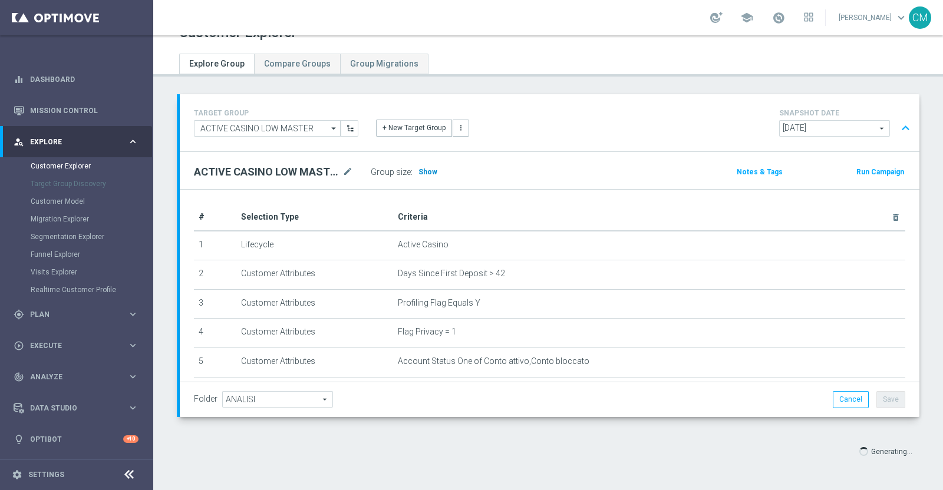
click at [427, 169] on span "Show" at bounding box center [427, 172] width 19 height 8
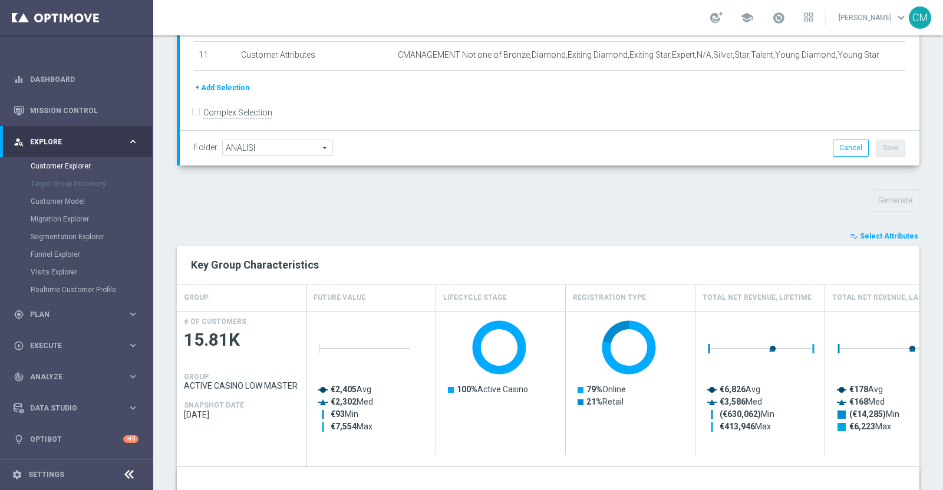
scroll to position [276, 0]
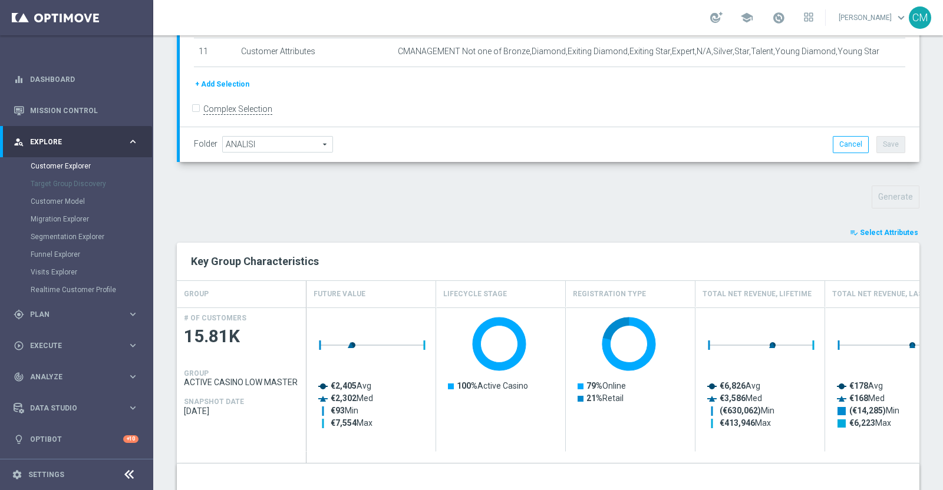
click at [894, 229] on span "Select Attributes" at bounding box center [889, 233] width 58 height 8
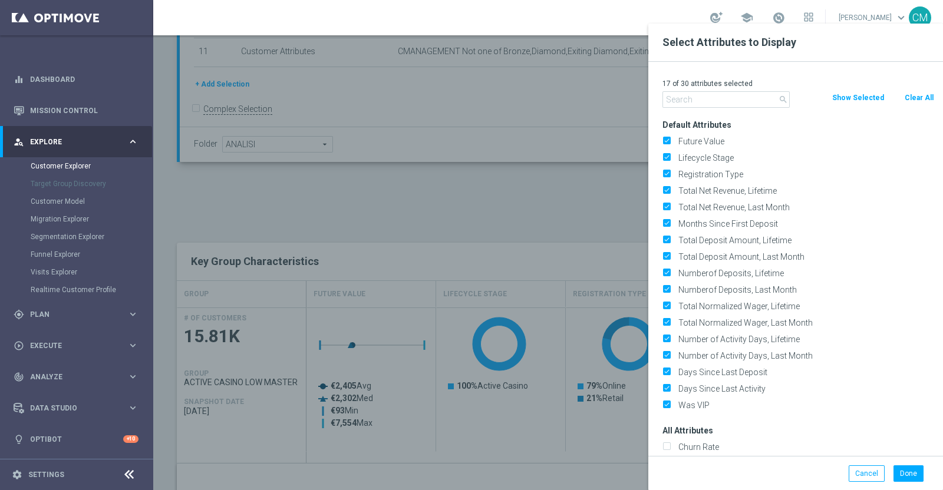
click at [921, 95] on button "Clear All" at bounding box center [919, 97] width 31 height 13
checkbox input "false"
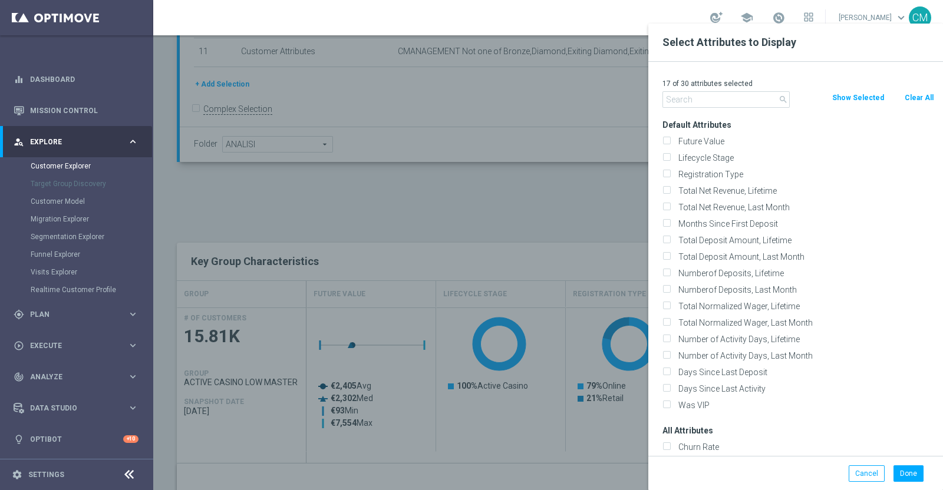
checkbox input "false"
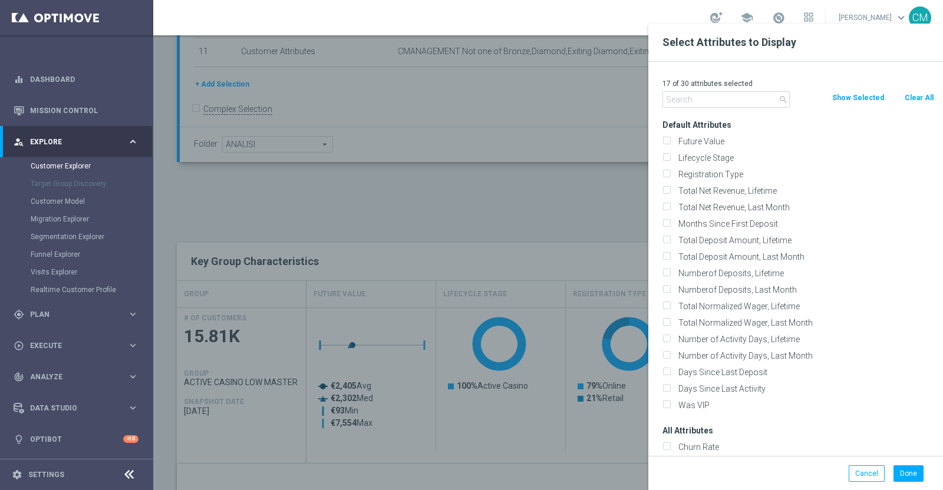
checkbox input "false"
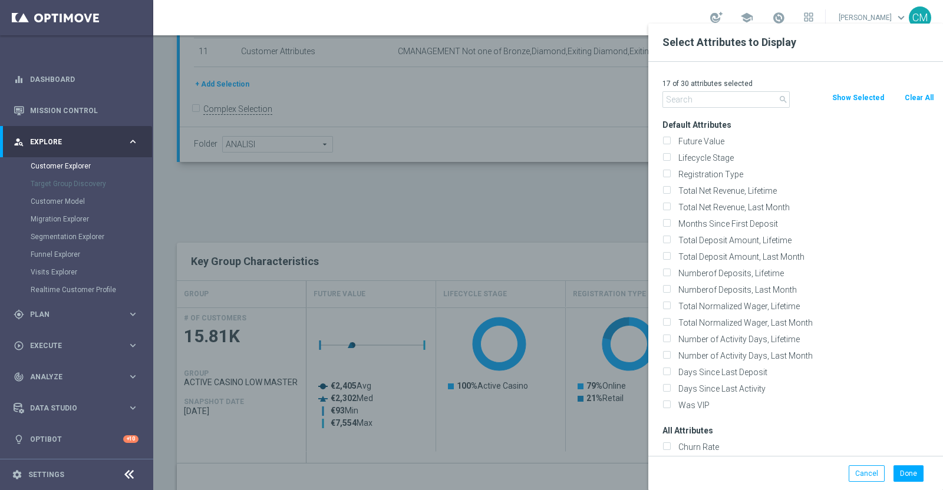
checkbox input "false"
click at [700, 110] on div "0 of 30 attributes selected search Clear All Show Selected Default Attributes F…" at bounding box center [795, 259] width 295 height 394
click at [697, 102] on input "text" at bounding box center [725, 99] width 127 height 17
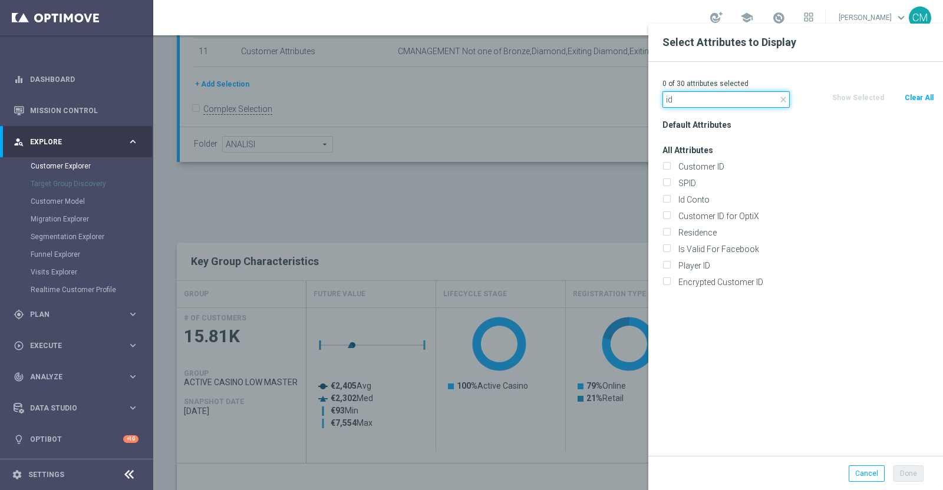
type input "id"
click at [702, 193] on div "Id Conto" at bounding box center [798, 200] width 289 height 17
click at [704, 196] on label "Id Conto" at bounding box center [804, 199] width 260 height 11
click at [670, 197] on input "Id Conto" at bounding box center [666, 201] width 8 height 8
checkbox input "true"
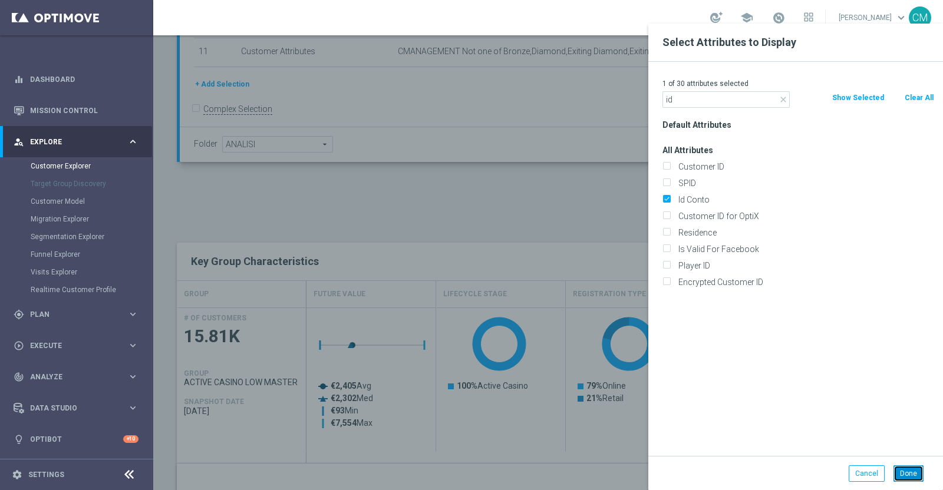
click at [912, 470] on button "Done" at bounding box center [908, 474] width 30 height 17
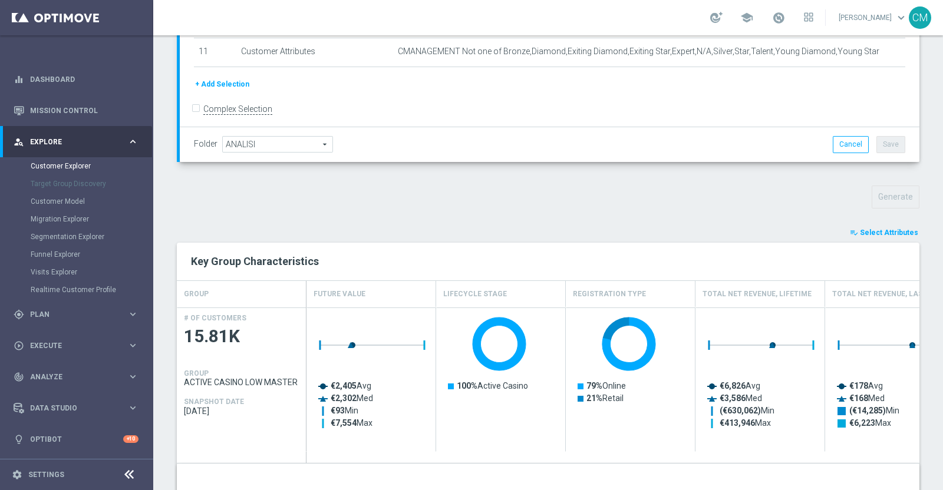
type input "Search"
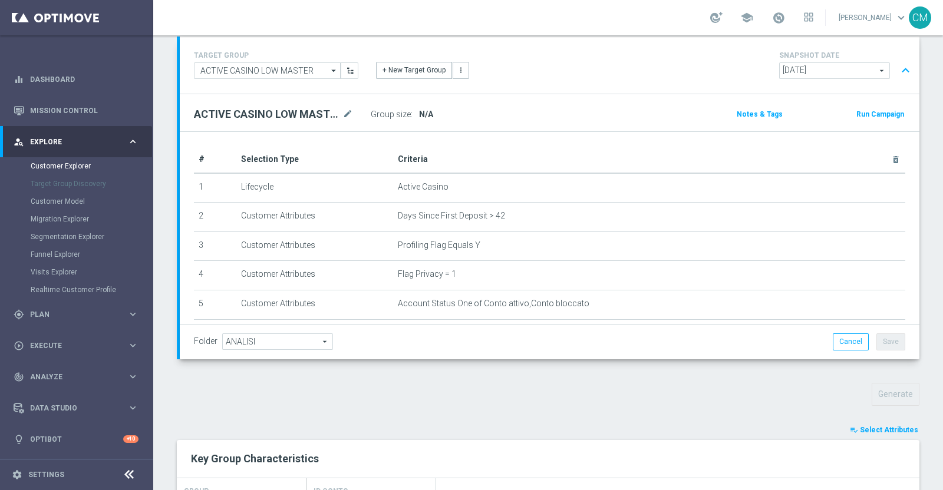
scroll to position [80, 0]
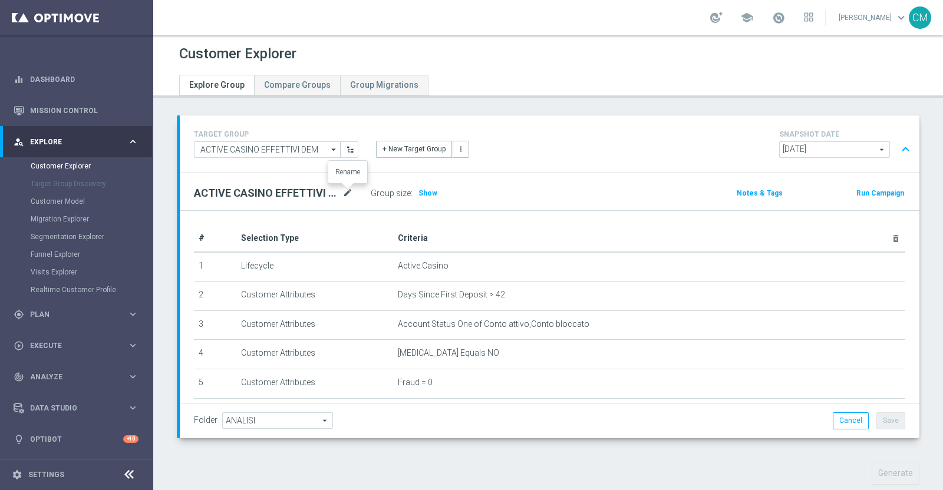
click at [344, 196] on icon "mode_edit" at bounding box center [347, 193] width 11 height 14
click at [421, 193] on span "Show" at bounding box center [427, 193] width 19 height 8
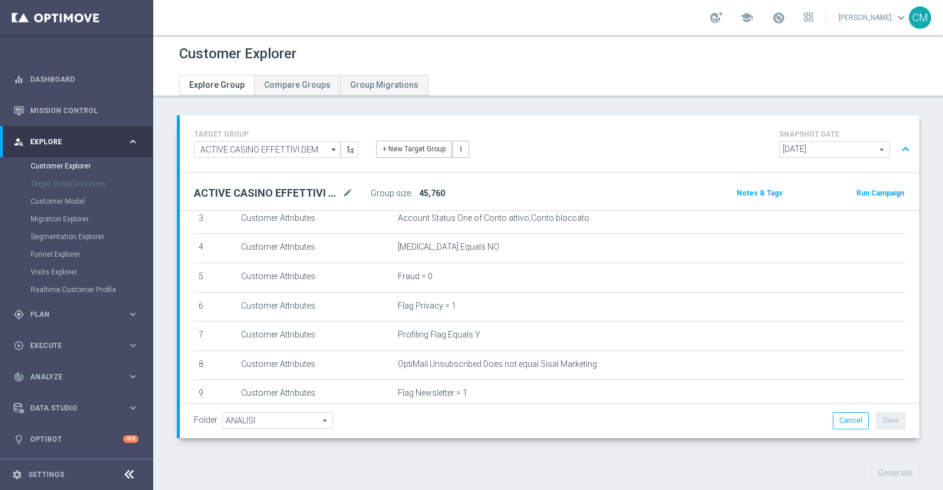
click at [813, 149] on span "[DATE]" at bounding box center [835, 149] width 110 height 15
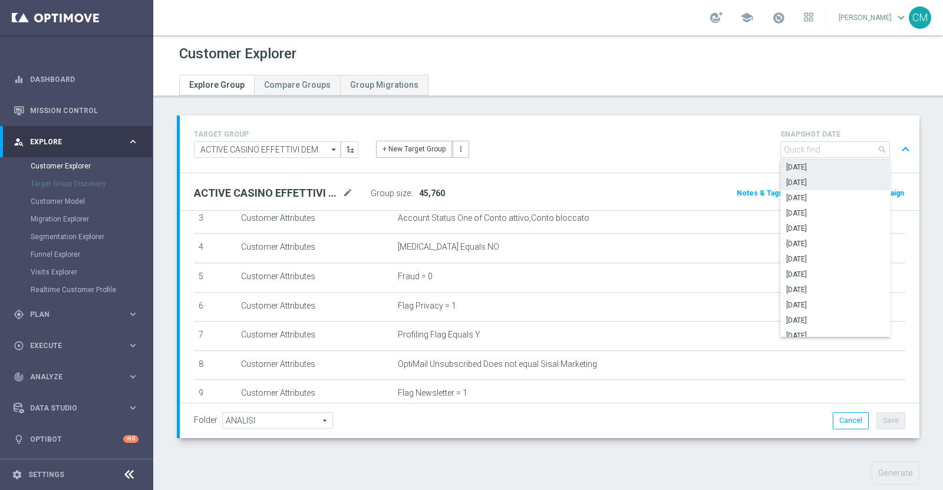
click at [819, 187] on label "[DATE]" at bounding box center [835, 182] width 110 height 15
type input "[DATE]"
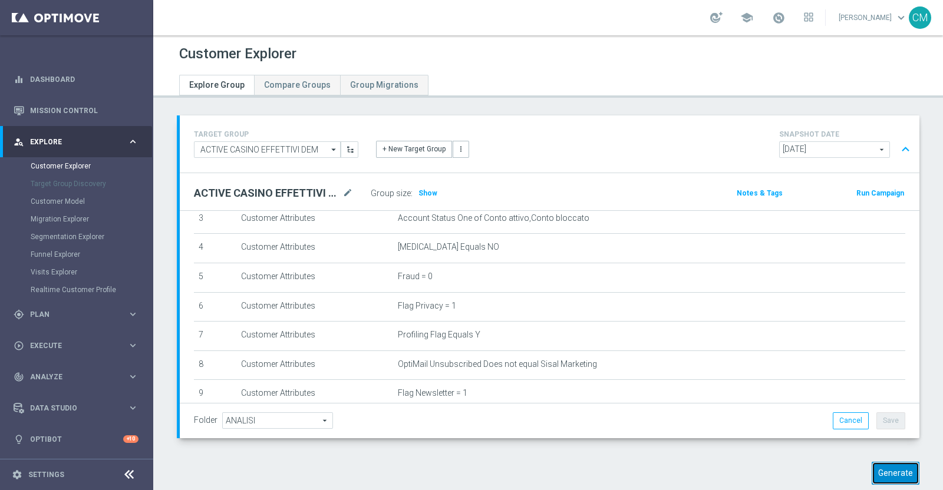
click at [881, 470] on button "Generate" at bounding box center [896, 473] width 48 height 23
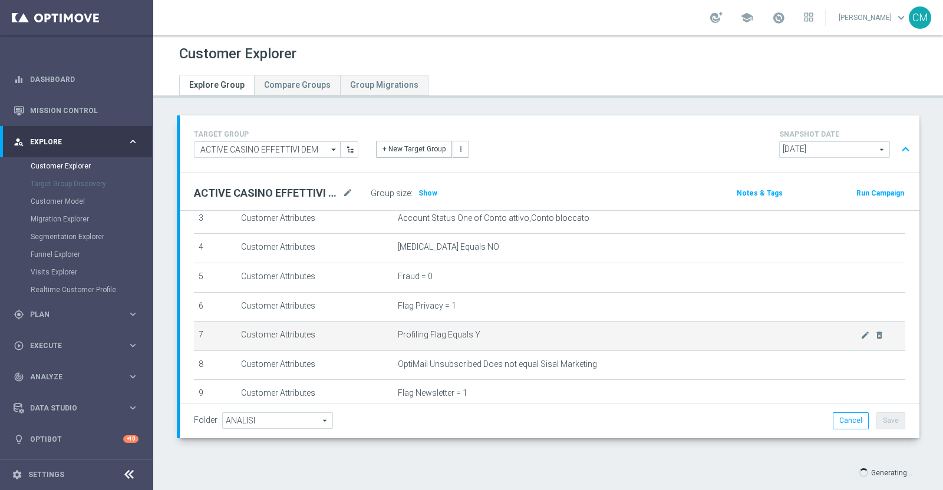
scroll to position [230, 0]
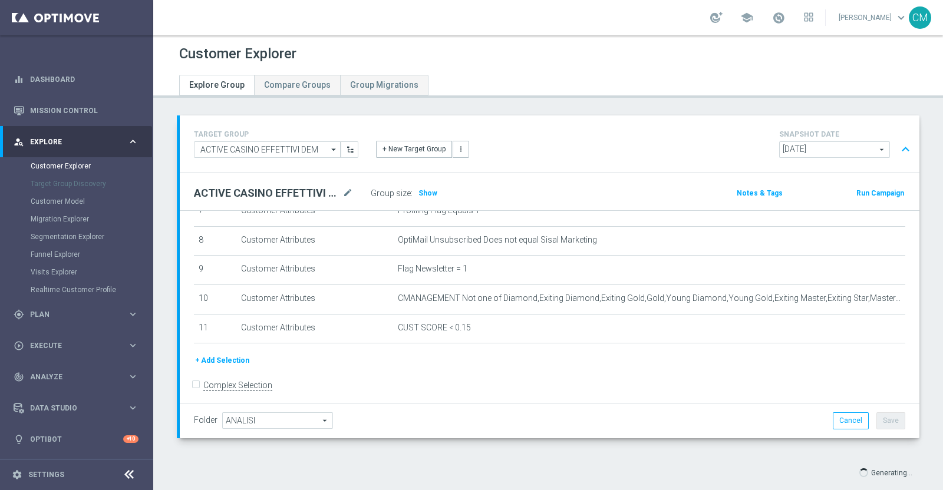
type input "Select"
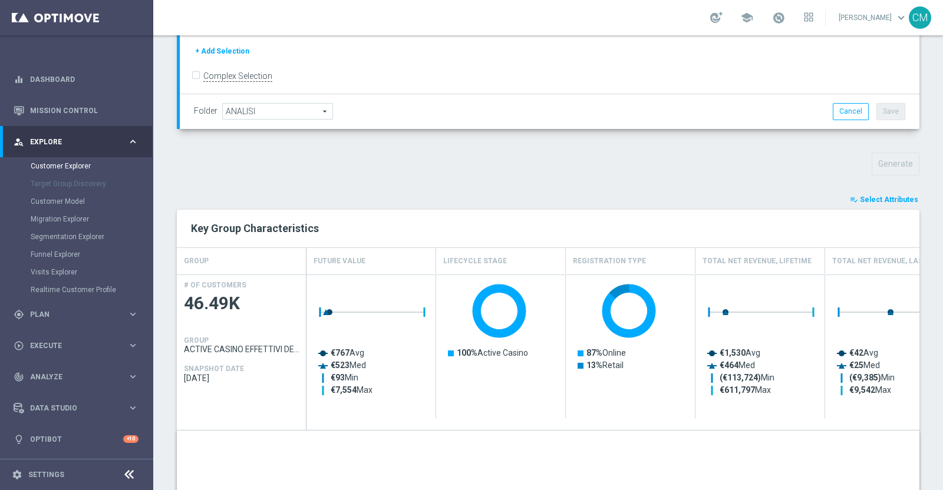
scroll to position [300, 0]
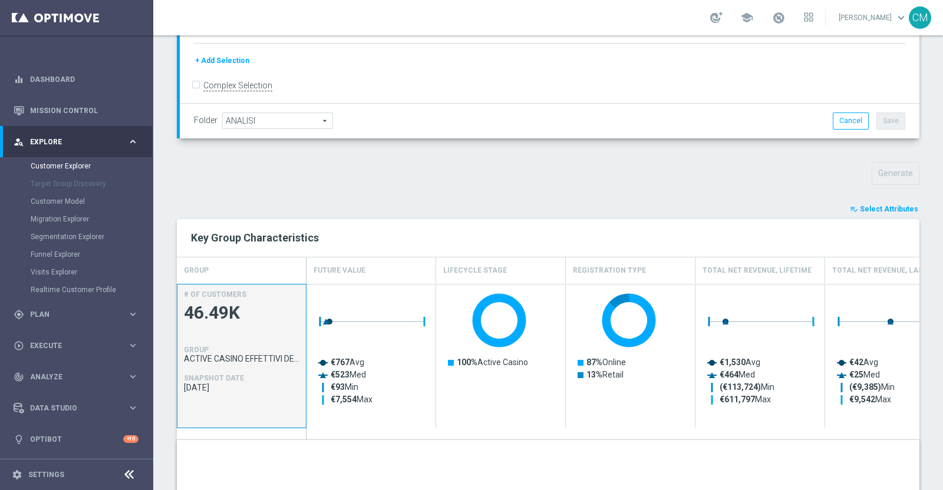
click at [276, 357] on span "ACTIVE CASINO EFFETTIVI DEM" at bounding box center [242, 358] width 116 height 9
click at [860, 208] on span "Select Attributes" at bounding box center [889, 209] width 58 height 8
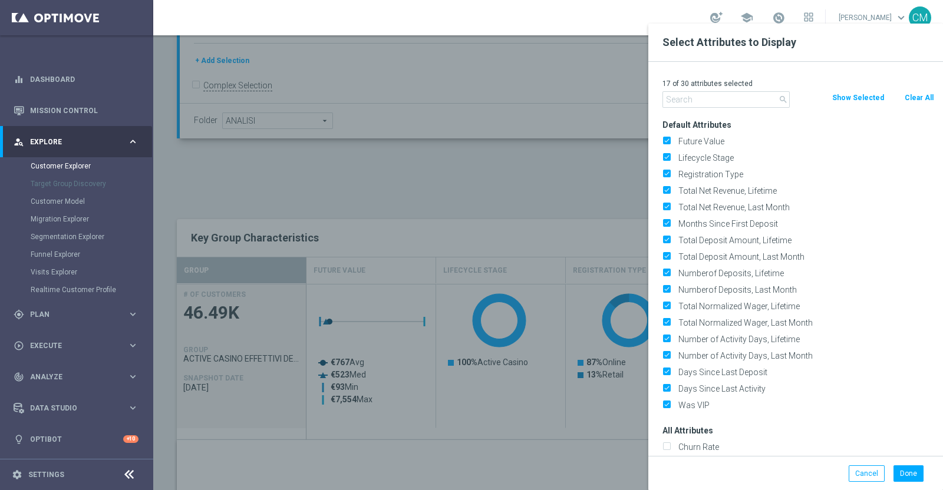
click at [912, 101] on button "Clear All" at bounding box center [919, 97] width 31 height 13
checkbox input "false"
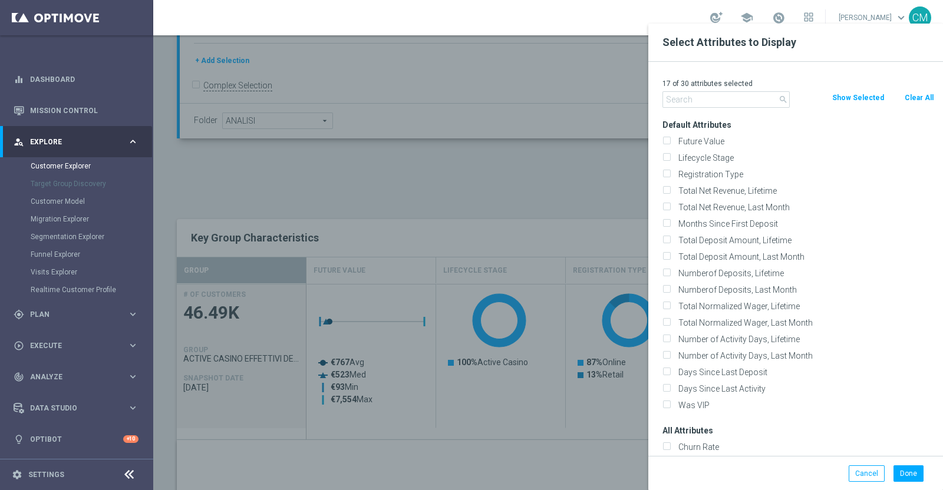
checkbox input "false"
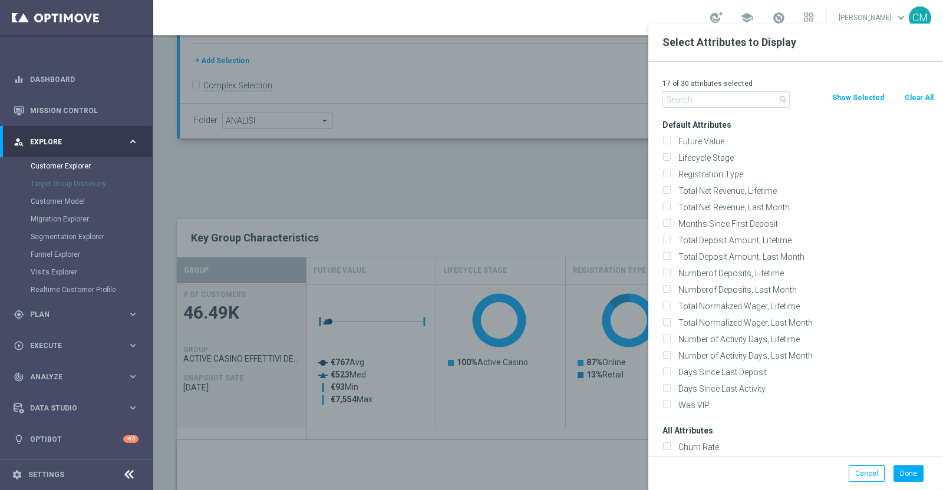
checkbox input "false"
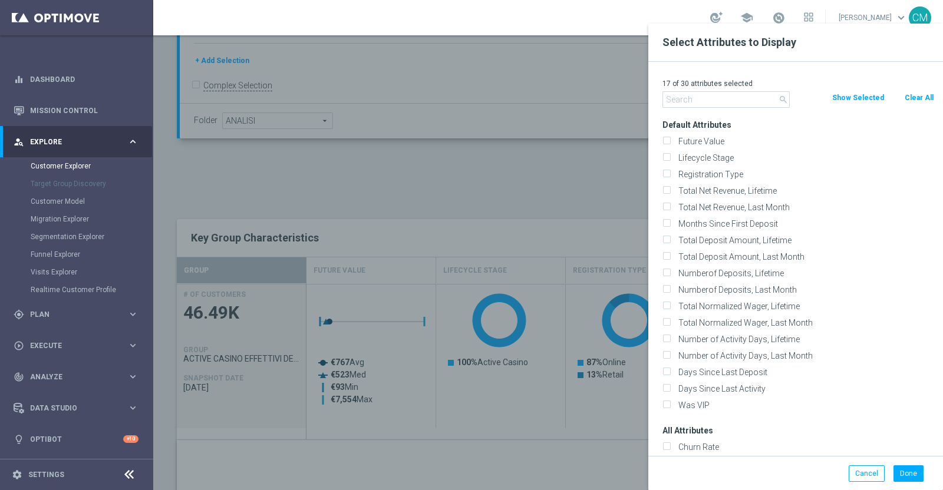
checkbox input "false"
click at [739, 104] on input "text" at bounding box center [725, 99] width 127 height 17
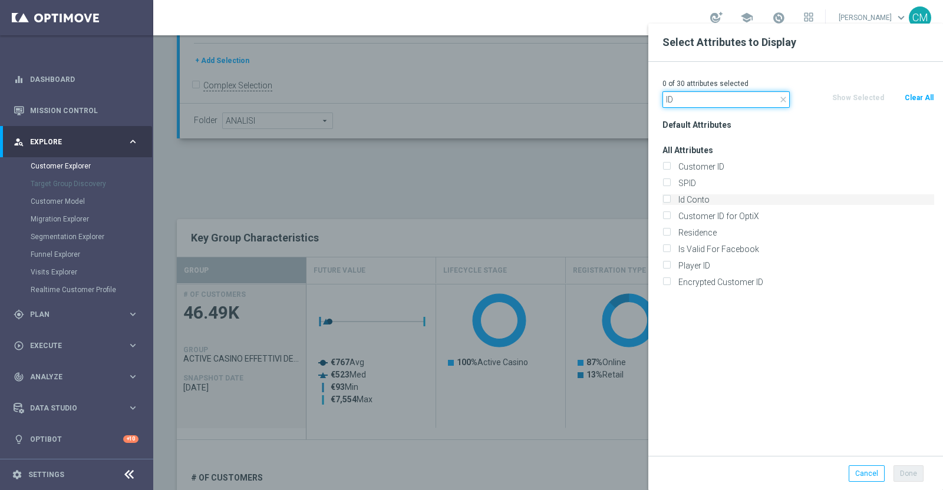
type input "ID"
click at [715, 197] on label "Id Conto" at bounding box center [804, 199] width 260 height 11
click at [670, 197] on input "Id Conto" at bounding box center [666, 201] width 8 height 8
checkbox input "true"
click at [915, 470] on button "Done" at bounding box center [908, 474] width 30 height 17
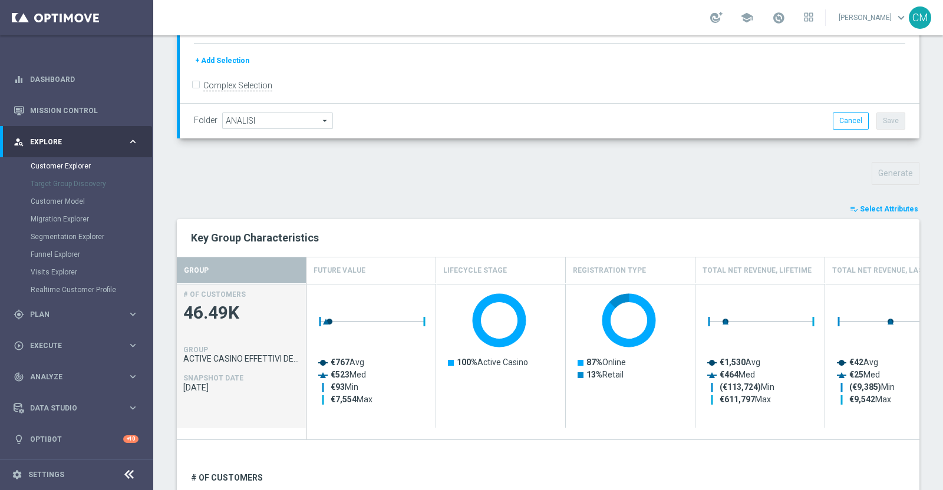
type input "Search"
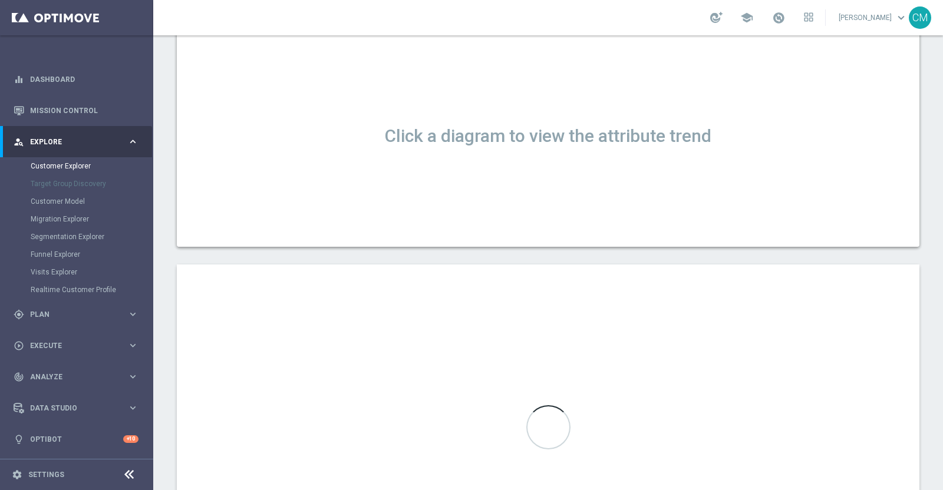
scroll to position [704, 0]
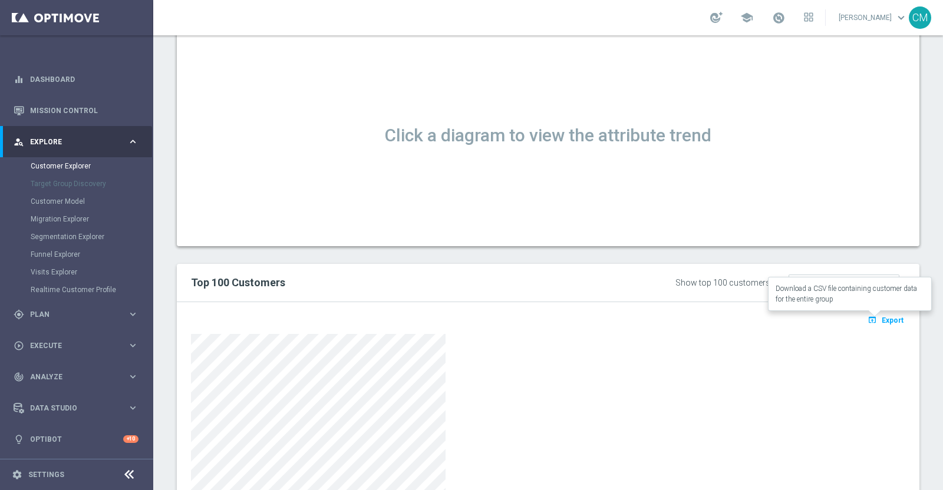
click at [882, 319] on span "Export" at bounding box center [893, 320] width 22 height 8
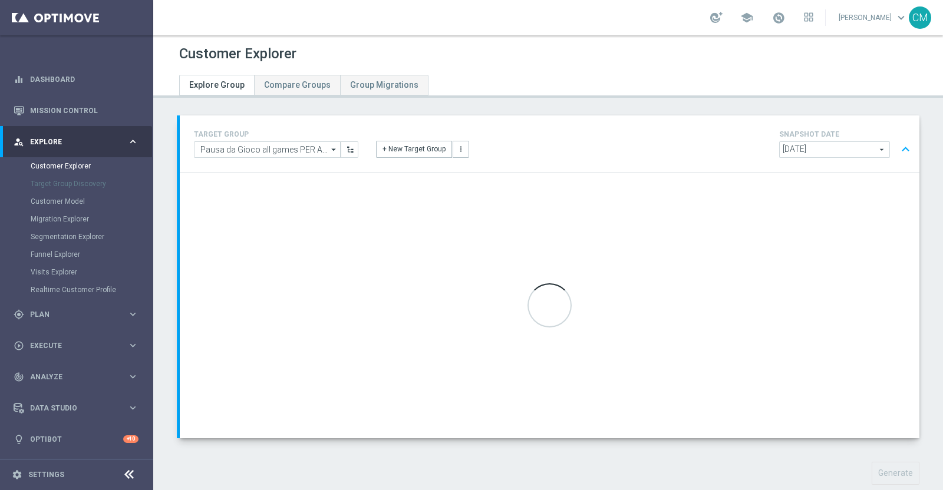
click at [855, 146] on span "[DATE]" at bounding box center [835, 149] width 110 height 15
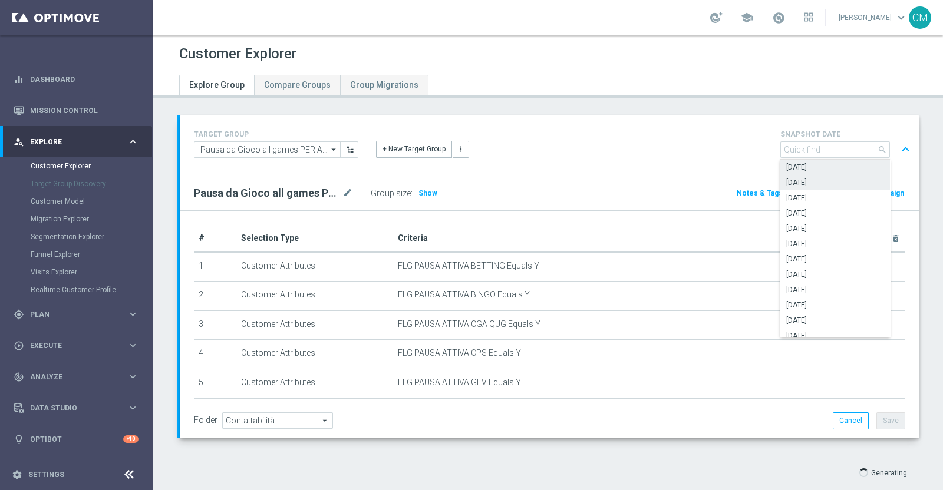
click at [836, 181] on span "[DATE]" at bounding box center [835, 182] width 98 height 9
type input "[DATE]"
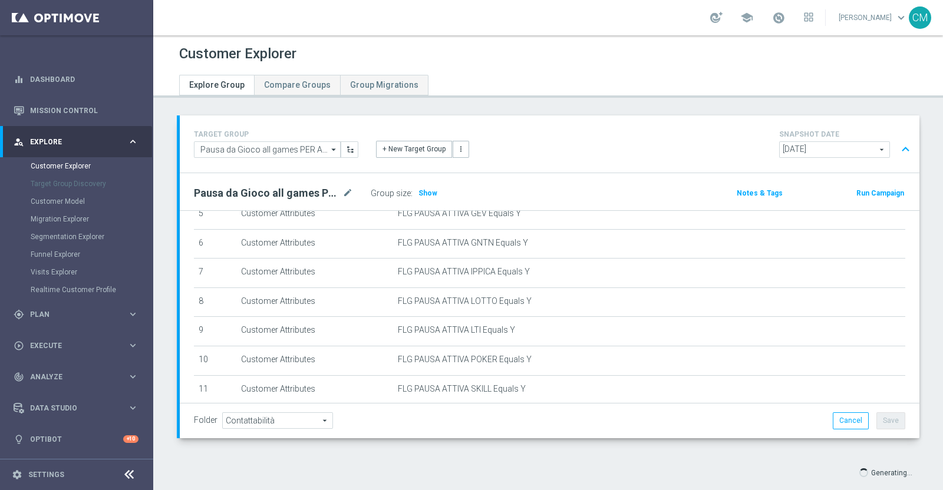
scroll to position [170, 0]
type input "Select"
click at [430, 190] on span "Show" at bounding box center [427, 193] width 19 height 8
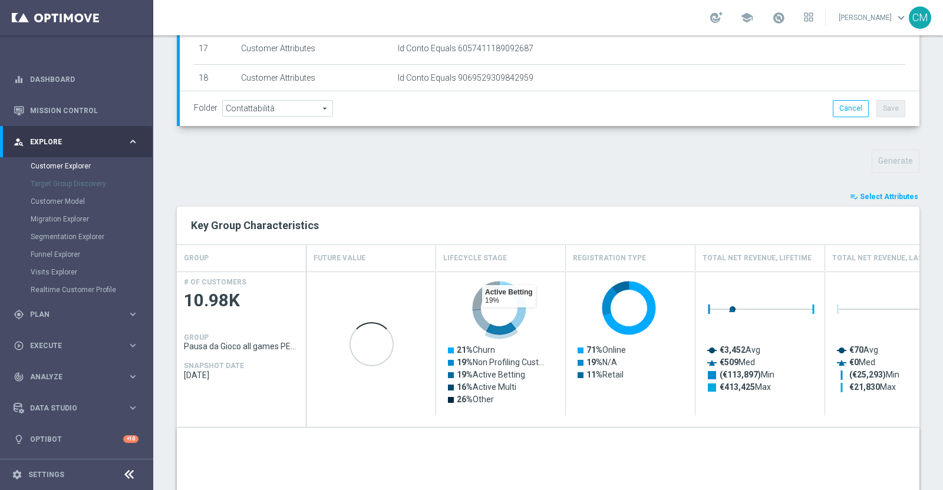
scroll to position [313, 0]
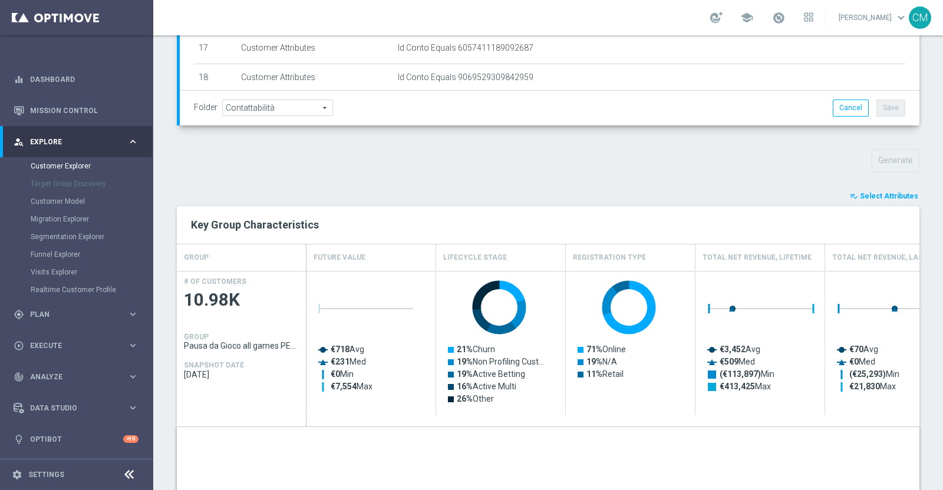
click at [875, 196] on span "Select Attributes" at bounding box center [889, 196] width 58 height 8
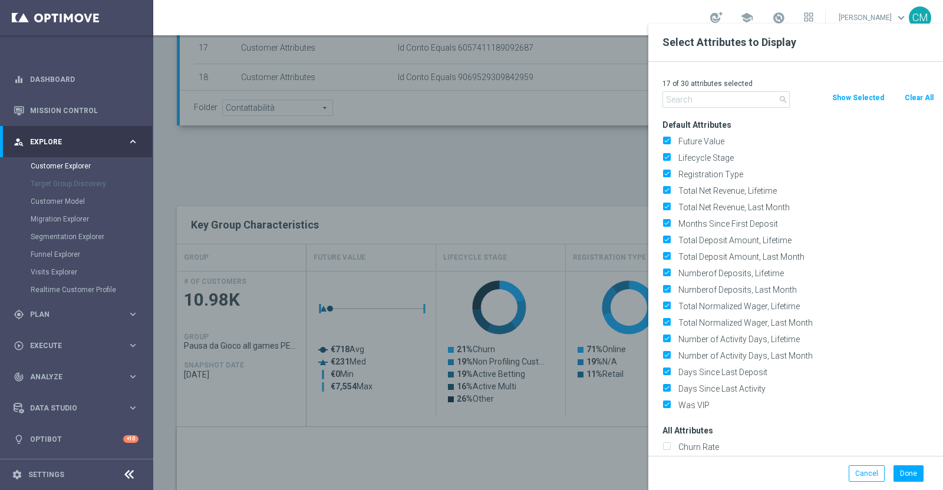
click at [904, 97] on button "Clear All" at bounding box center [919, 97] width 31 height 13
checkbox input "false"
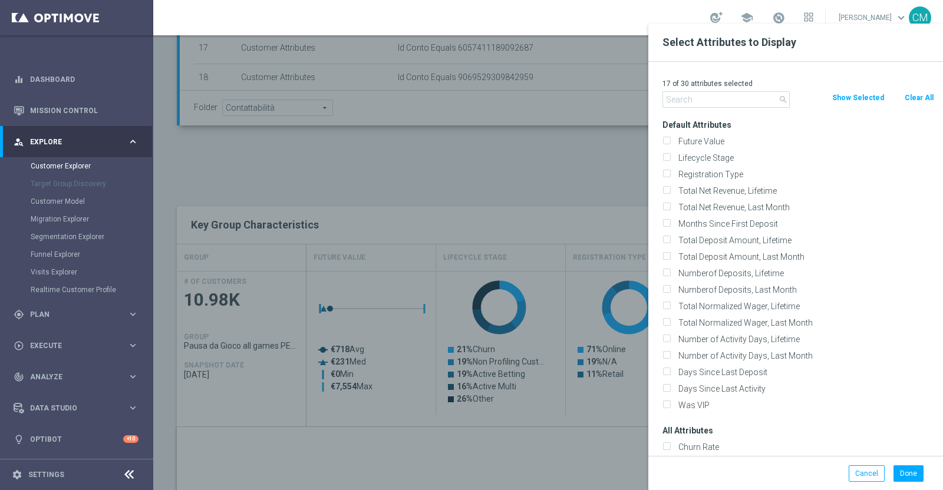
checkbox input "false"
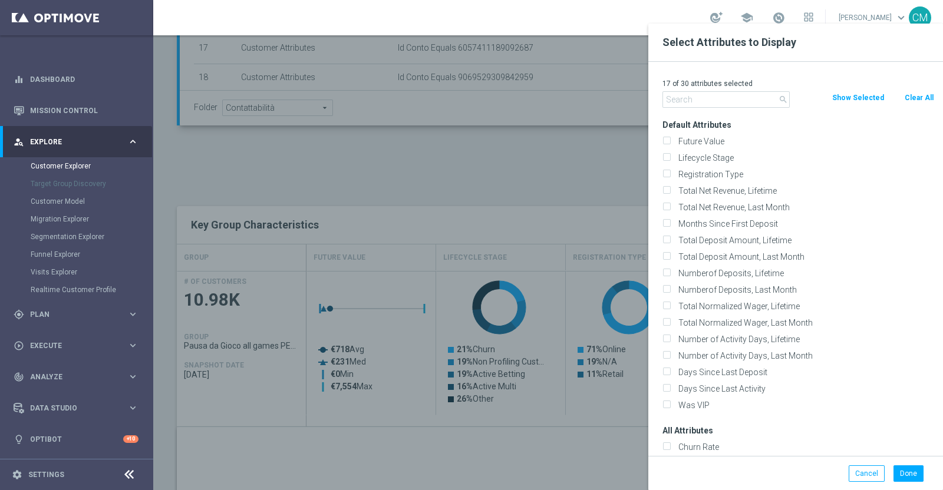
checkbox input "false"
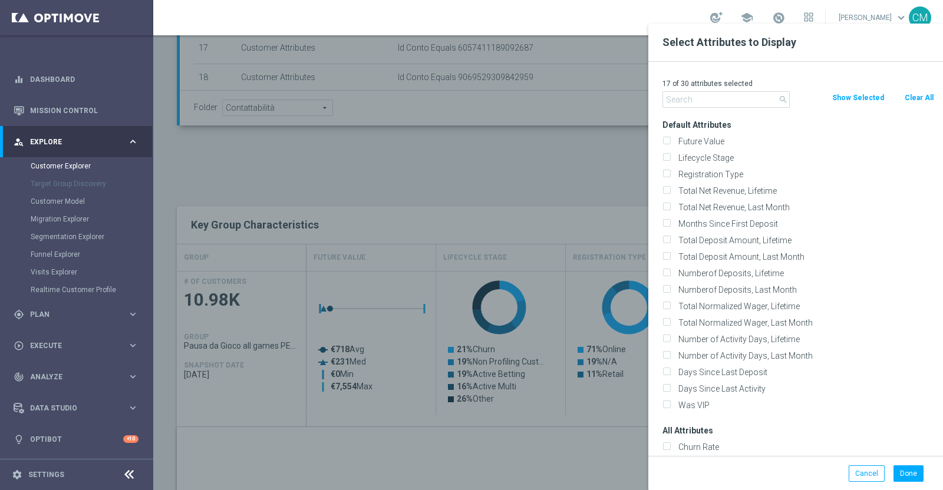
checkbox input "false"
click at [702, 111] on div "0 of 30 attributes selected search Clear All Show Selected Default Attributes F…" at bounding box center [795, 259] width 295 height 394
click at [721, 156] on label "Lifecycle Stage" at bounding box center [804, 158] width 260 height 11
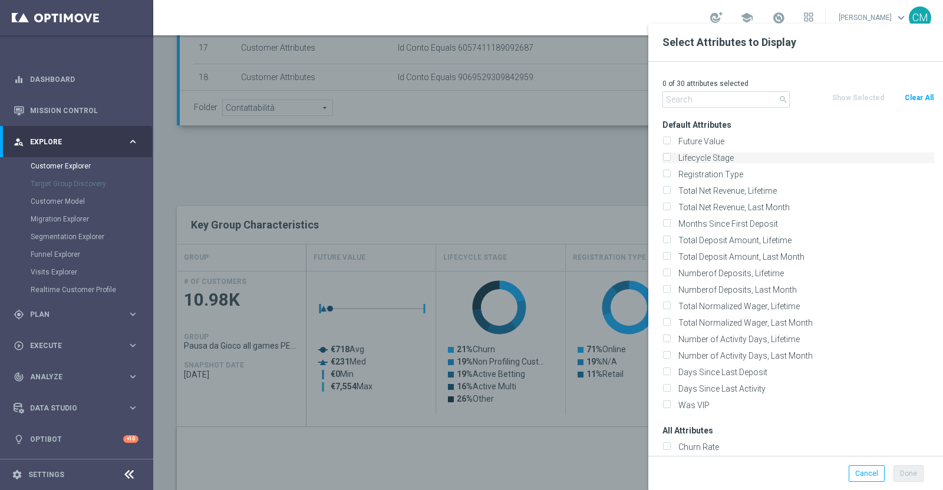
click at [670, 156] on input "Lifecycle Stage" at bounding box center [666, 160] width 8 height 8
checkbox input "true"
click at [905, 473] on button "Done" at bounding box center [908, 474] width 30 height 17
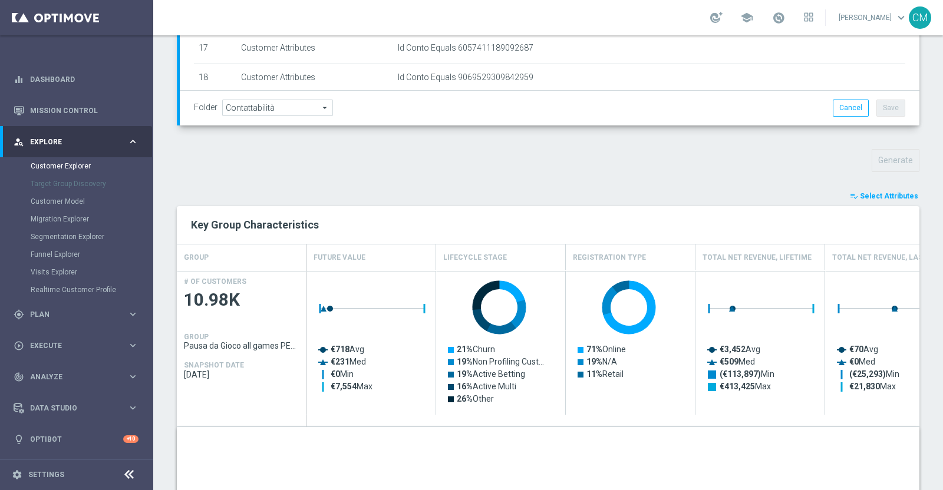
type input "Search"
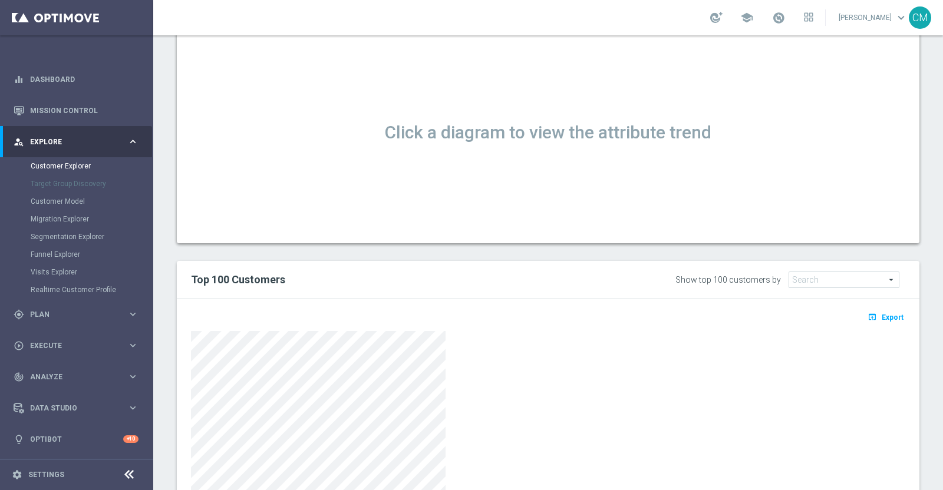
scroll to position [769, 0]
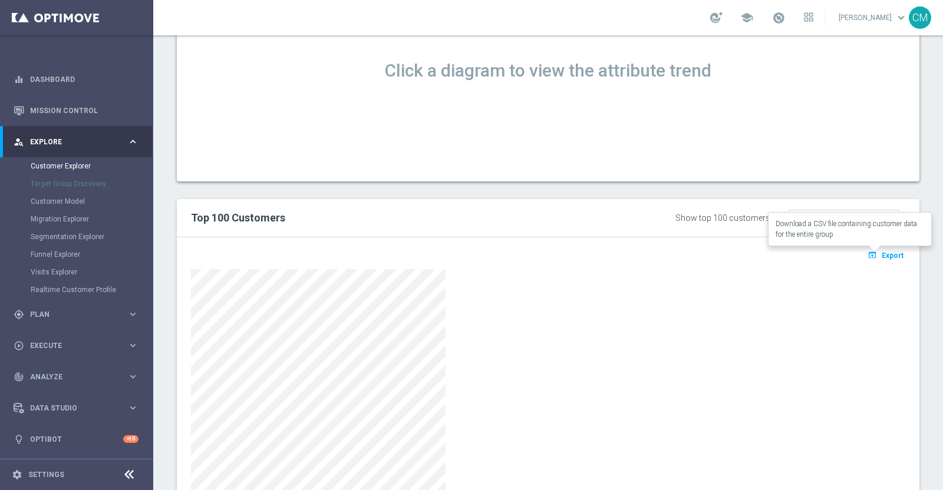
click at [885, 258] on button "open_in_browser Export" at bounding box center [885, 255] width 39 height 15
click at [885, 253] on span "Export" at bounding box center [893, 256] width 22 height 8
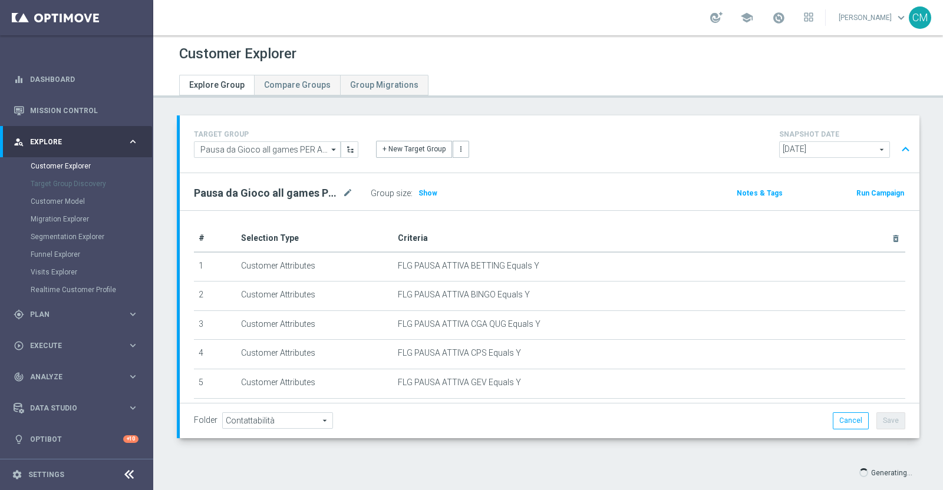
type input "Select"
click at [431, 191] on span "Show" at bounding box center [427, 193] width 19 height 8
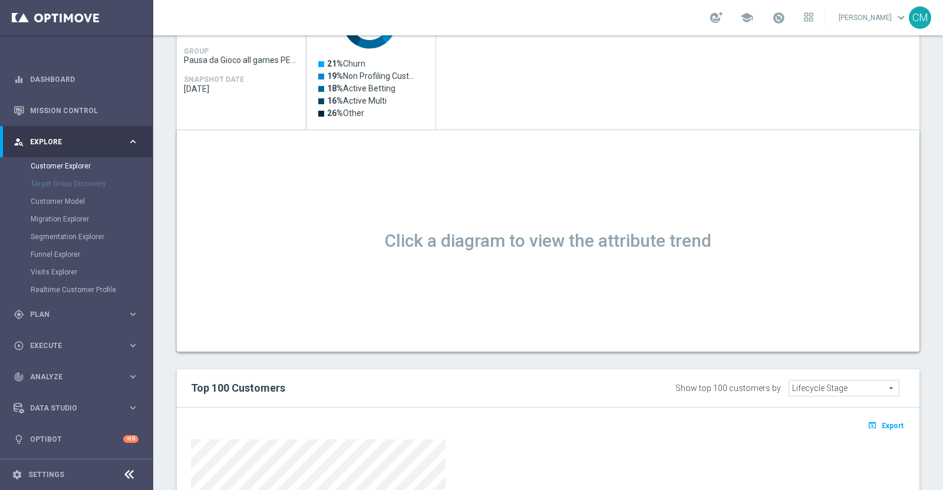
scroll to position [705, 0]
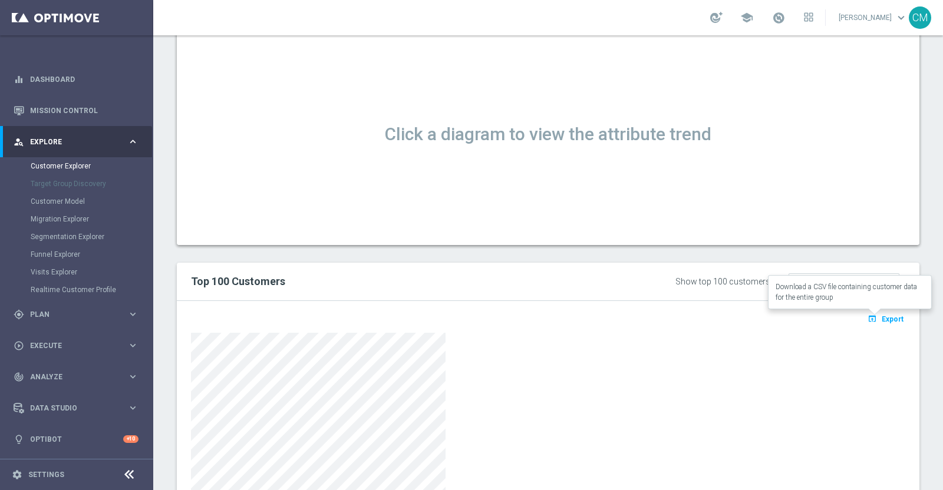
click at [886, 319] on span "Export" at bounding box center [893, 319] width 22 height 8
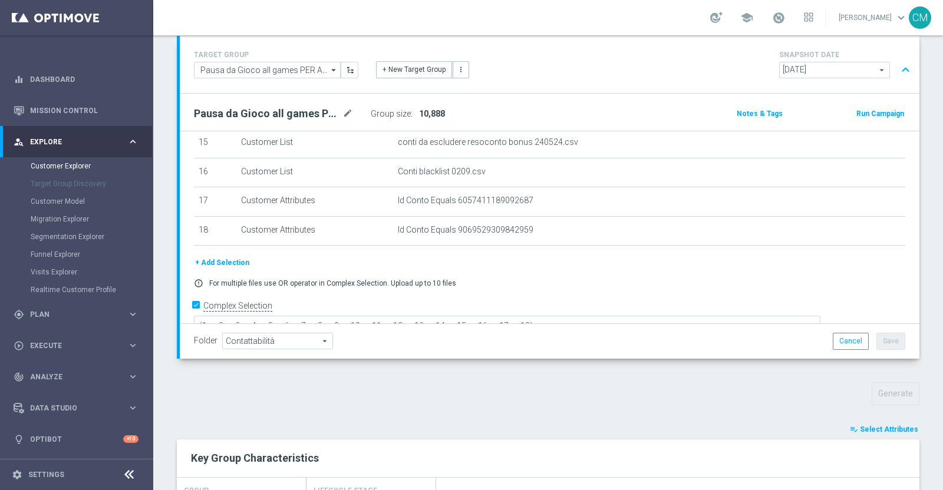
scroll to position [0, 0]
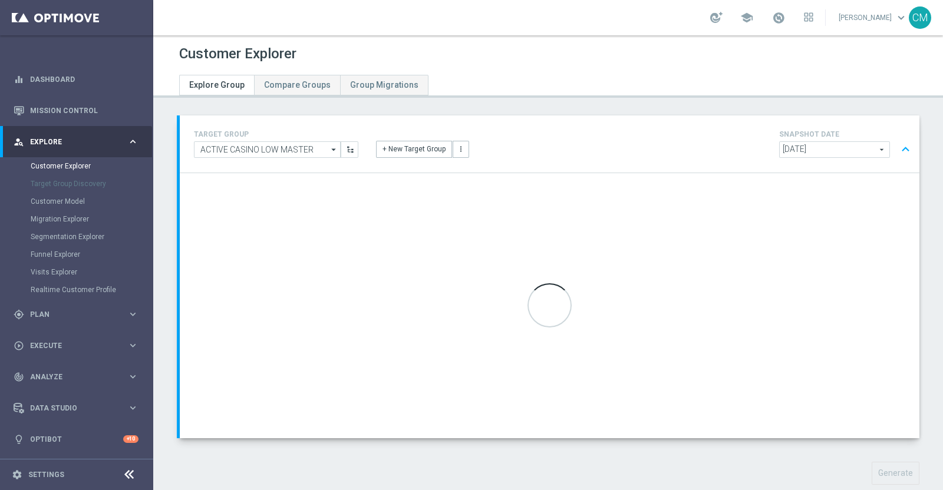
click at [847, 143] on span "[DATE]" at bounding box center [835, 149] width 110 height 15
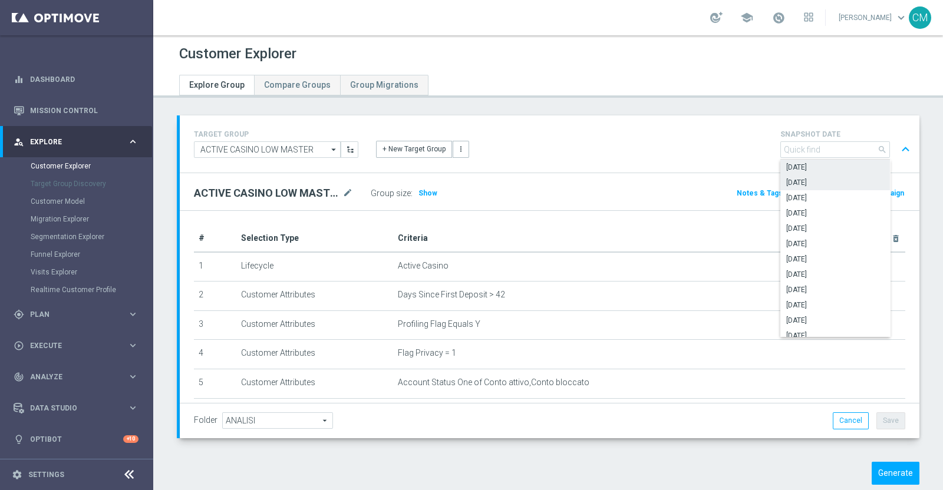
click at [841, 186] on span "[DATE]" at bounding box center [835, 182] width 98 height 9
type input "[DATE]"
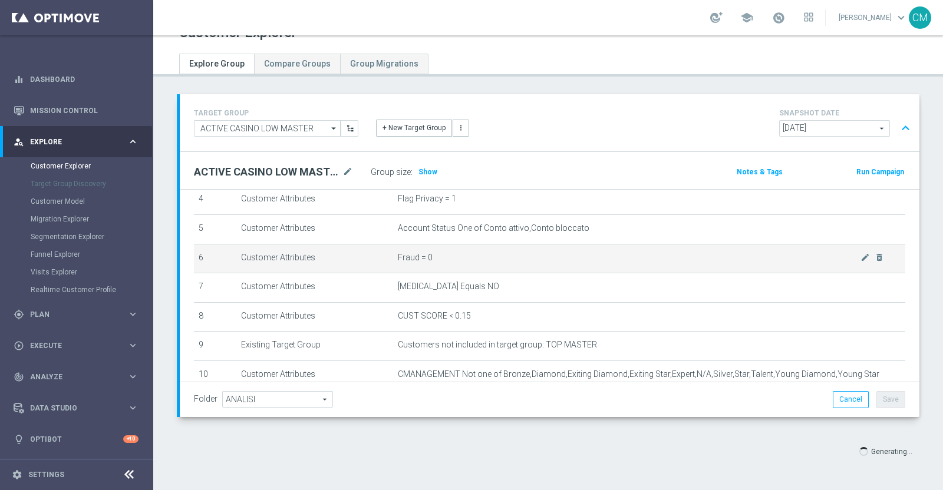
scroll to position [134, 0]
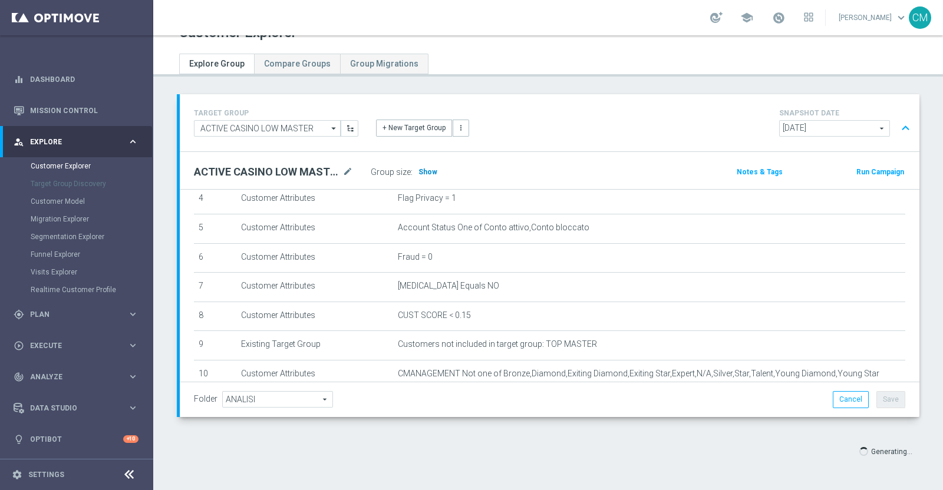
click at [423, 172] on span "Show" at bounding box center [427, 172] width 19 height 8
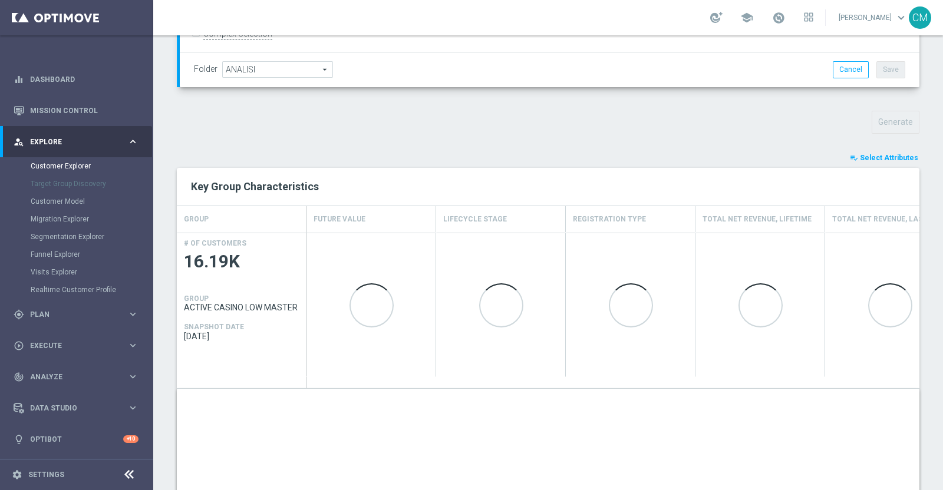
scroll to position [358, 0]
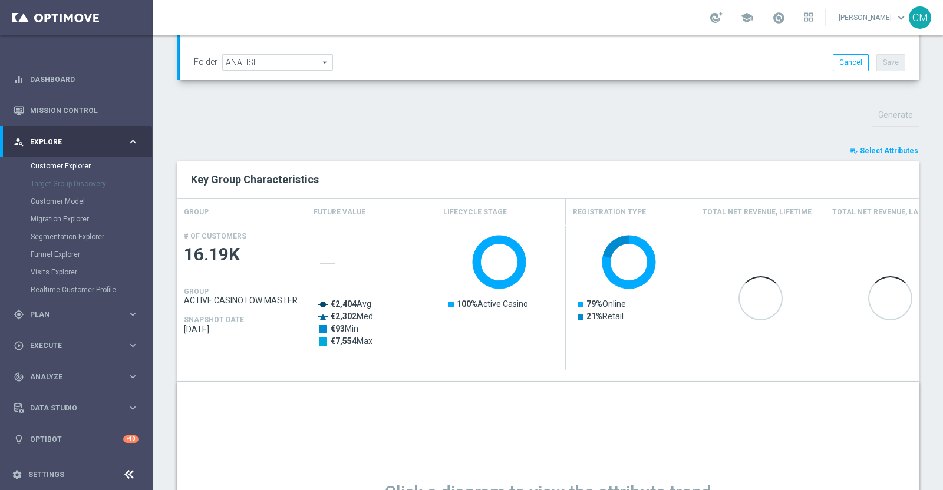
click at [887, 151] on span "Select Attributes" at bounding box center [889, 151] width 58 height 8
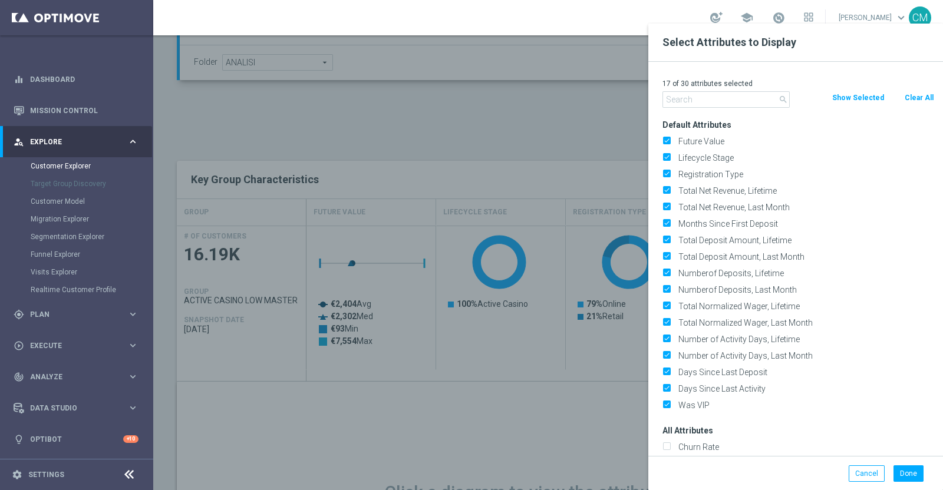
click at [914, 101] on button "Clear All" at bounding box center [919, 97] width 31 height 13
checkbox input "false"
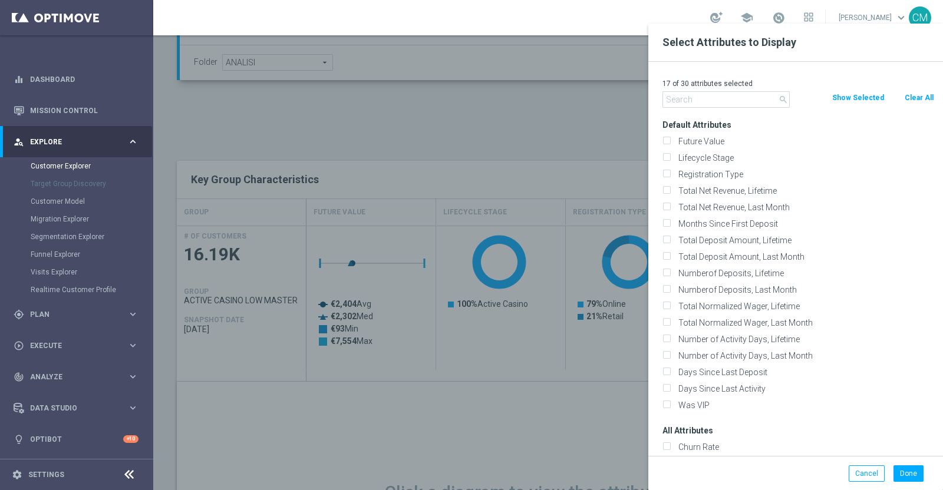
checkbox input "false"
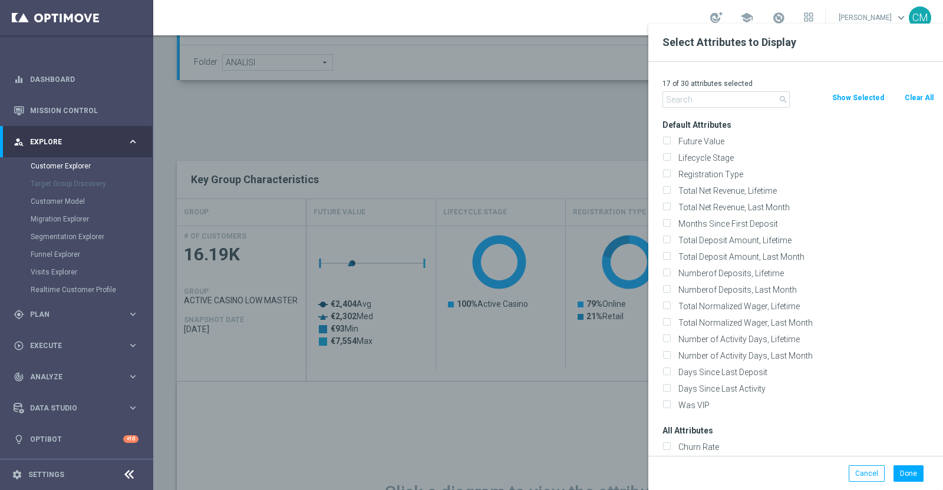
checkbox input "false"
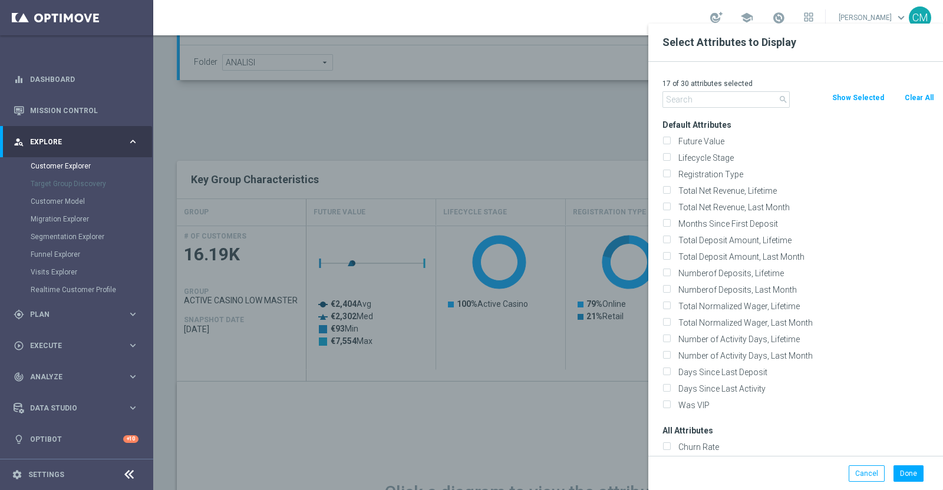
checkbox input "false"
click at [744, 104] on input "text" at bounding box center [725, 99] width 127 height 17
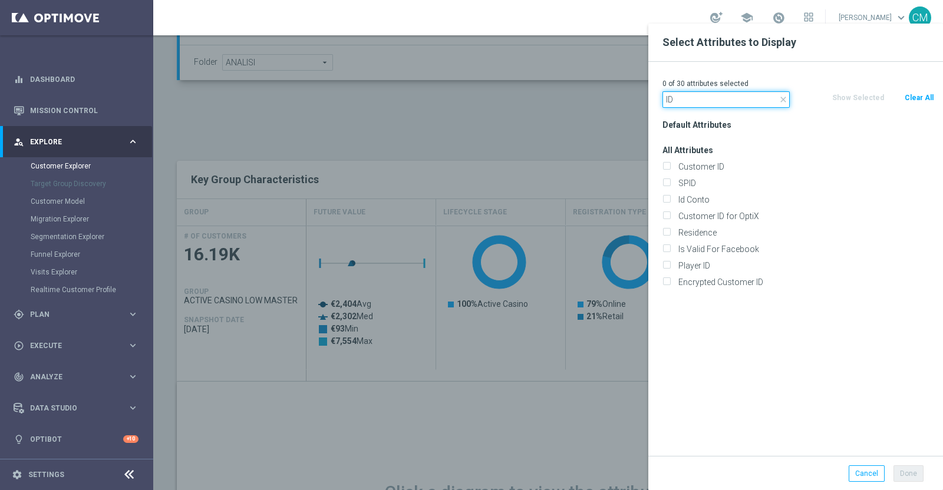
type input "ID"
click at [716, 205] on div "Id Conto" at bounding box center [798, 200] width 289 height 17
click at [710, 202] on label "Id Conto" at bounding box center [804, 199] width 260 height 11
click at [670, 202] on input "Id Conto" at bounding box center [666, 201] width 8 height 8
checkbox input "true"
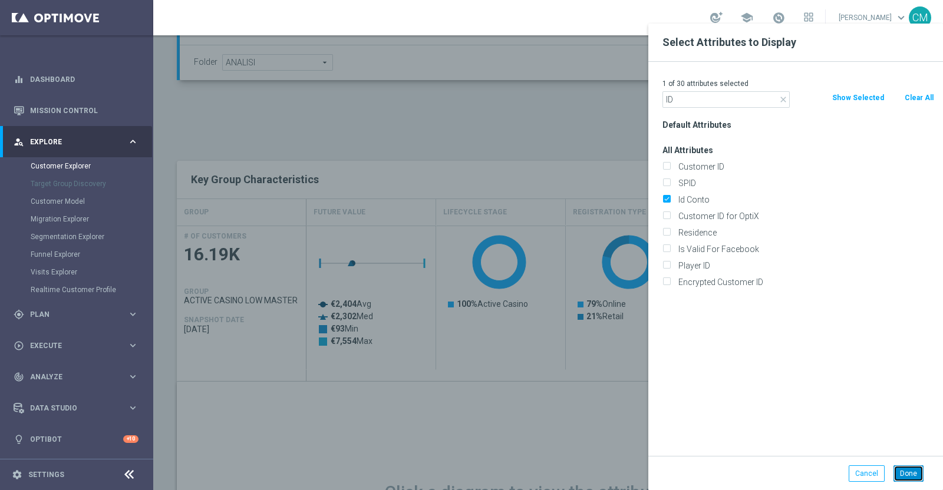
click at [918, 473] on button "Done" at bounding box center [908, 474] width 30 height 17
type input "Search"
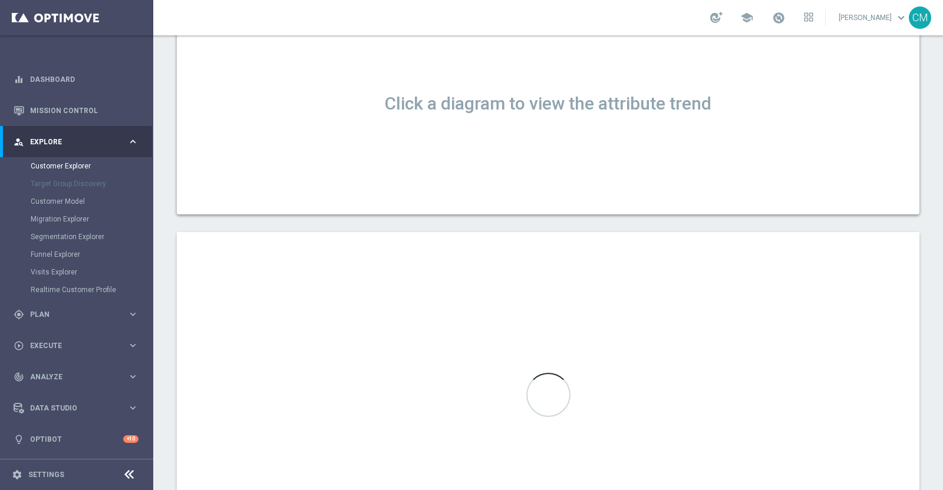
scroll to position [738, 0]
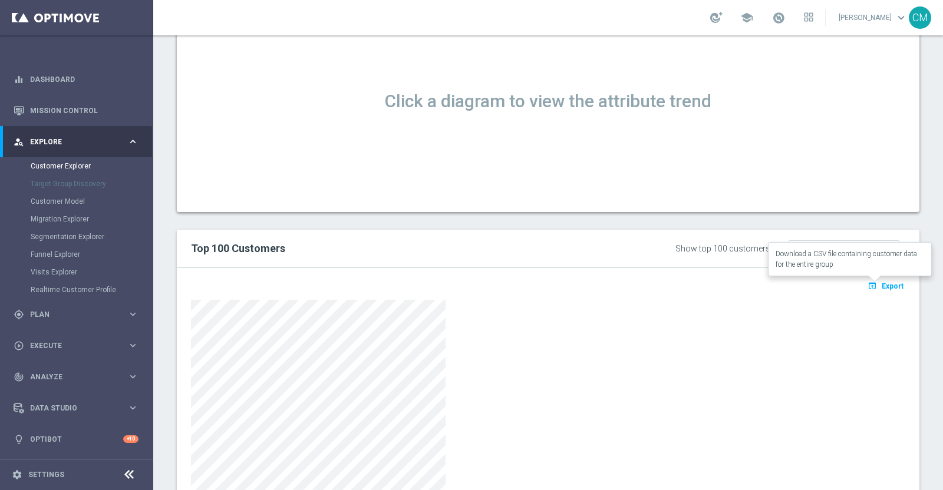
click at [882, 285] on span "Export" at bounding box center [893, 286] width 22 height 8
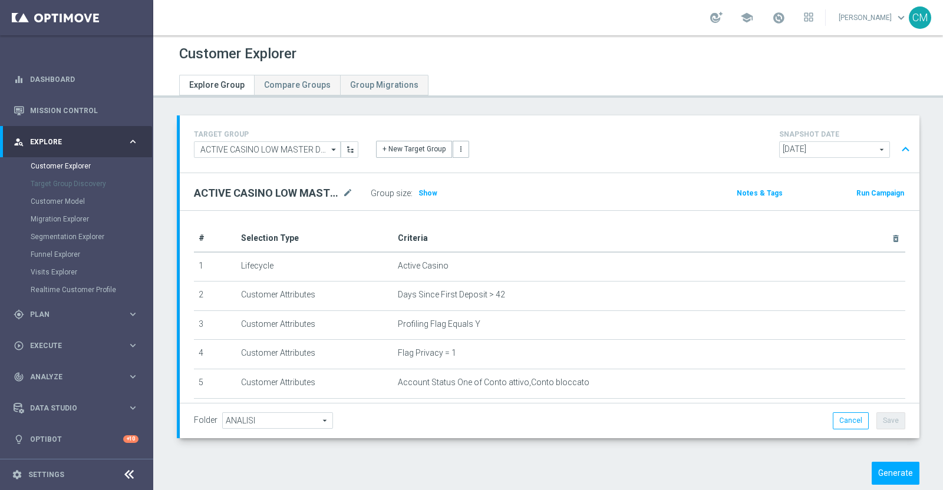
click at [807, 143] on span "[DATE]" at bounding box center [835, 149] width 110 height 15
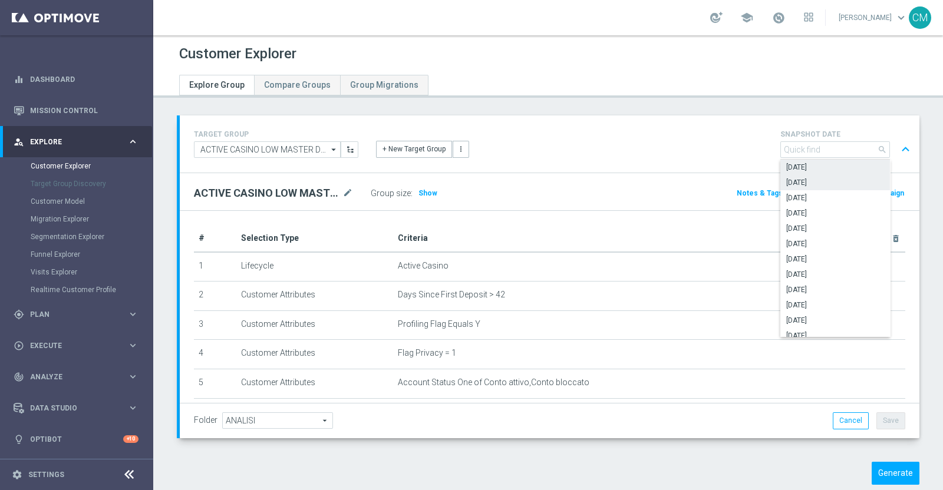
click at [805, 175] on label "[DATE]" at bounding box center [835, 182] width 110 height 15
type input "[DATE]"
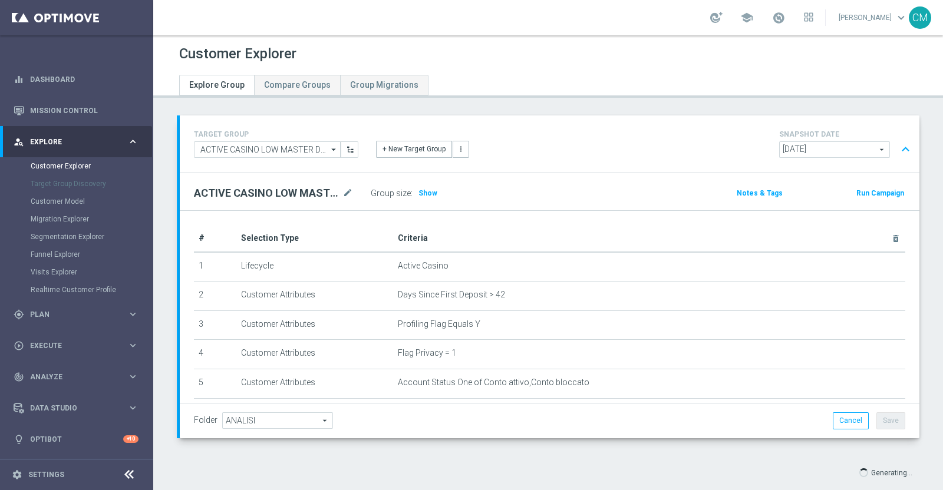
scroll to position [21, 0]
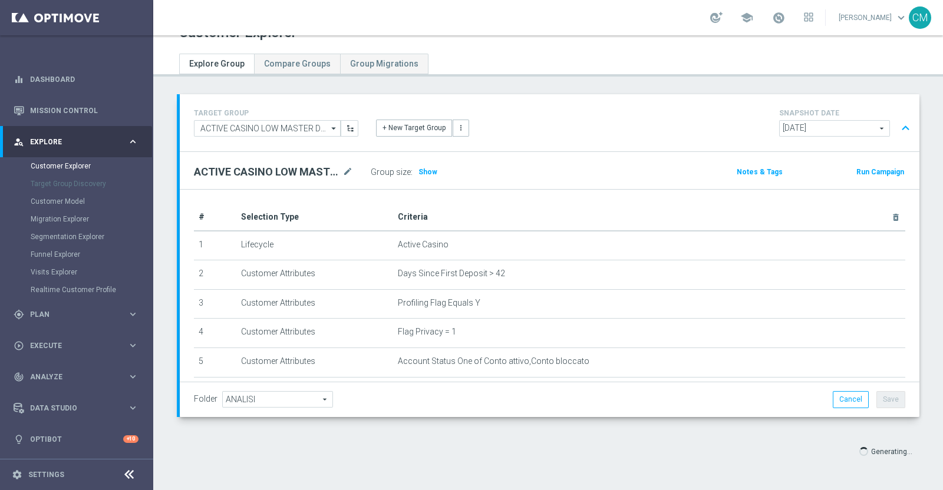
click at [428, 164] on div "Group size : Show" at bounding box center [430, 172] width 118 height 17
click at [426, 168] on span "Show" at bounding box center [427, 172] width 19 height 8
click at [350, 172] on icon "mode_edit" at bounding box center [347, 172] width 11 height 14
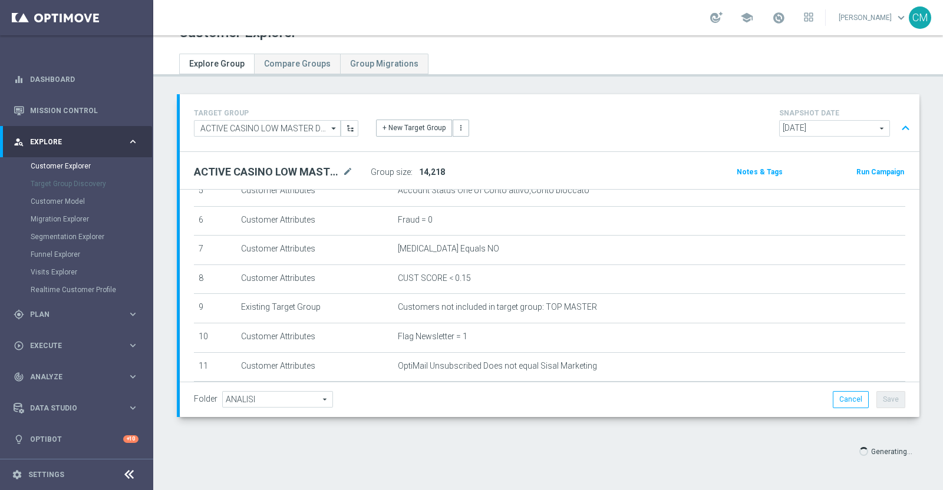
scroll to position [259, 0]
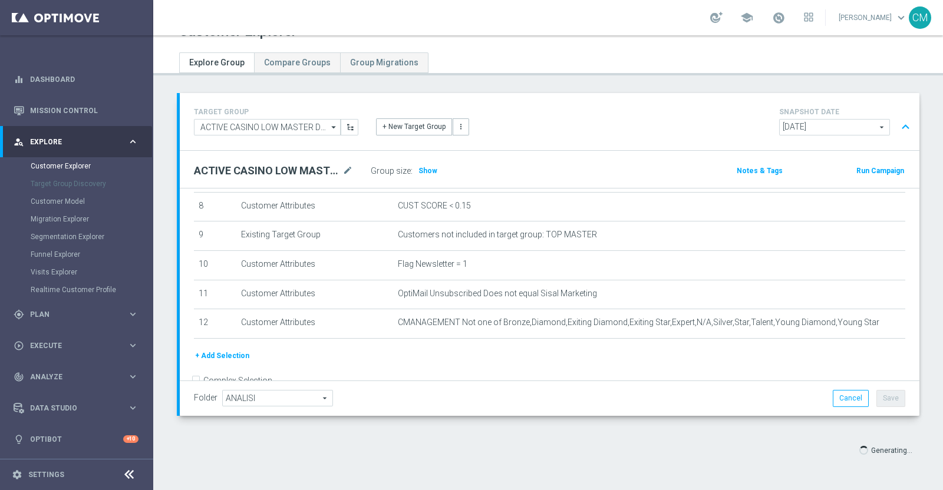
scroll to position [21, 0]
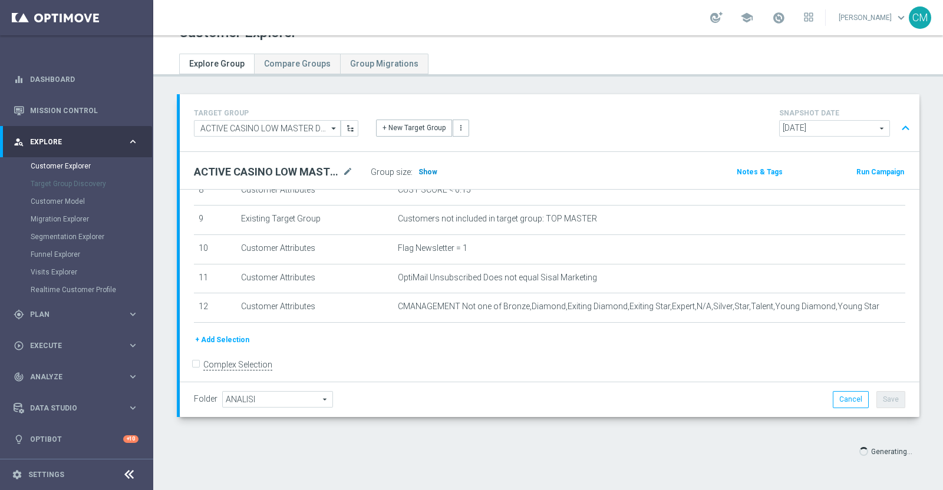
click at [420, 174] on span "Show" at bounding box center [427, 172] width 19 height 8
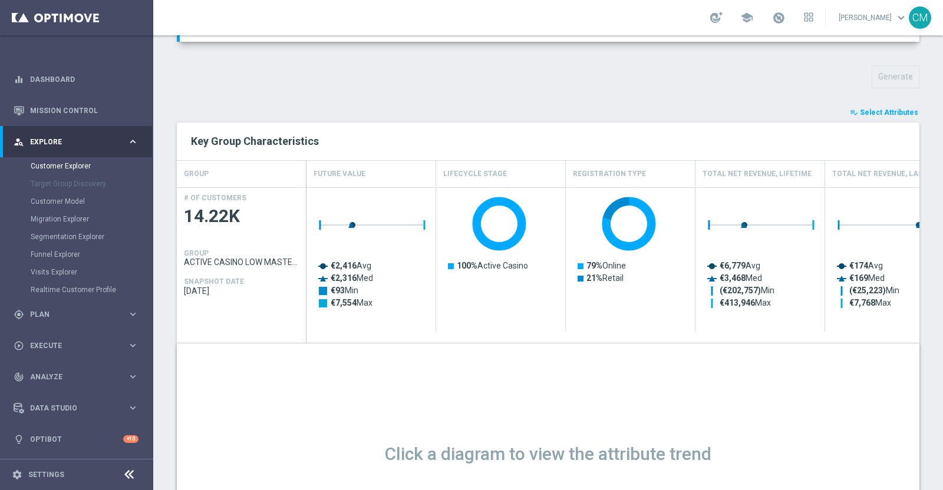
scroll to position [397, 0]
click at [860, 108] on span "Select Attributes" at bounding box center [889, 112] width 58 height 8
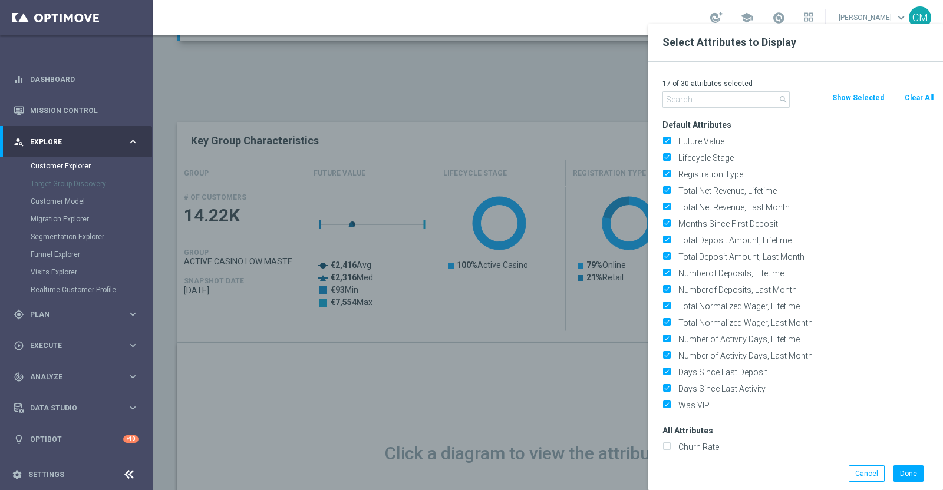
click at [922, 97] on button "Clear All" at bounding box center [919, 97] width 31 height 13
checkbox input "false"
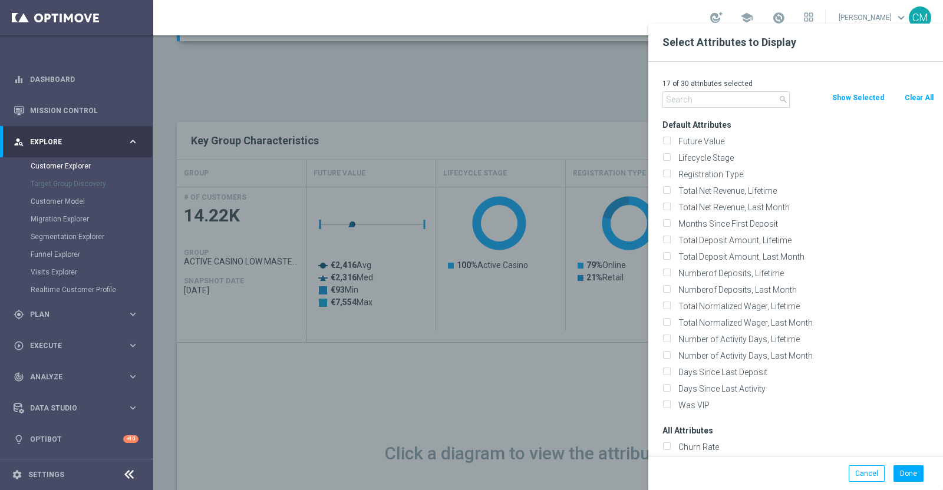
checkbox input "false"
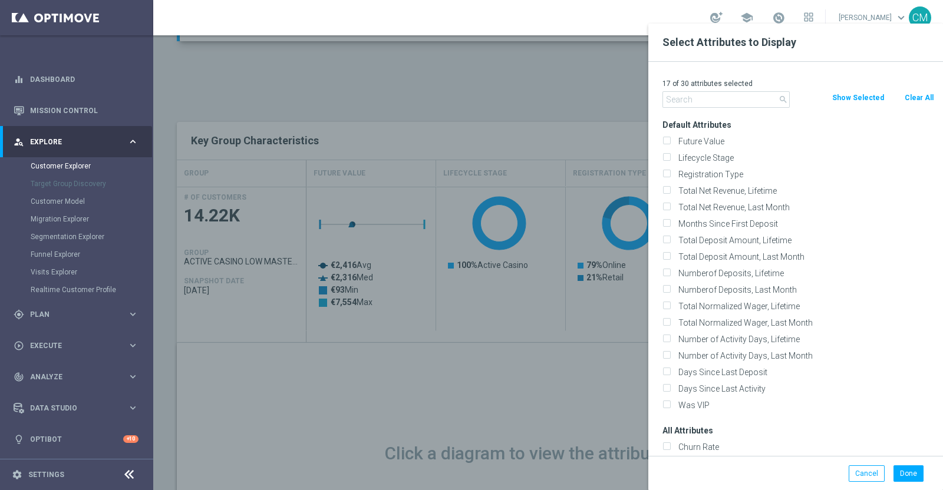
checkbox input "false"
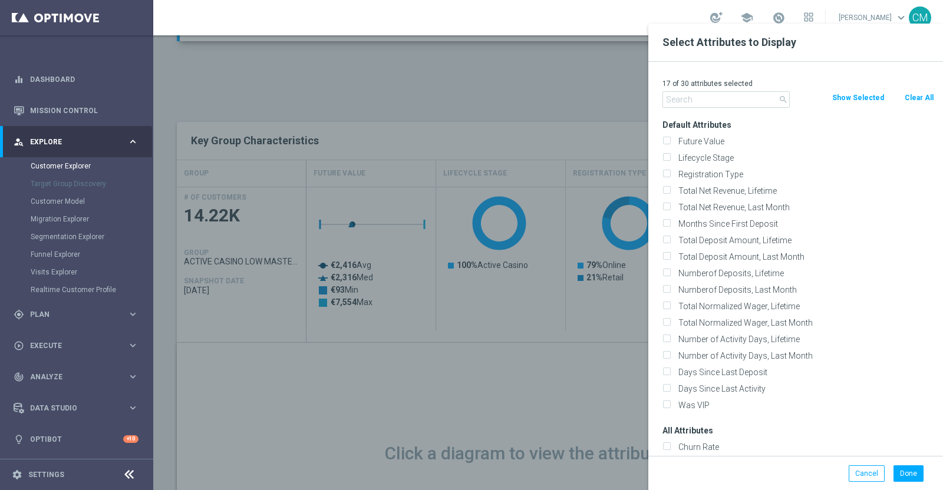
checkbox input "false"
click at [739, 106] on input "text" at bounding box center [725, 99] width 127 height 17
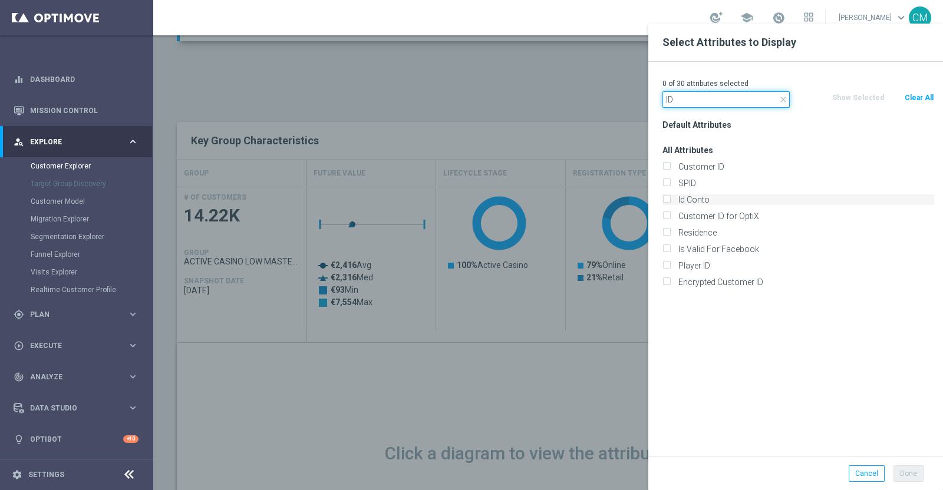
type input "ID"
click at [707, 199] on label "Id Conto" at bounding box center [804, 199] width 260 height 11
click at [670, 199] on input "Id Conto" at bounding box center [666, 201] width 8 height 8
checkbox input "true"
click at [911, 470] on button "Done" at bounding box center [908, 474] width 30 height 17
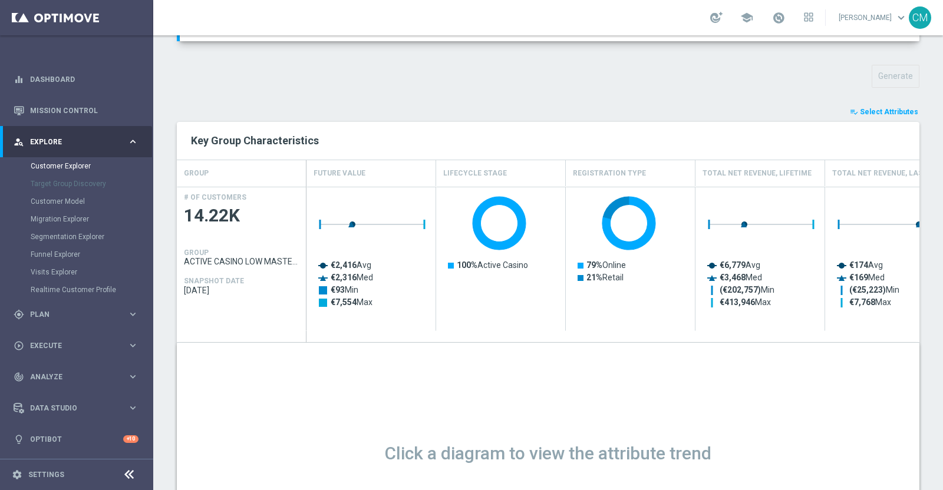
type input "Search"
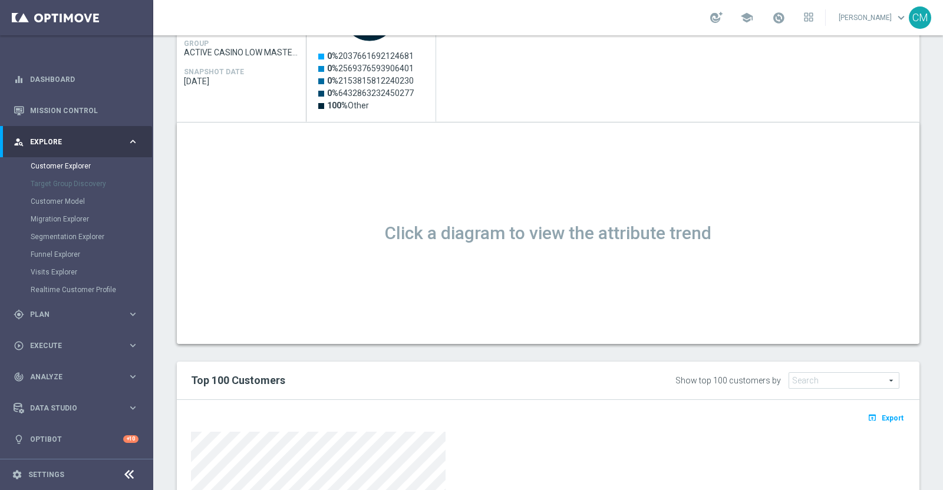
scroll to position [663, 0]
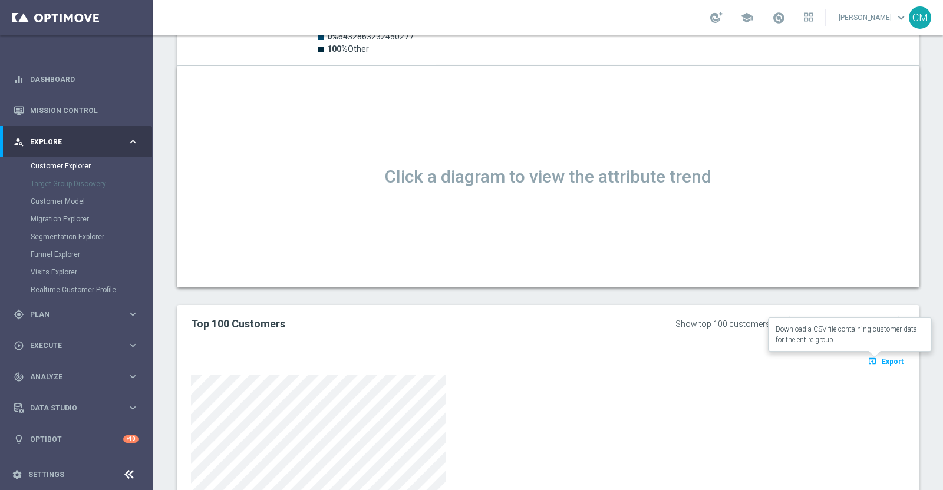
click at [882, 361] on span "Export" at bounding box center [893, 362] width 22 height 8
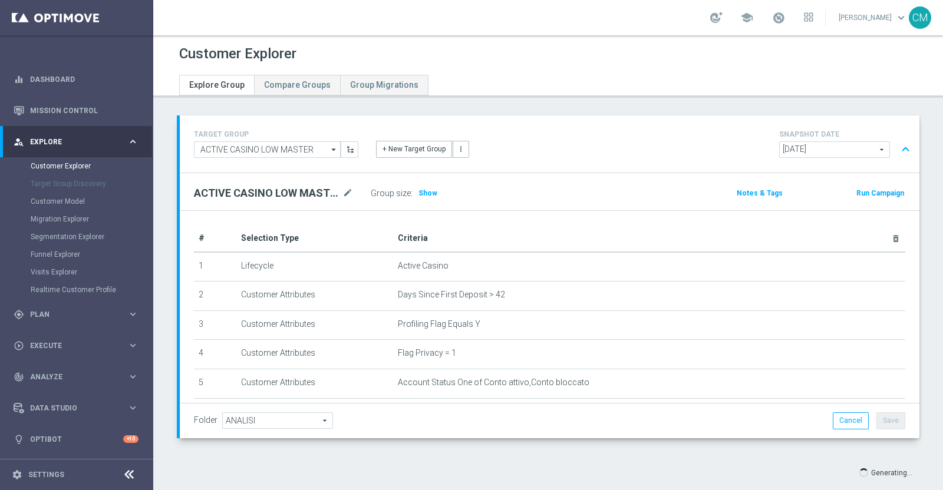
click at [852, 146] on span "[DATE]" at bounding box center [835, 149] width 110 height 15
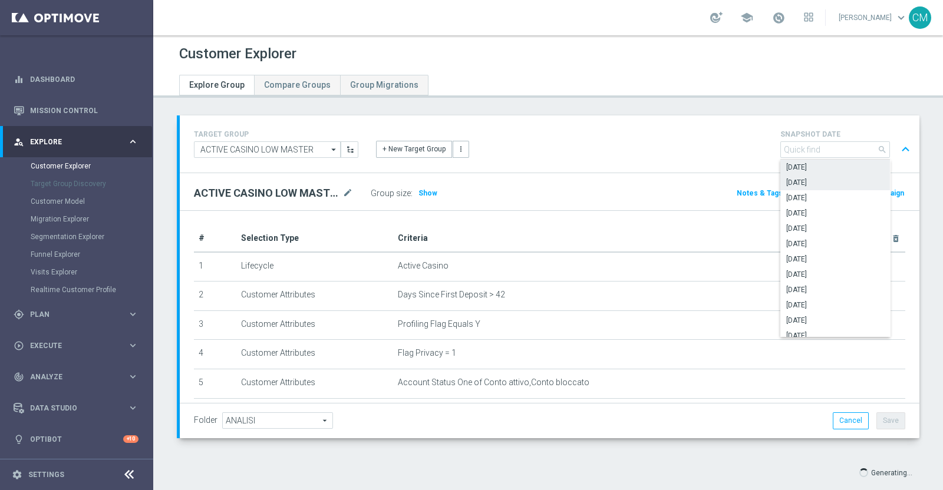
click at [828, 175] on label "[DATE]" at bounding box center [835, 182] width 110 height 15
type input "[DATE]"
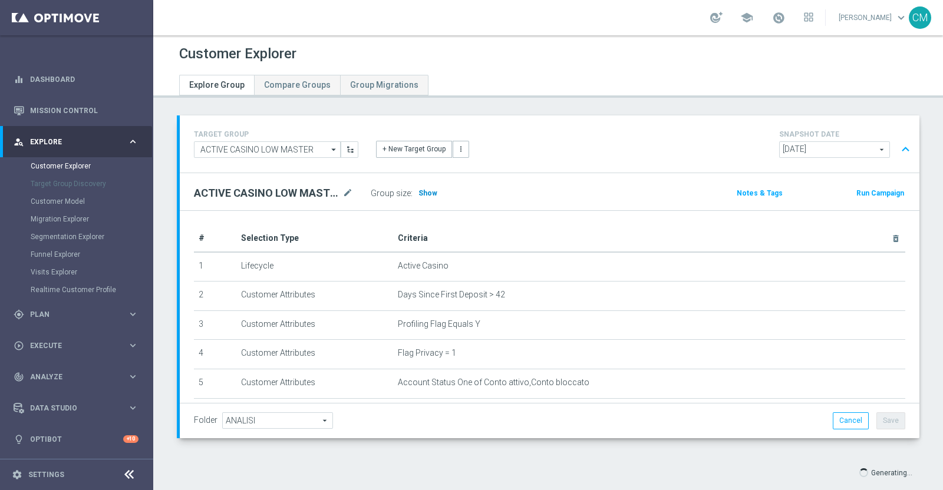
click at [430, 192] on span "Show" at bounding box center [427, 193] width 19 height 8
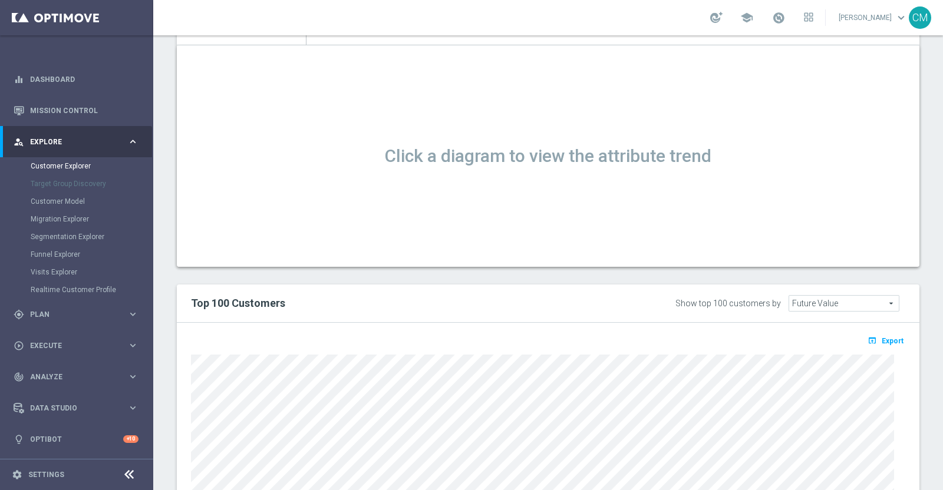
scroll to position [698, 0]
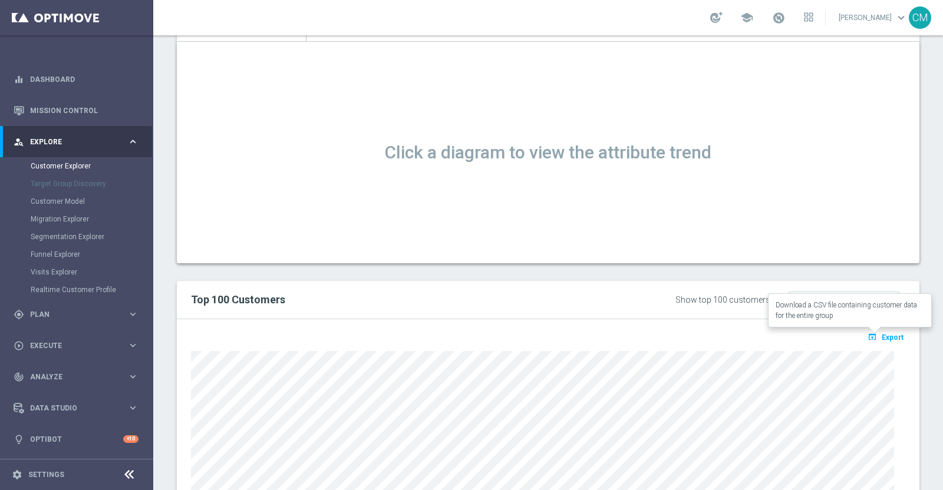
click at [885, 340] on button "open_in_browser Export" at bounding box center [885, 336] width 39 height 15
